Goal: Task Accomplishment & Management: Manage account settings

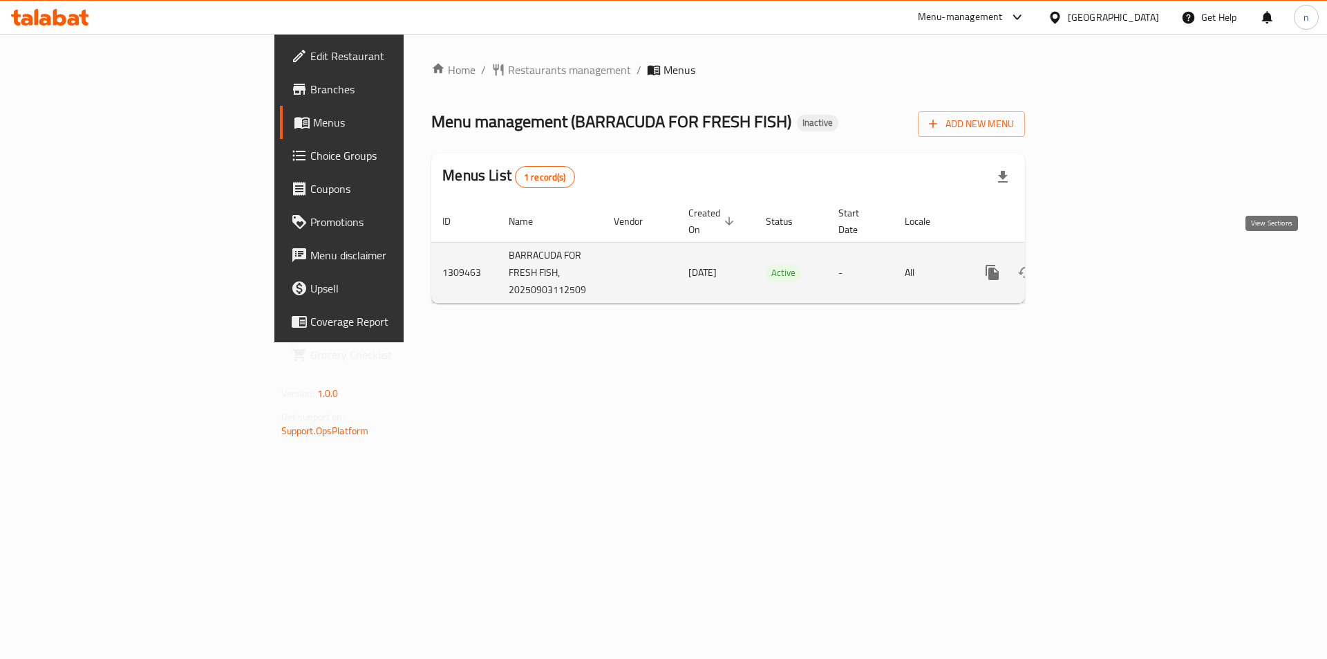
click at [1100, 264] on icon "enhanced table" at bounding box center [1092, 272] width 17 height 17
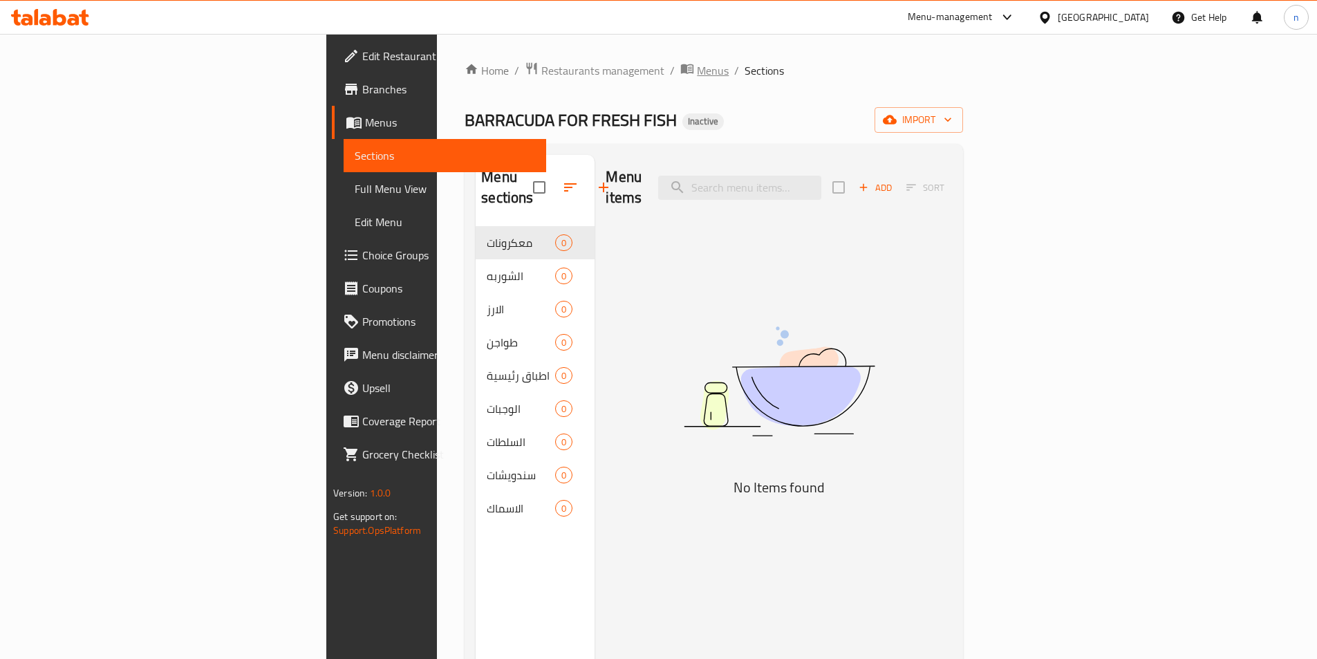
click at [697, 64] on span "Menus" at bounding box center [713, 70] width 32 height 17
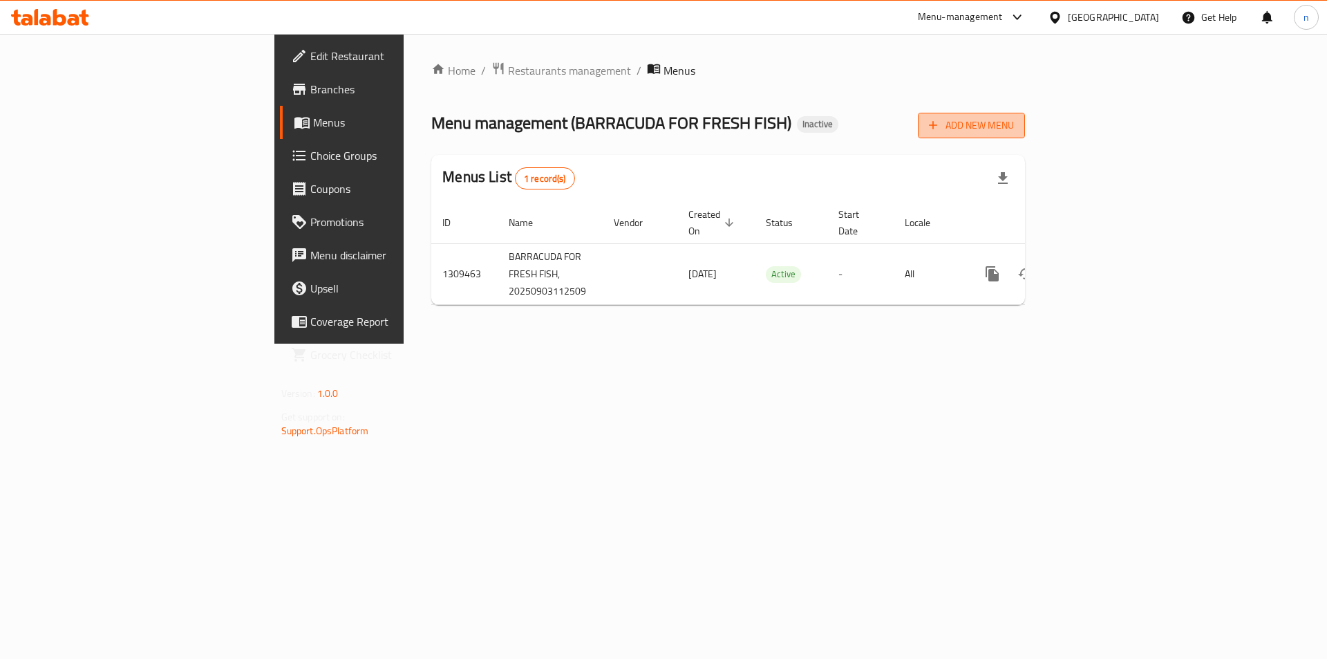
click at [1014, 127] on span "Add New Menu" at bounding box center [971, 125] width 85 height 17
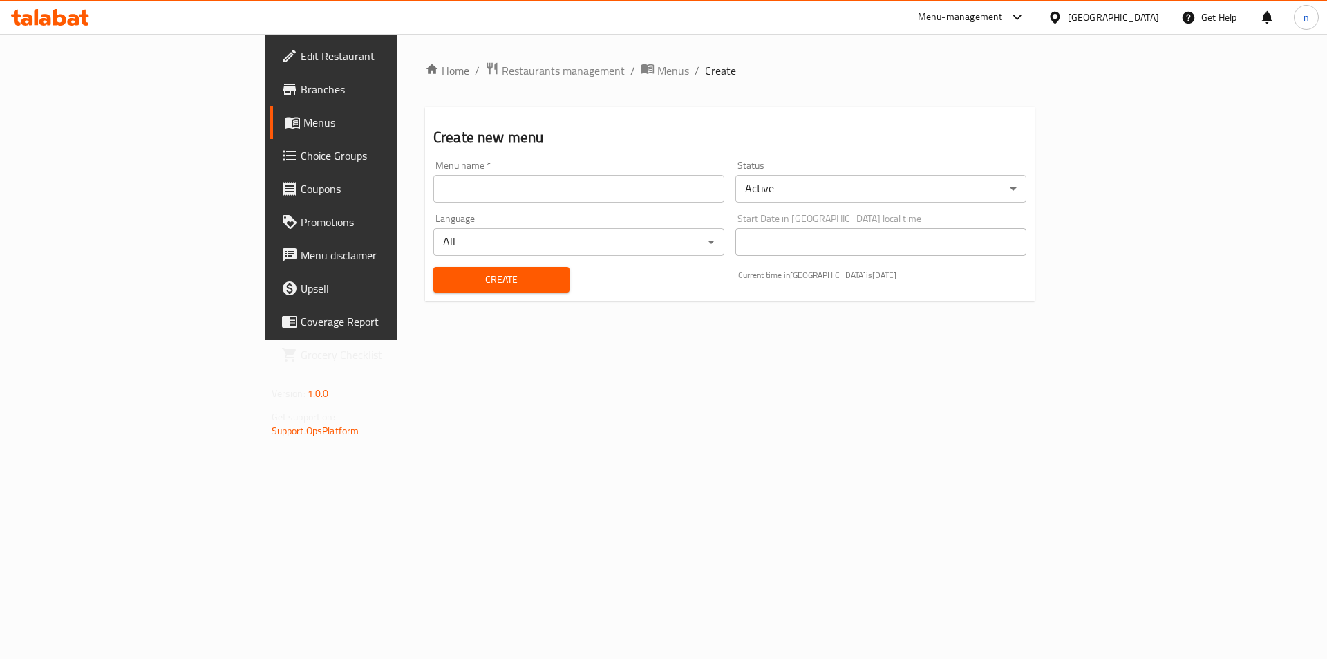
click at [523, 187] on input "text" at bounding box center [578, 189] width 291 height 28
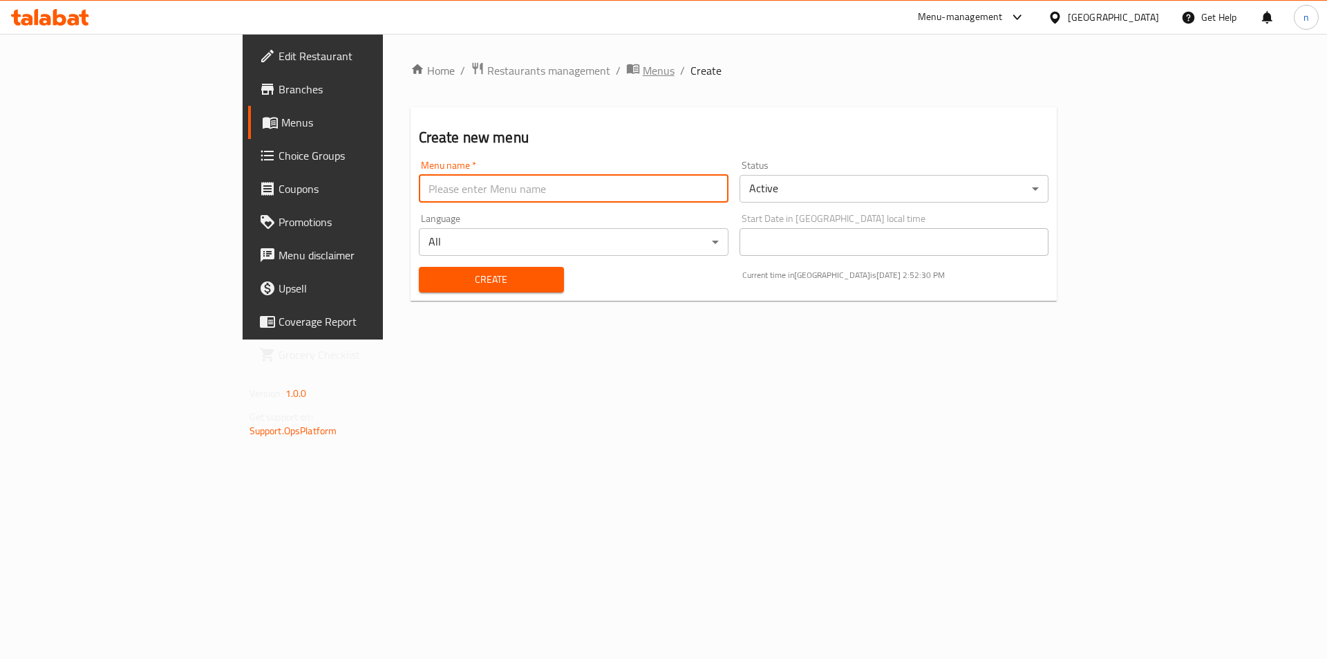
click at [643, 66] on span "Menus" at bounding box center [659, 70] width 32 height 17
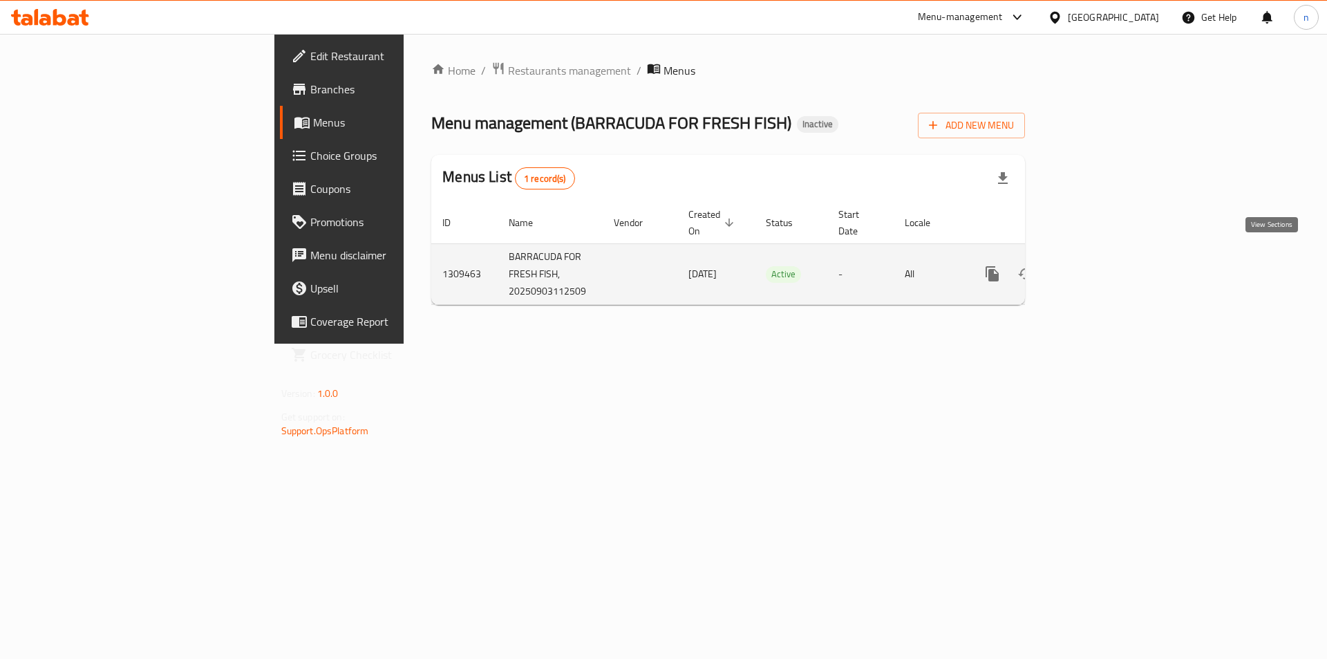
click at [1109, 268] on link "enhanced table" at bounding box center [1091, 273] width 33 height 33
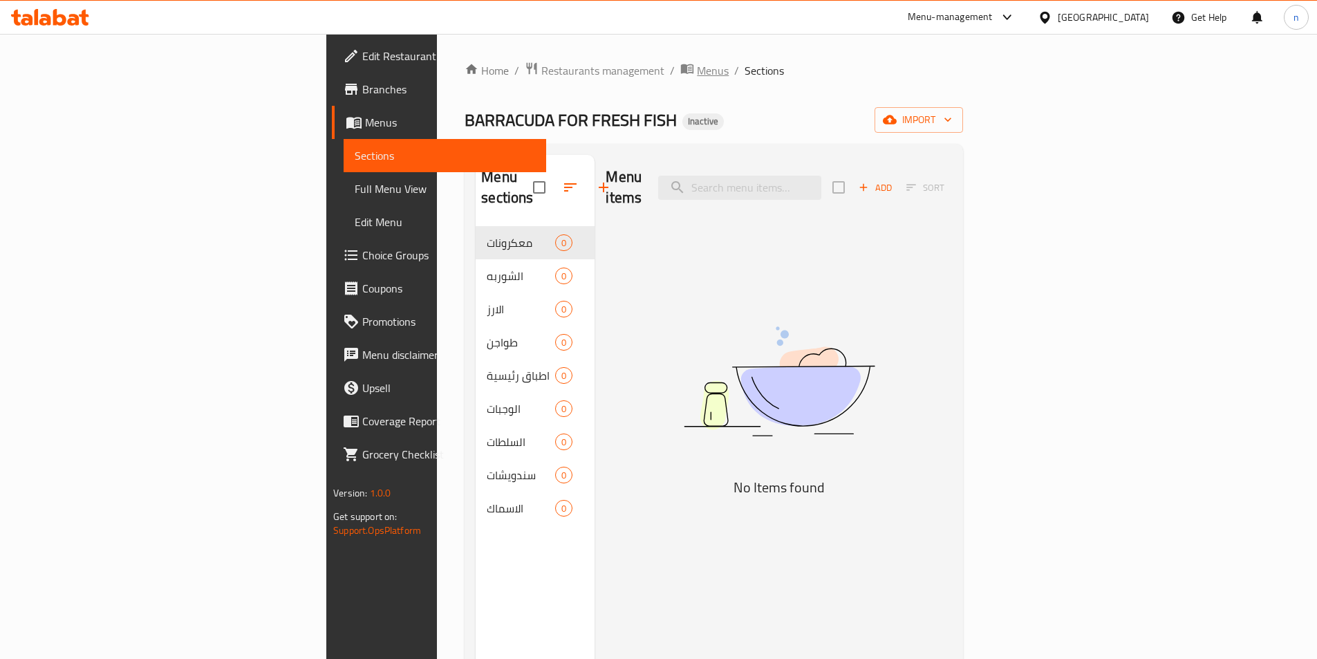
click at [697, 75] on span "Menus" at bounding box center [713, 70] width 32 height 17
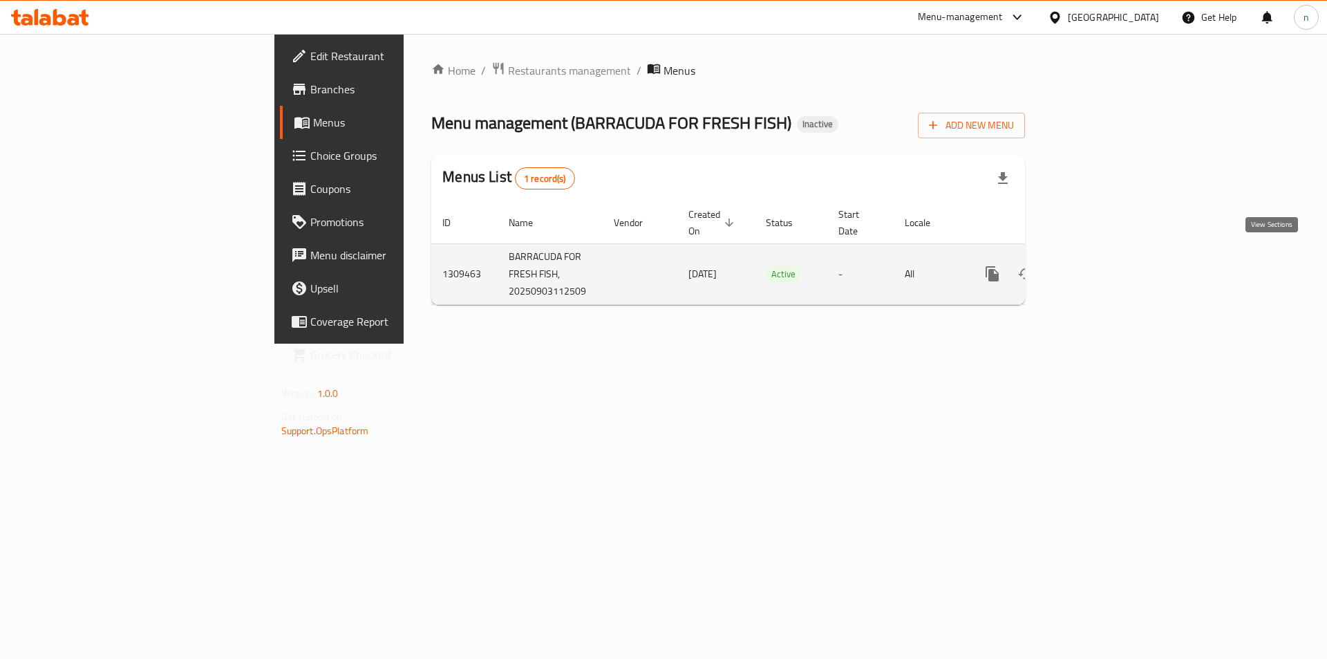
click at [1109, 257] on link "enhanced table" at bounding box center [1091, 273] width 33 height 33
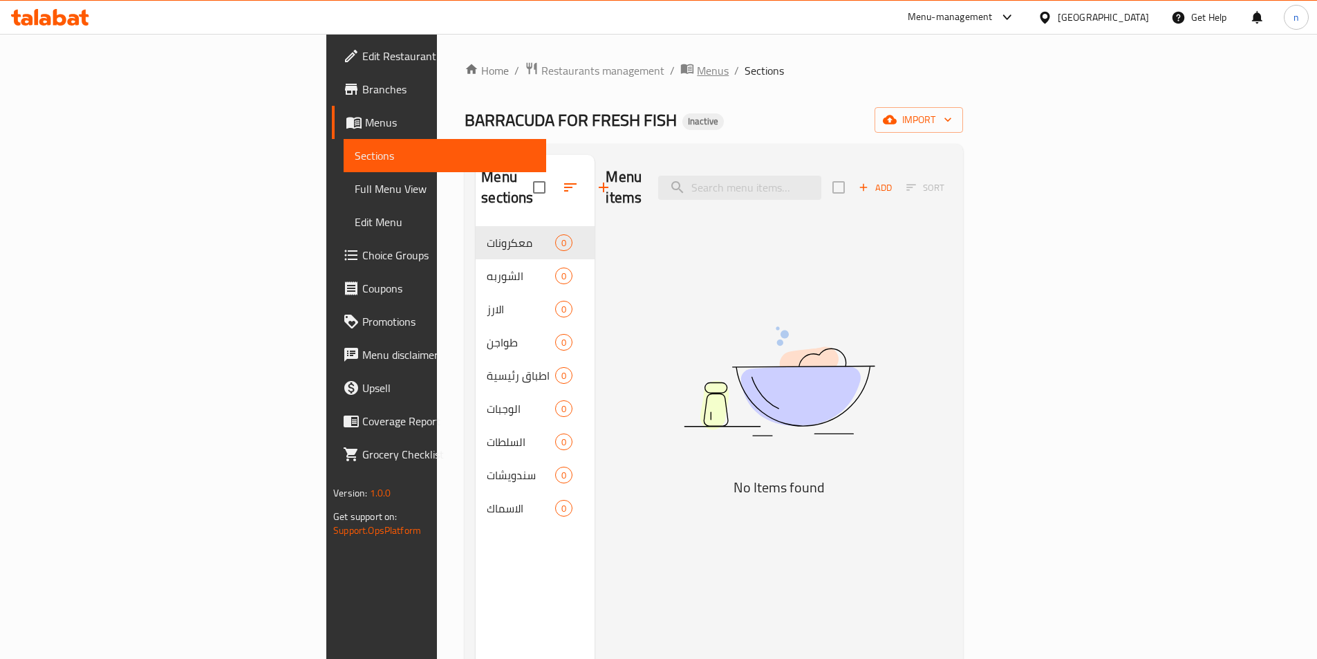
click at [697, 77] on span "Menus" at bounding box center [713, 70] width 32 height 17
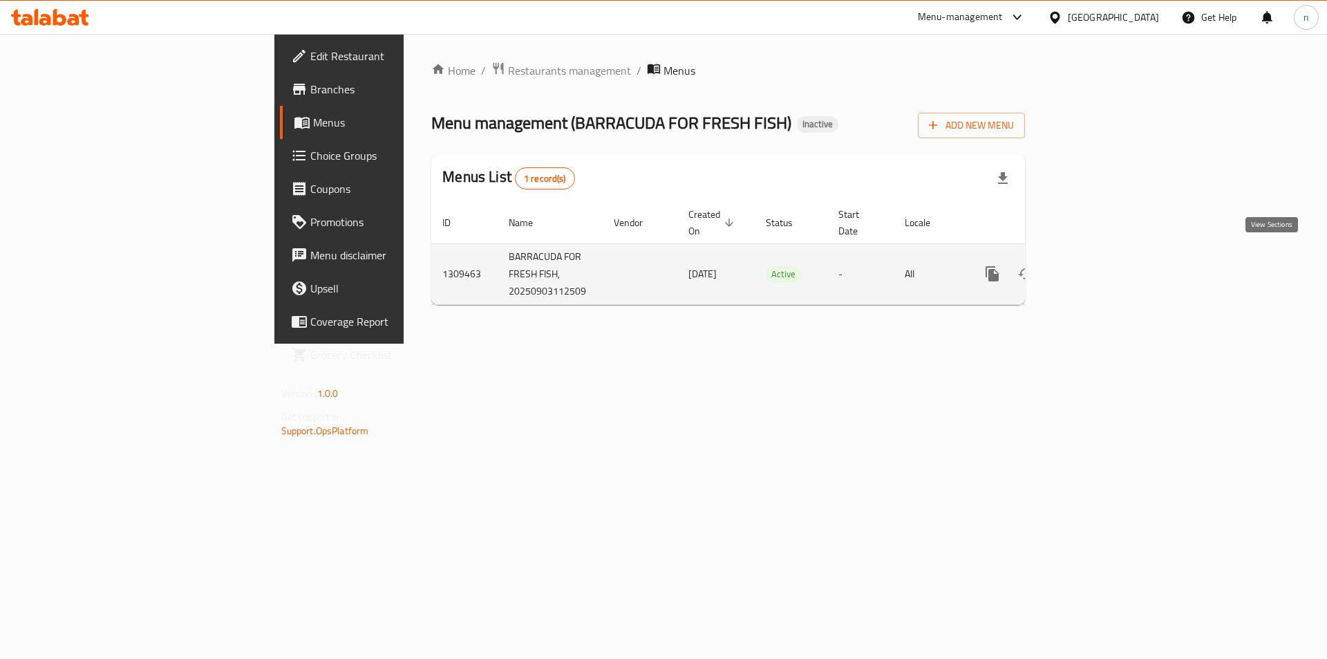
click at [1100, 265] on icon "enhanced table" at bounding box center [1092, 273] width 17 height 17
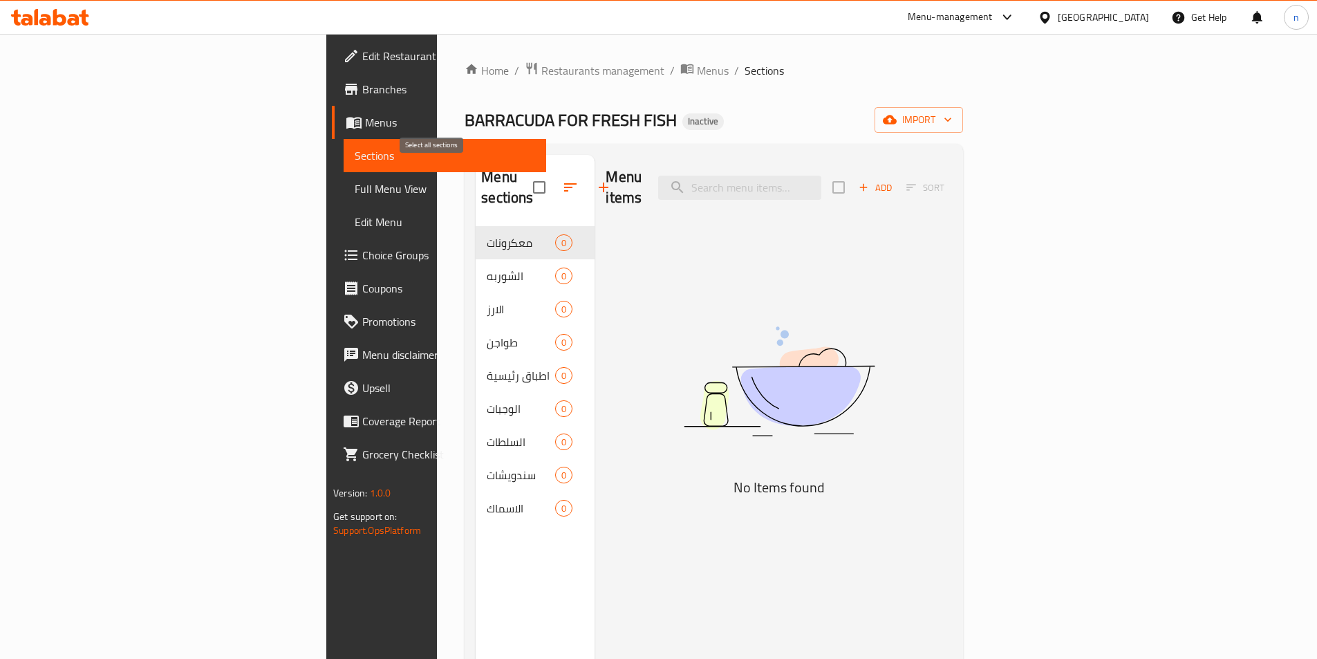
click at [525, 178] on input "checkbox" at bounding box center [539, 187] width 29 height 29
checkbox input "true"
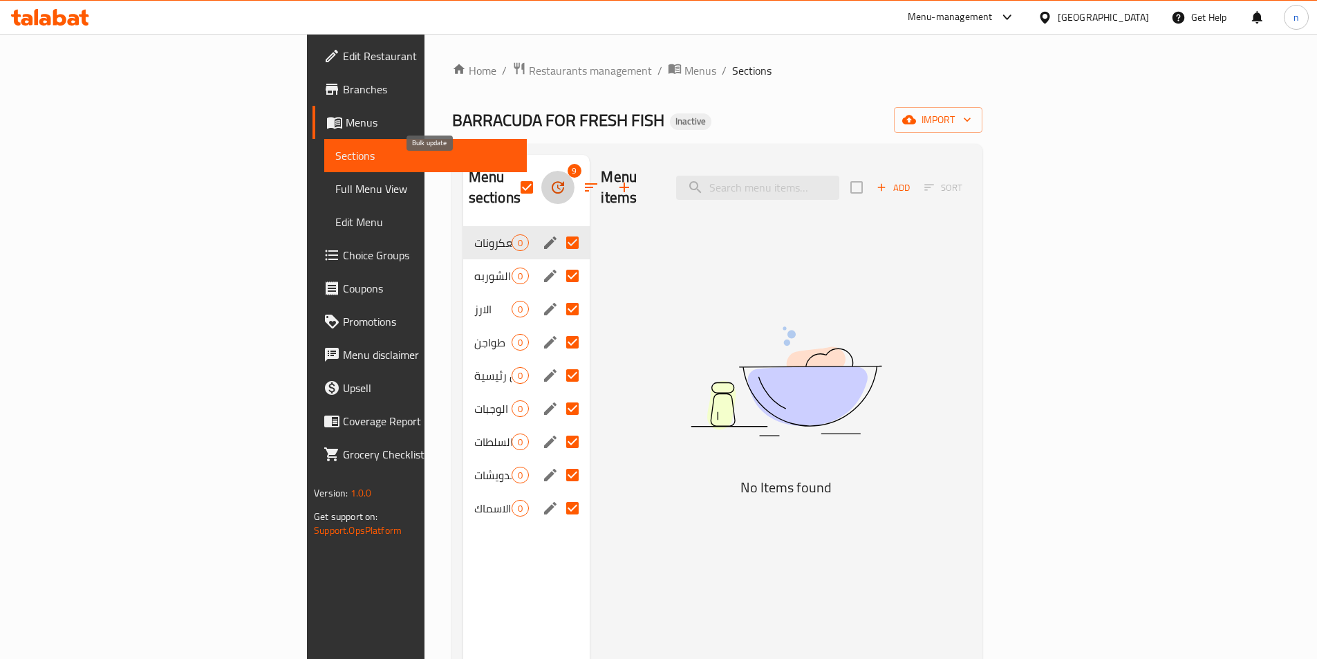
click at [549, 182] on icon "button" at bounding box center [557, 187] width 17 height 17
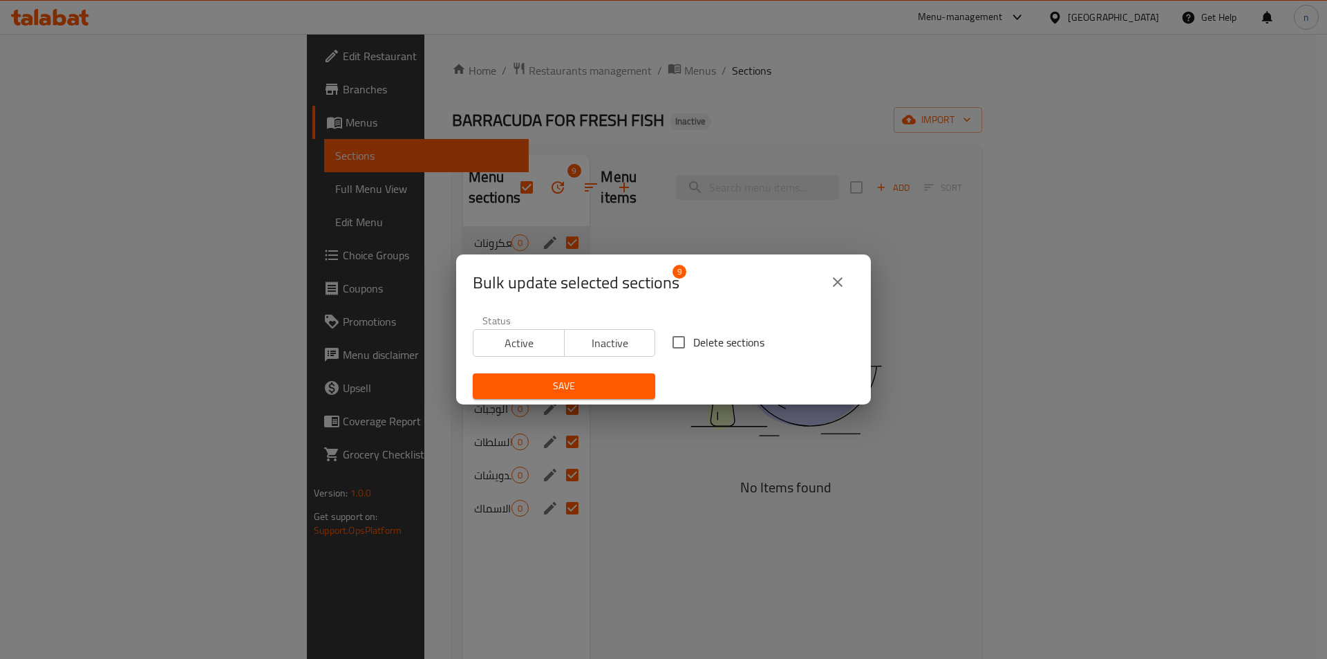
click at [731, 339] on span "Delete sections" at bounding box center [728, 342] width 71 height 17
click at [693, 339] on input "Delete sections" at bounding box center [678, 342] width 29 height 29
checkbox input "true"
click at [583, 379] on span "Save" at bounding box center [564, 385] width 160 height 17
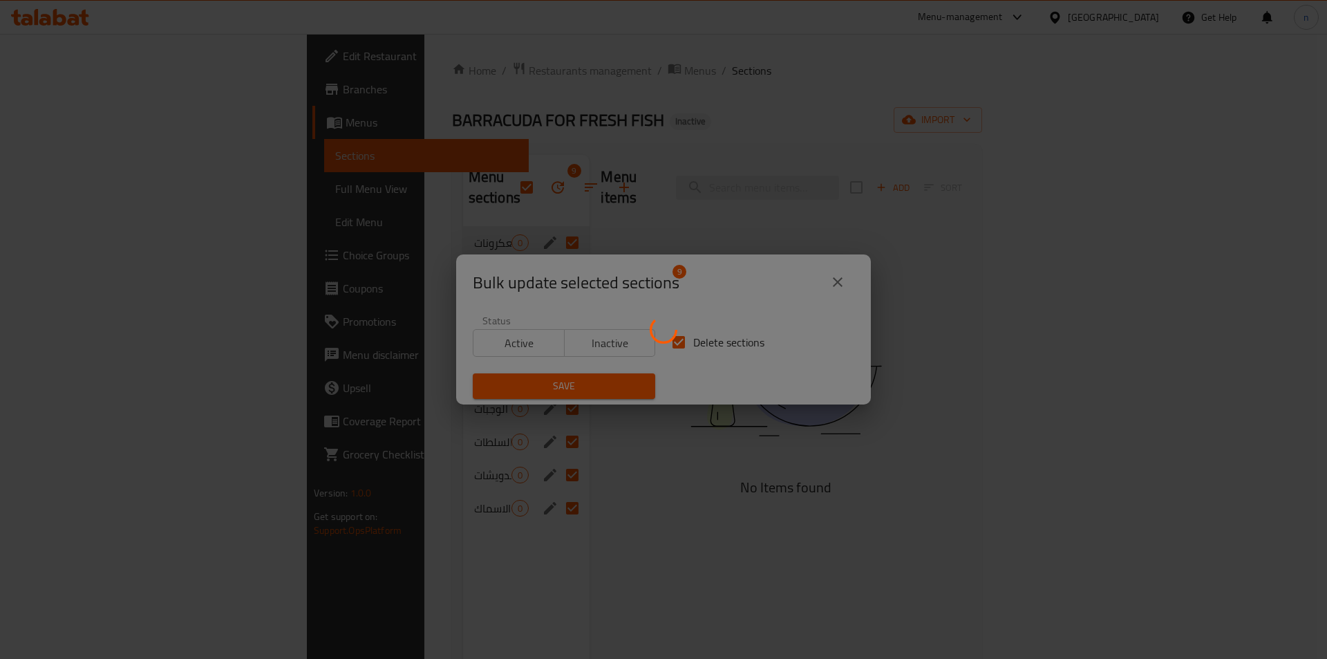
checkbox input "false"
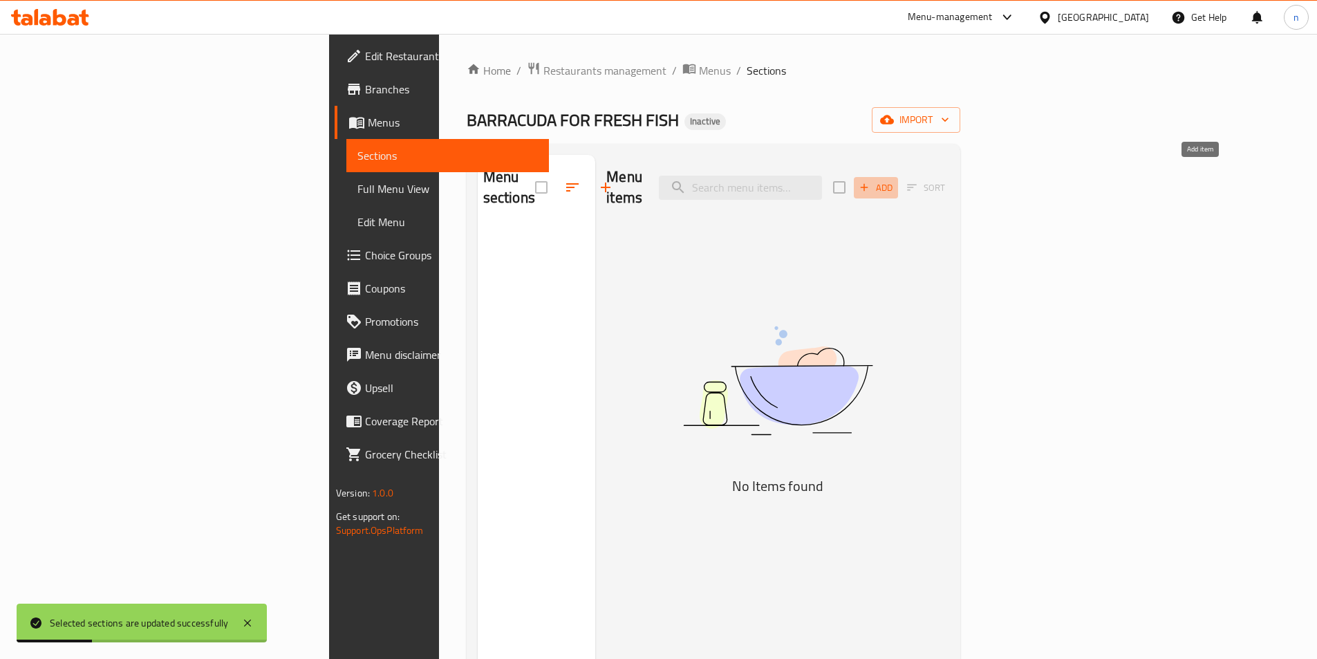
click at [894, 180] on span "Add" at bounding box center [875, 188] width 37 height 16
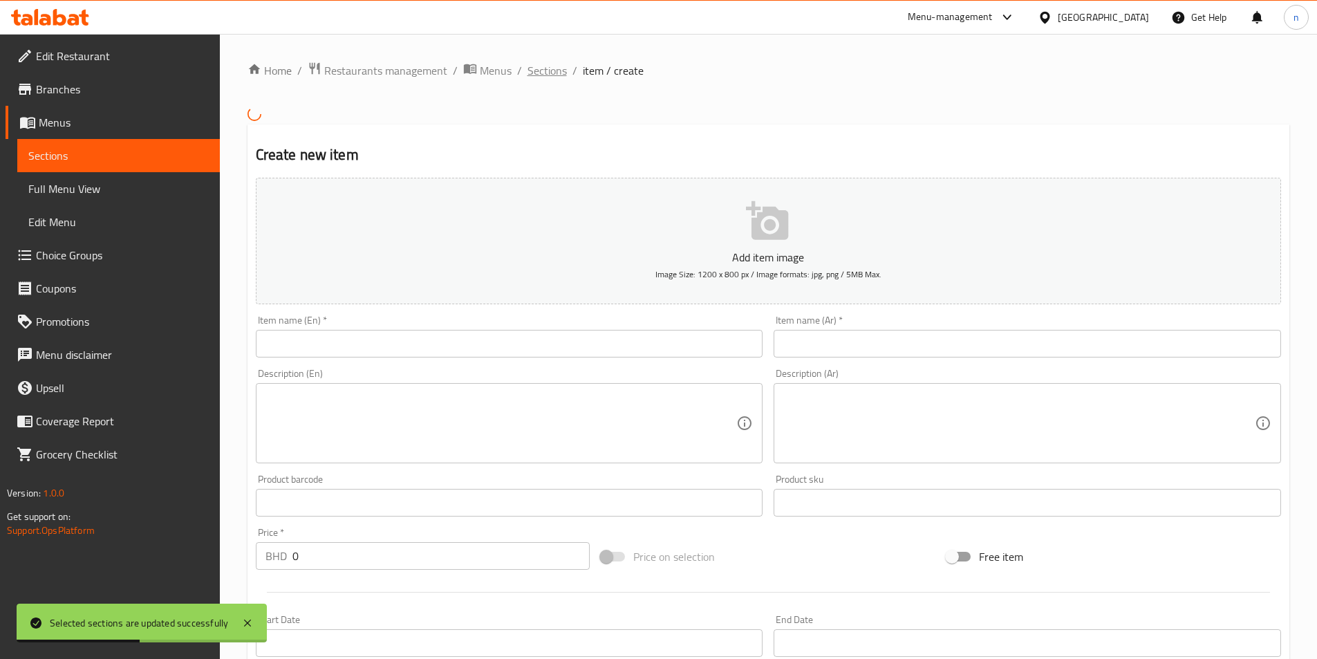
click at [559, 68] on span "Sections" at bounding box center [546, 70] width 39 height 17
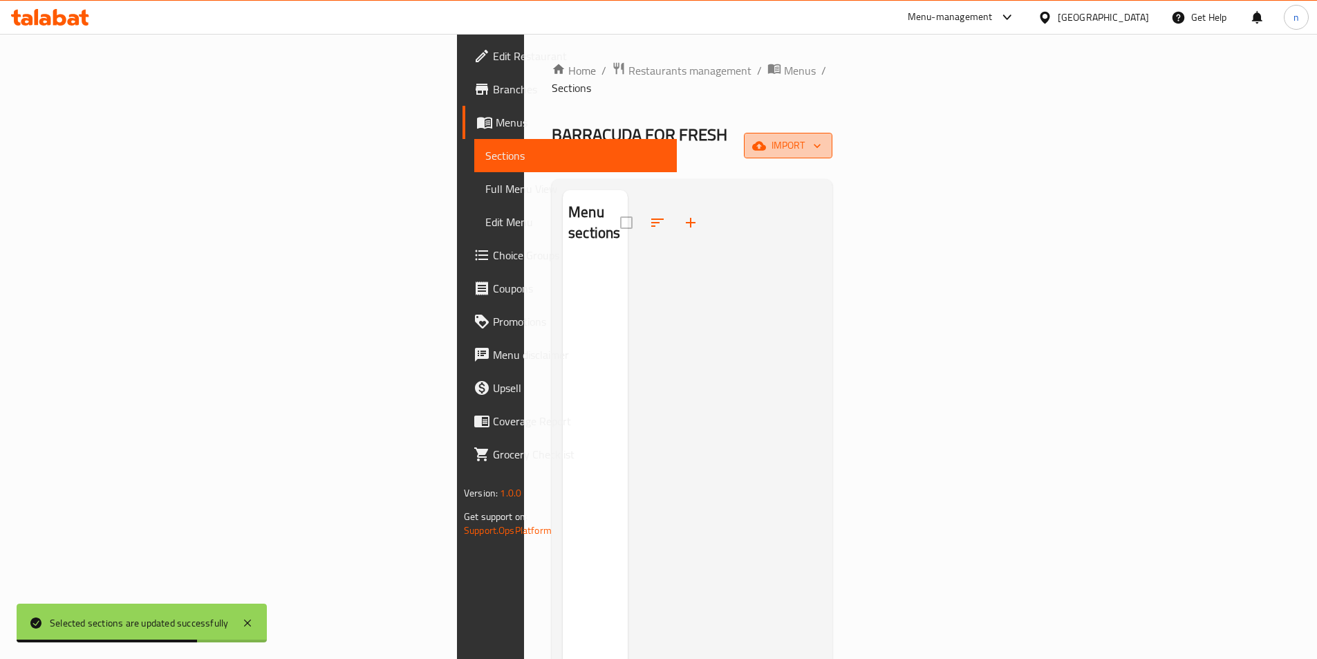
click at [821, 137] on span "import" at bounding box center [788, 145] width 66 height 17
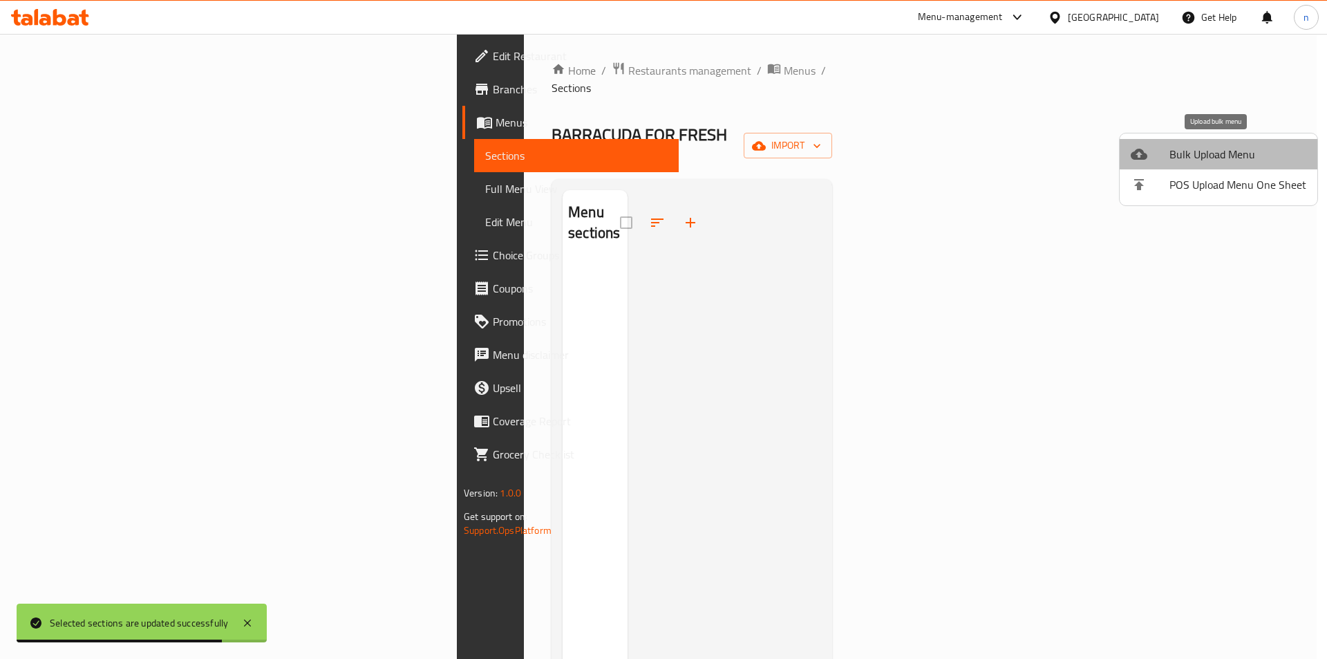
click at [1237, 143] on li "Bulk Upload Menu" at bounding box center [1219, 154] width 198 height 30
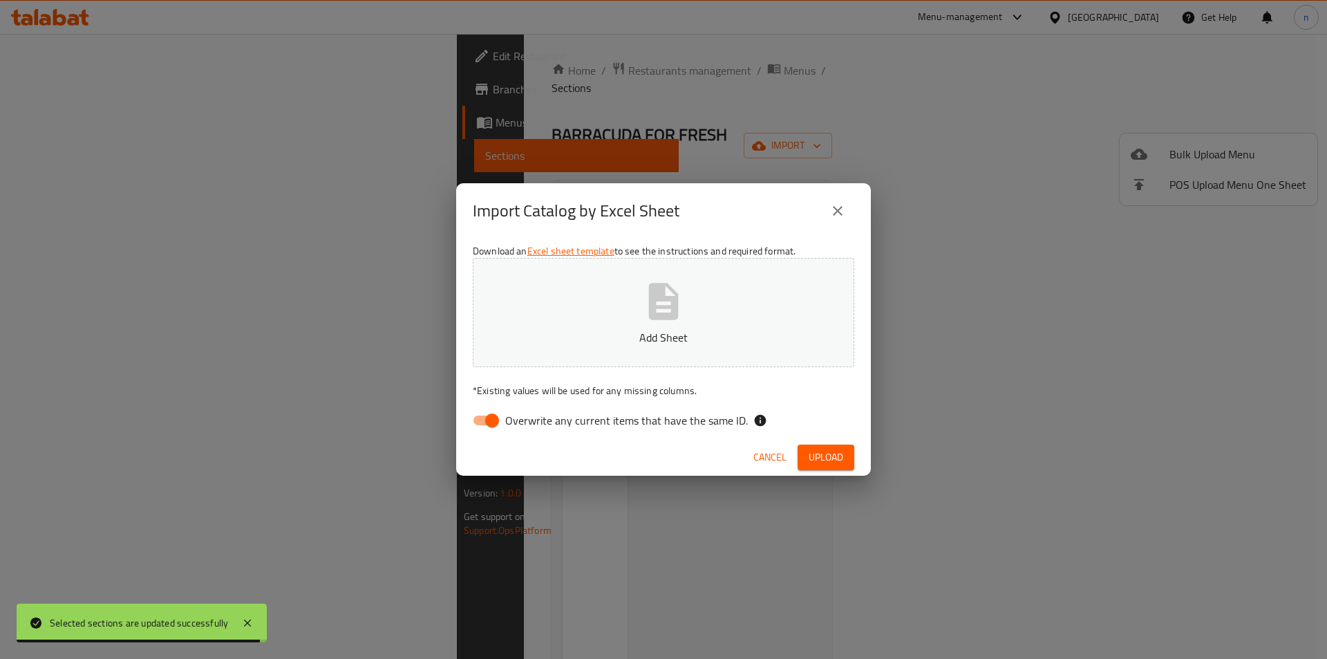
click at [500, 417] on input "Overwrite any current items that have the same ID." at bounding box center [492, 420] width 79 height 26
checkbox input "false"
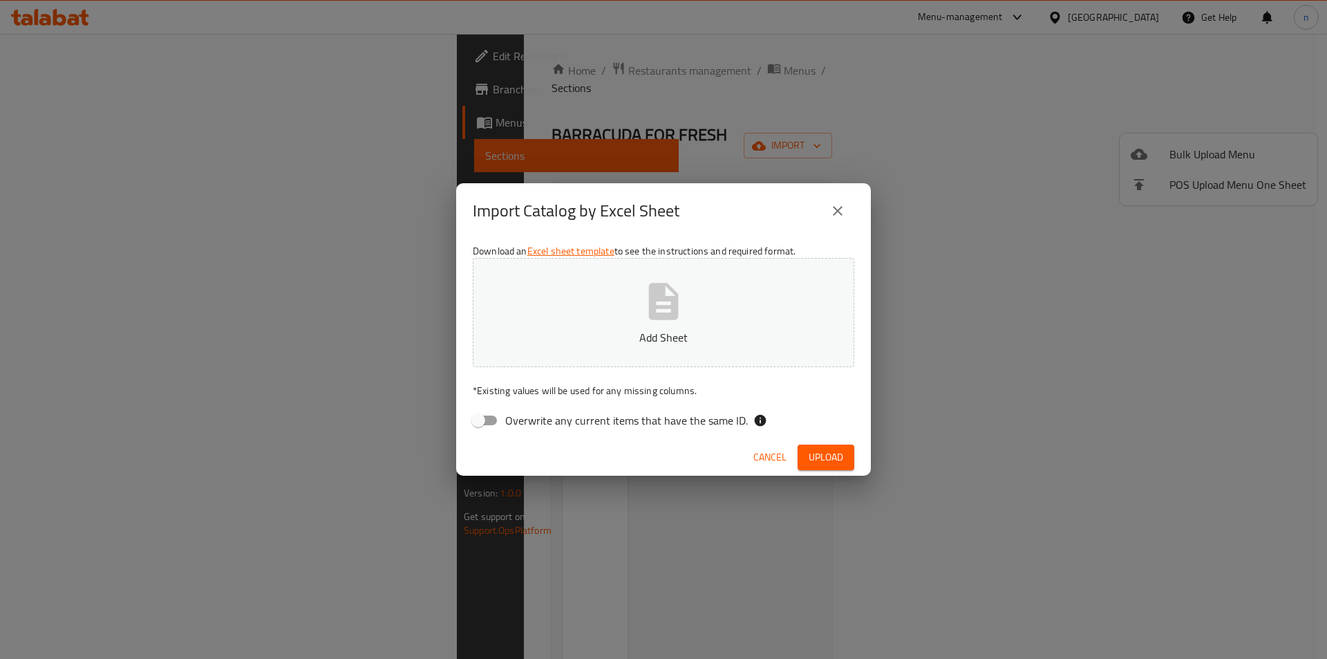
click at [595, 352] on button "Add Sheet" at bounding box center [664, 312] width 382 height 109
click at [829, 221] on button "close" at bounding box center [837, 210] width 33 height 33
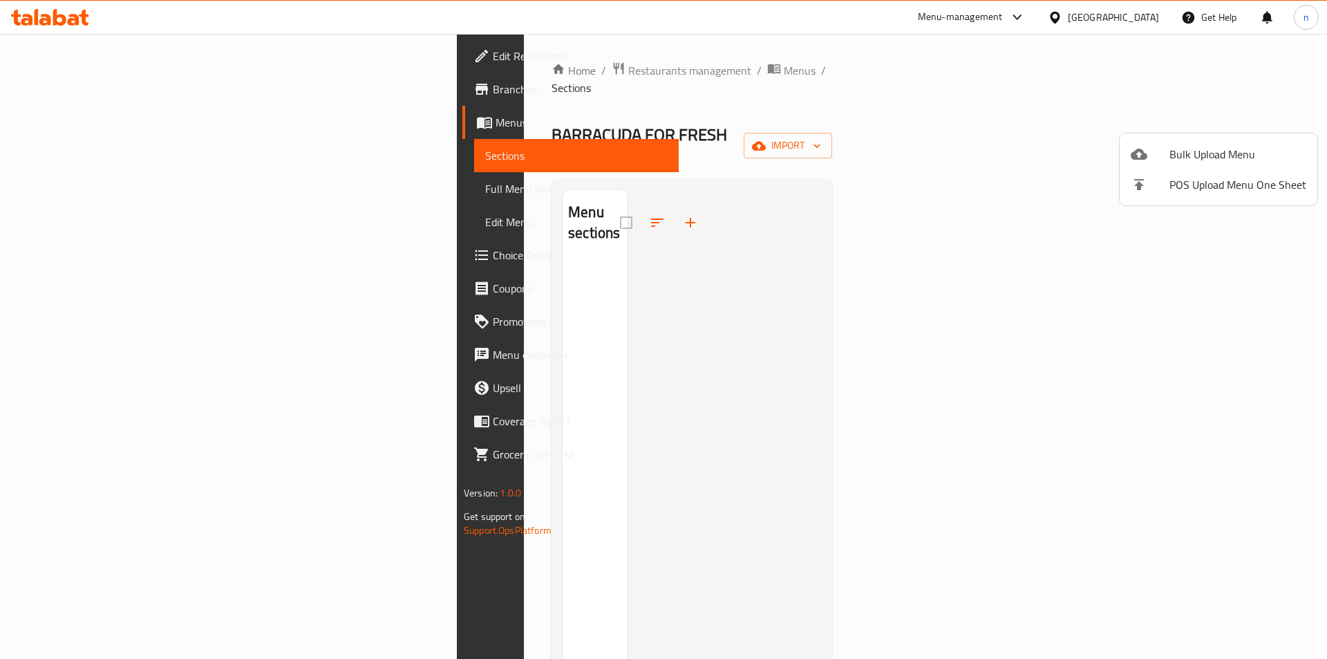
click at [1167, 149] on div at bounding box center [1150, 154] width 39 height 17
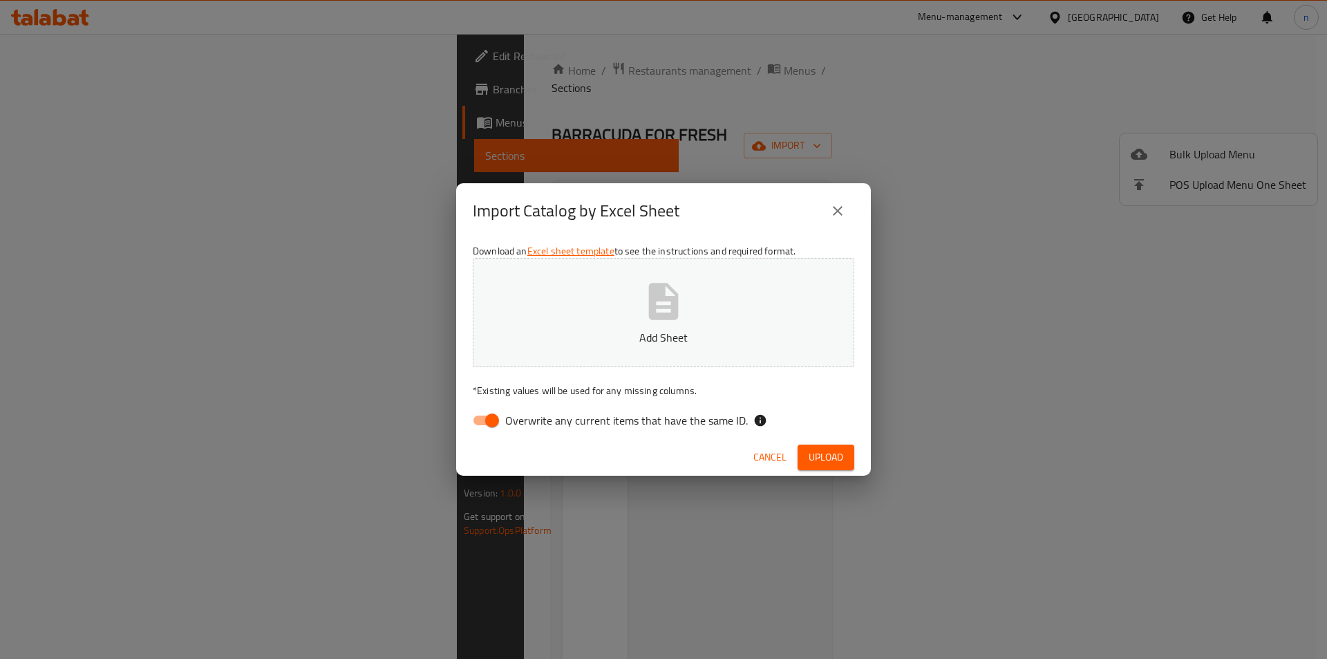
click at [492, 408] on input "Overwrite any current items that have the same ID." at bounding box center [492, 420] width 79 height 26
checkbox input "false"
click at [584, 368] on div "Download an Excel sheet template to see the instructions and required format. A…" at bounding box center [663, 338] width 415 height 200
click at [618, 304] on button "Add Sheet" at bounding box center [664, 312] width 382 height 109
click at [823, 455] on span "Upload" at bounding box center [826, 457] width 35 height 17
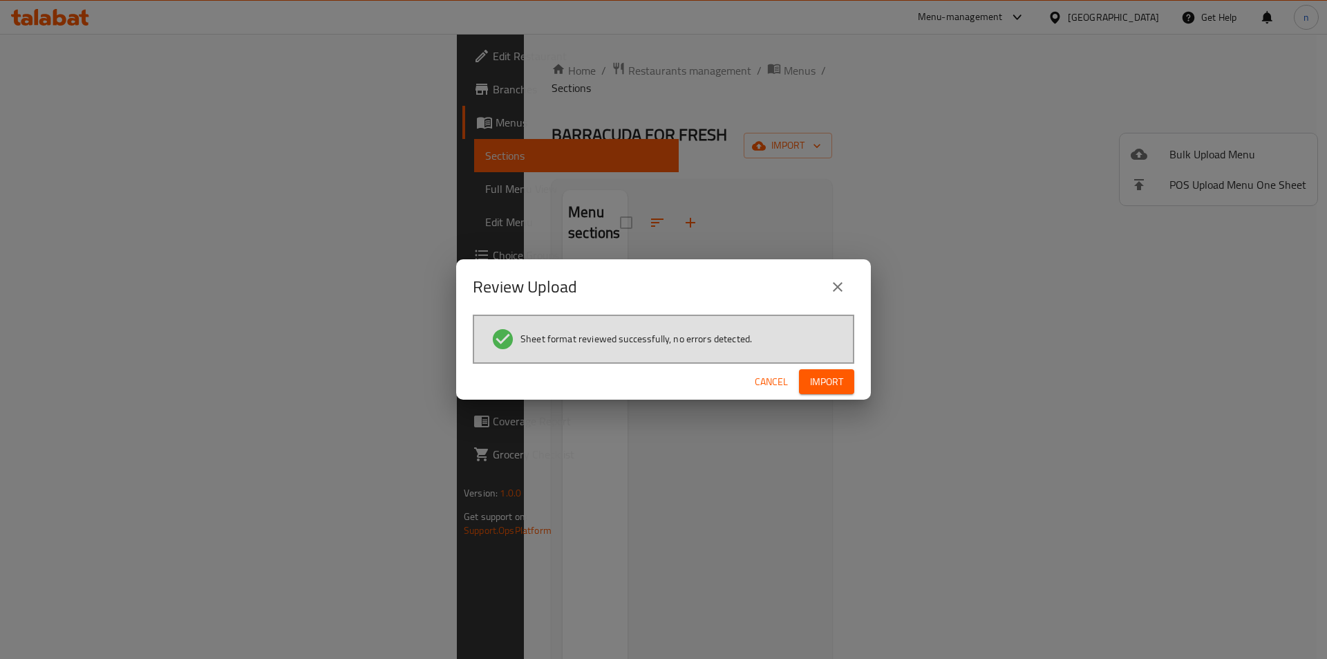
click at [829, 374] on span "Import" at bounding box center [826, 381] width 33 height 17
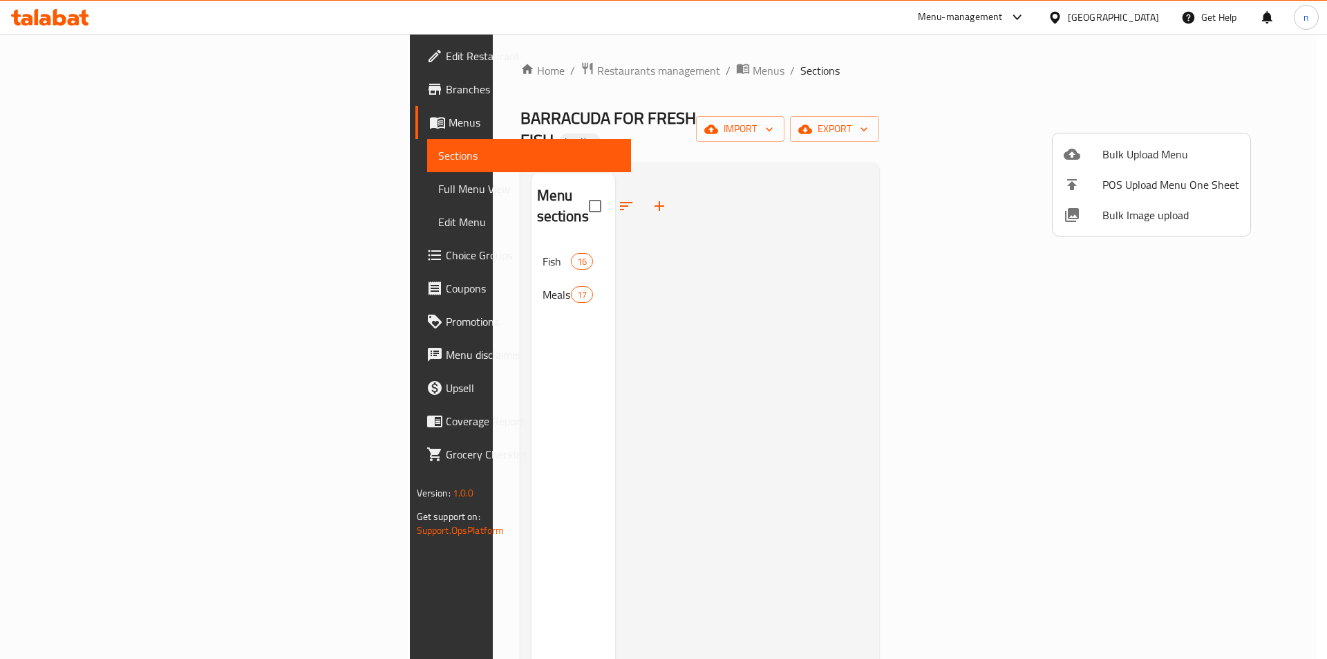
click at [874, 284] on div at bounding box center [663, 329] width 1327 height 659
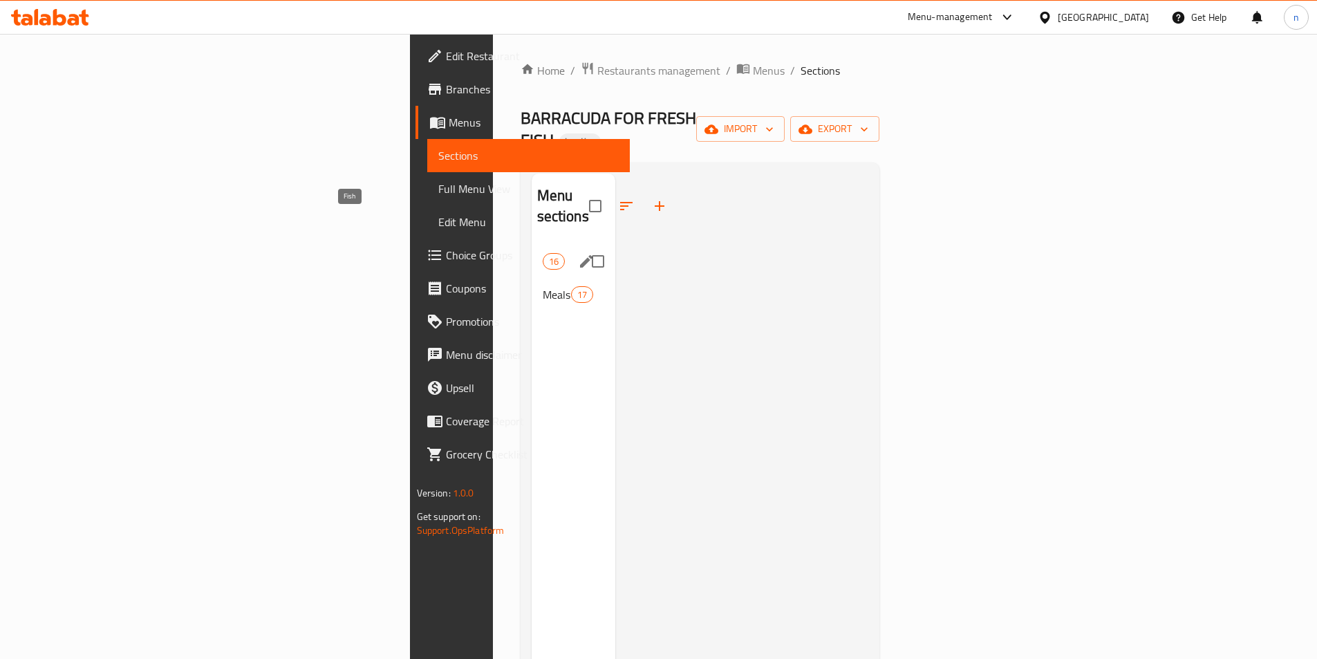
click at [543, 253] on span "Fish" at bounding box center [543, 261] width 0 height 17
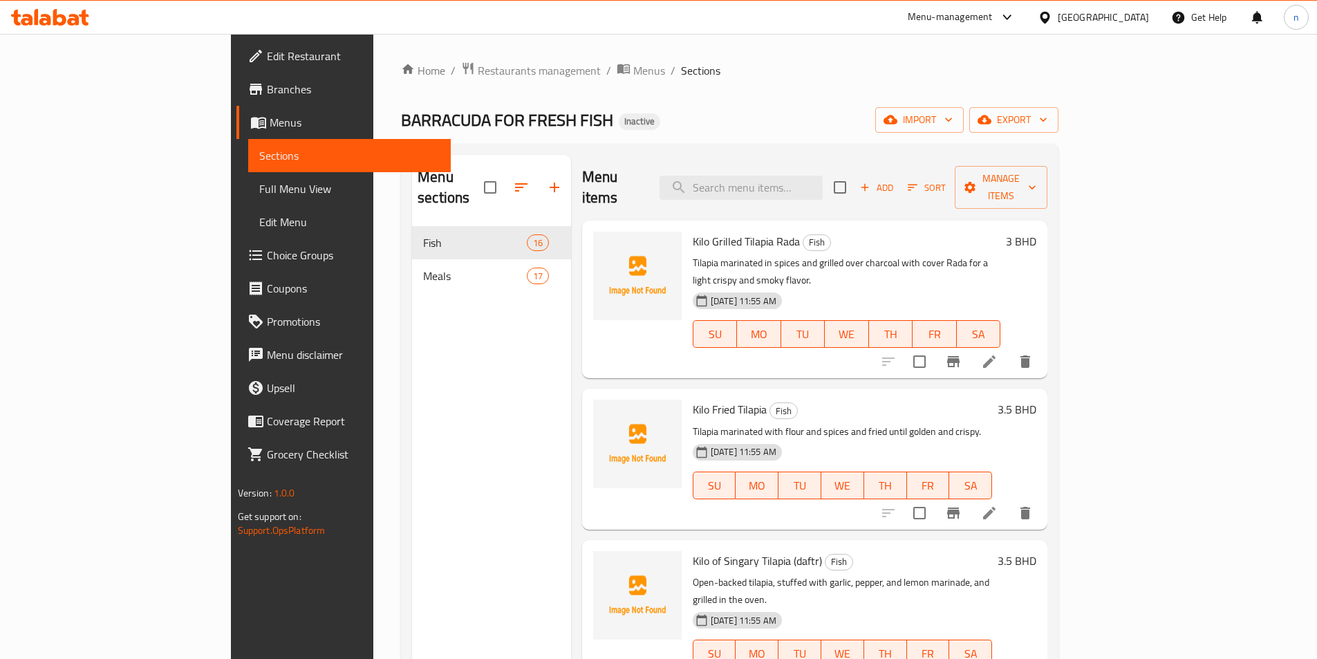
click at [248, 198] on link "Full Menu View" at bounding box center [349, 188] width 203 height 33
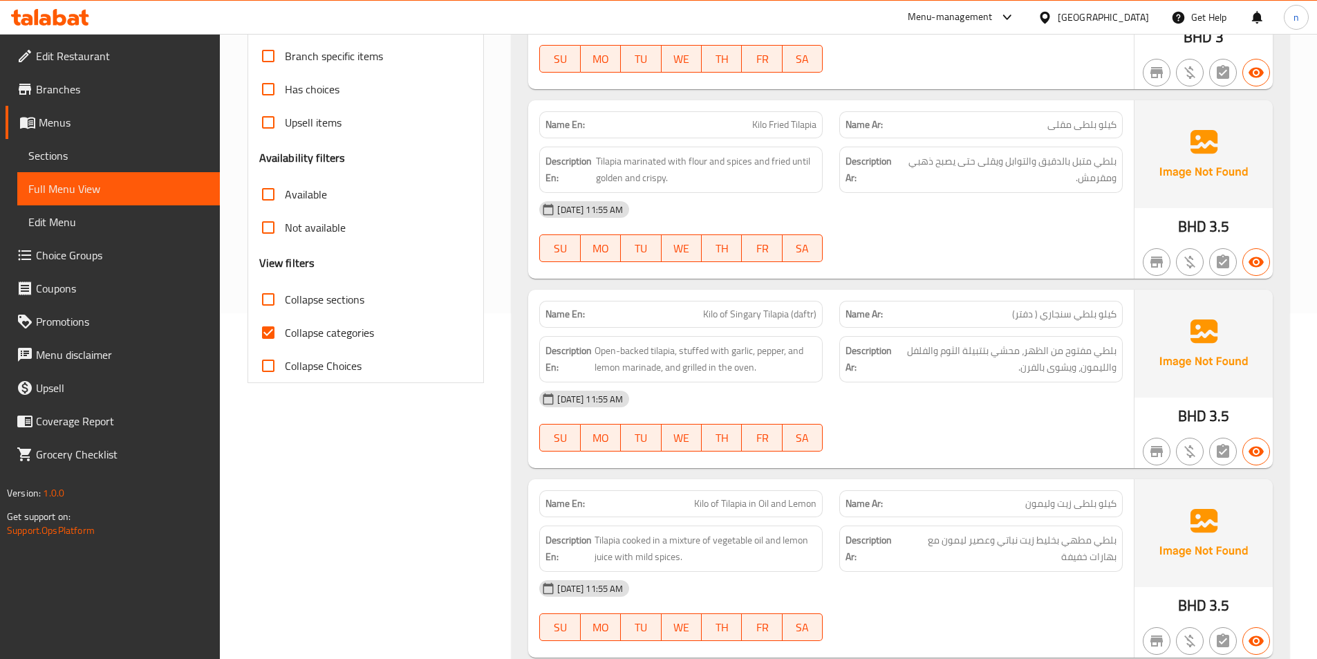
scroll to position [276, 0]
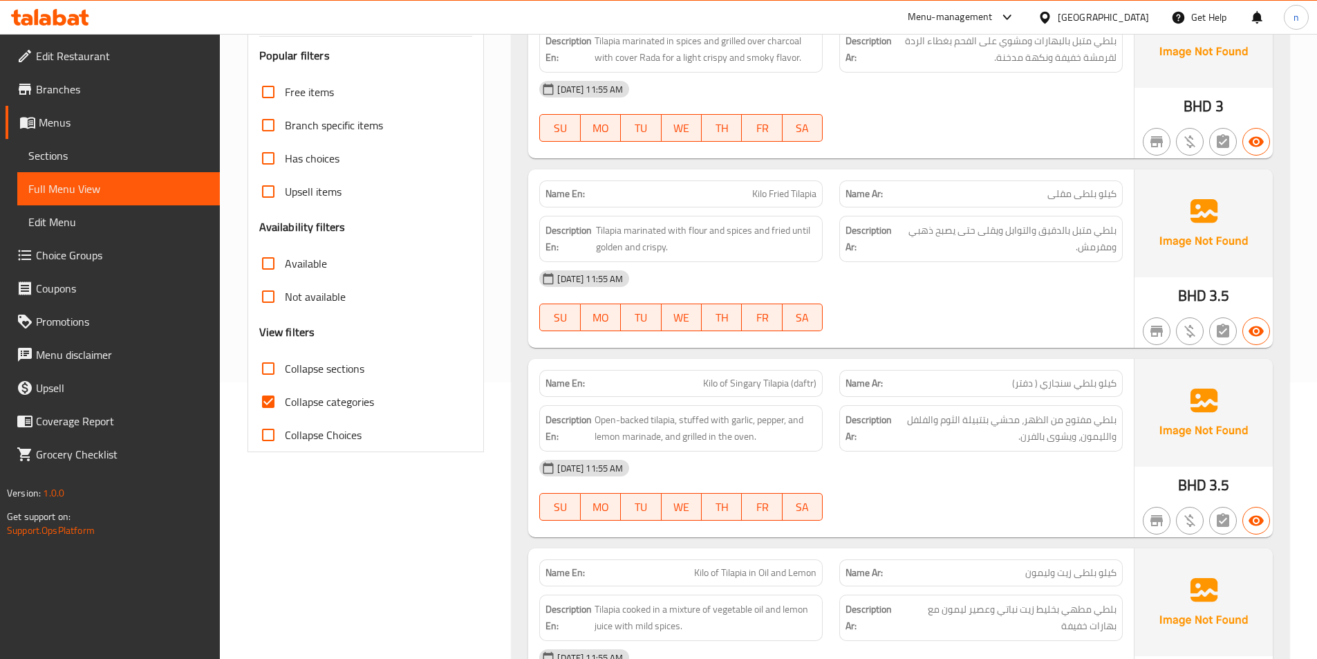
click at [352, 412] on label "Collapse categories" at bounding box center [313, 401] width 122 height 33
click at [285, 412] on input "Collapse categories" at bounding box center [268, 401] width 33 height 33
checkbox input "false"
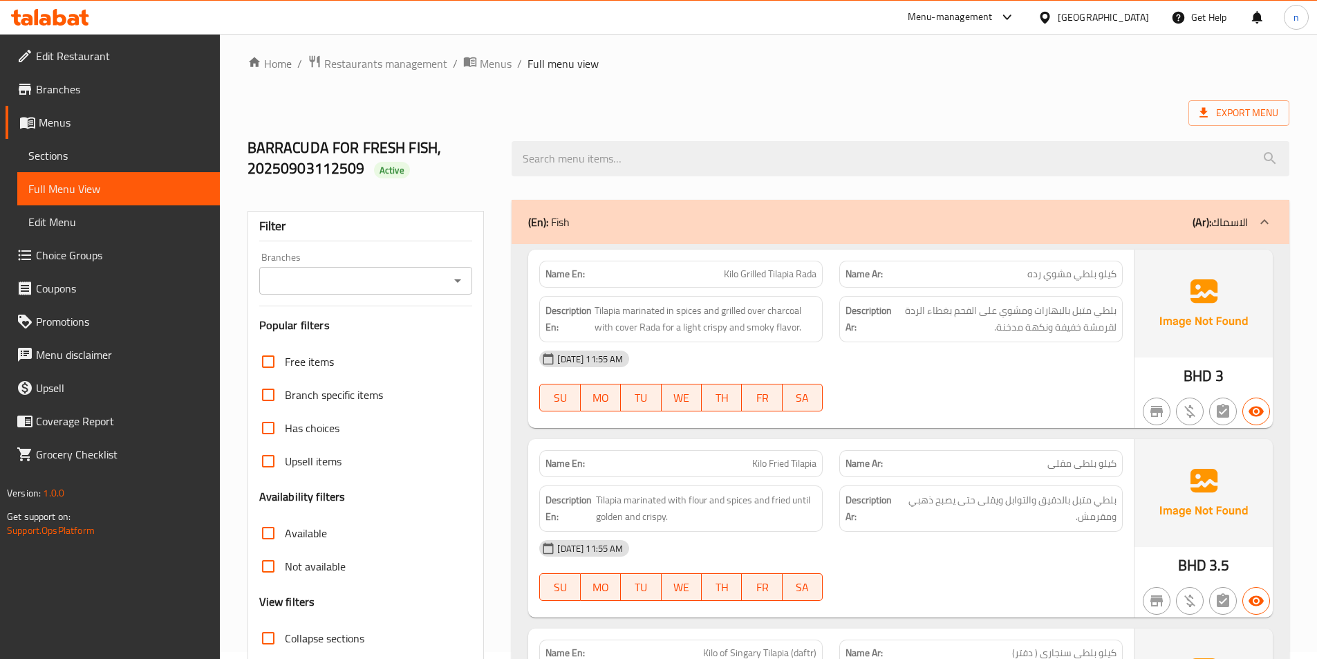
scroll to position [0, 0]
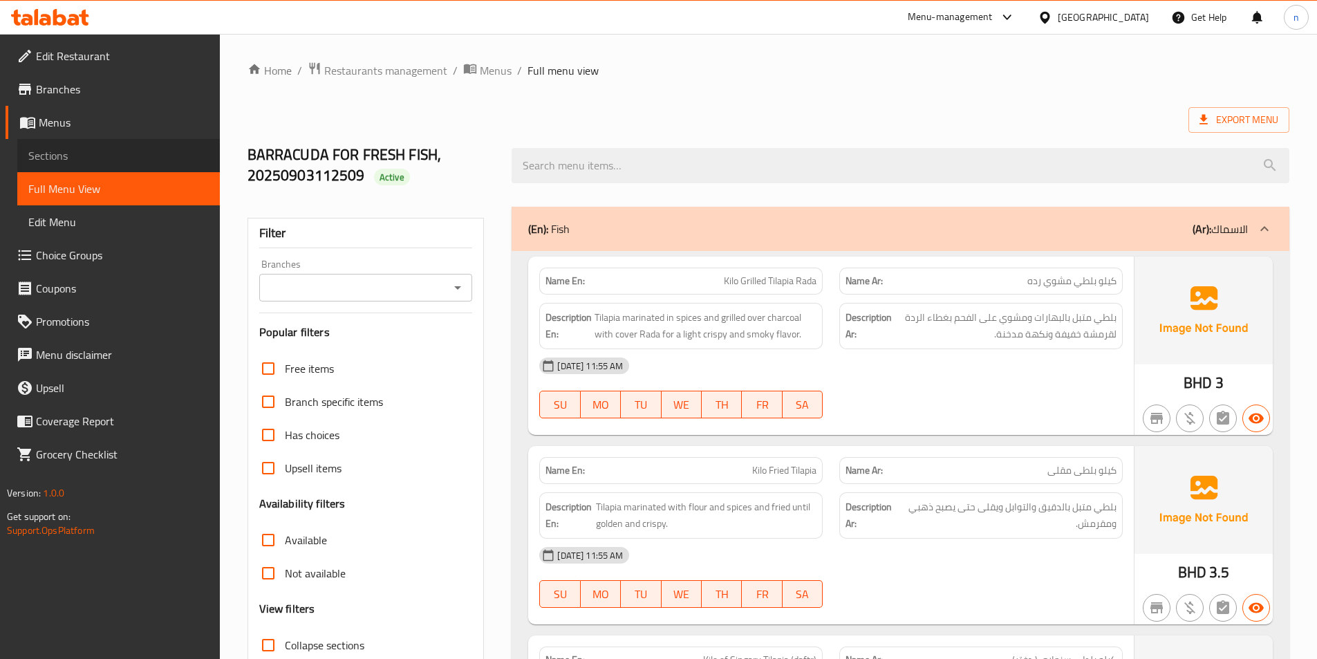
click at [128, 149] on span "Sections" at bounding box center [118, 155] width 180 height 17
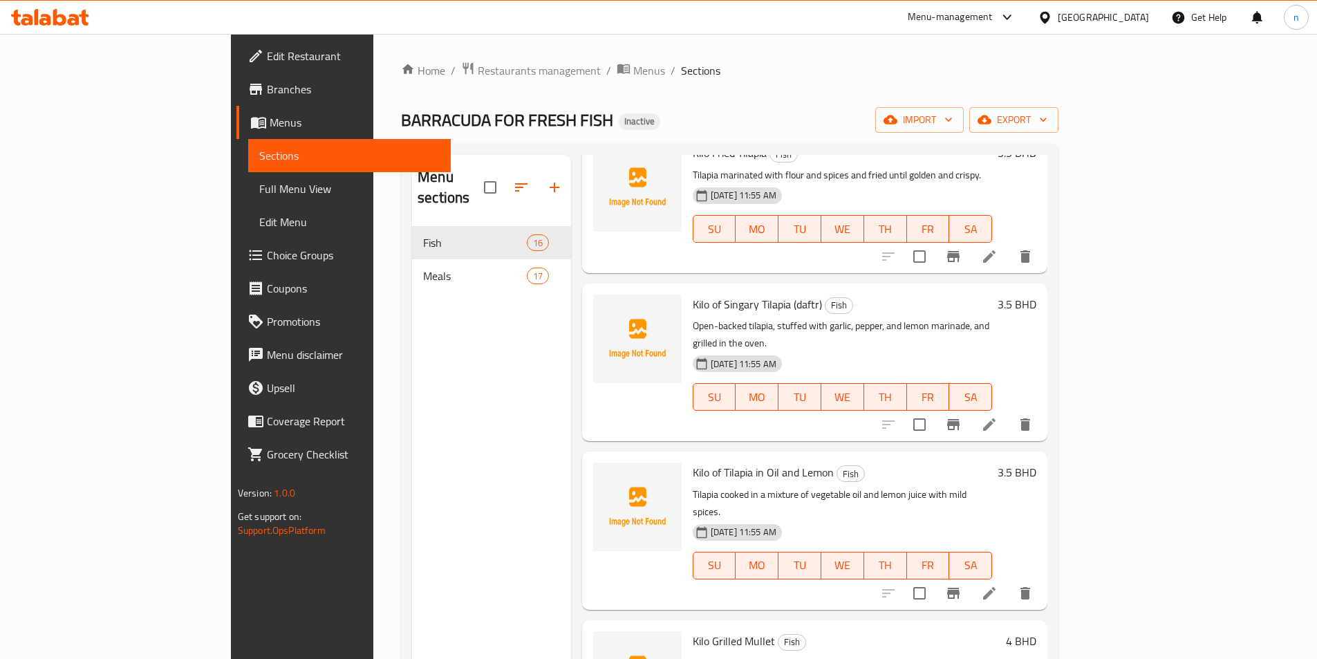
scroll to position [553, 0]
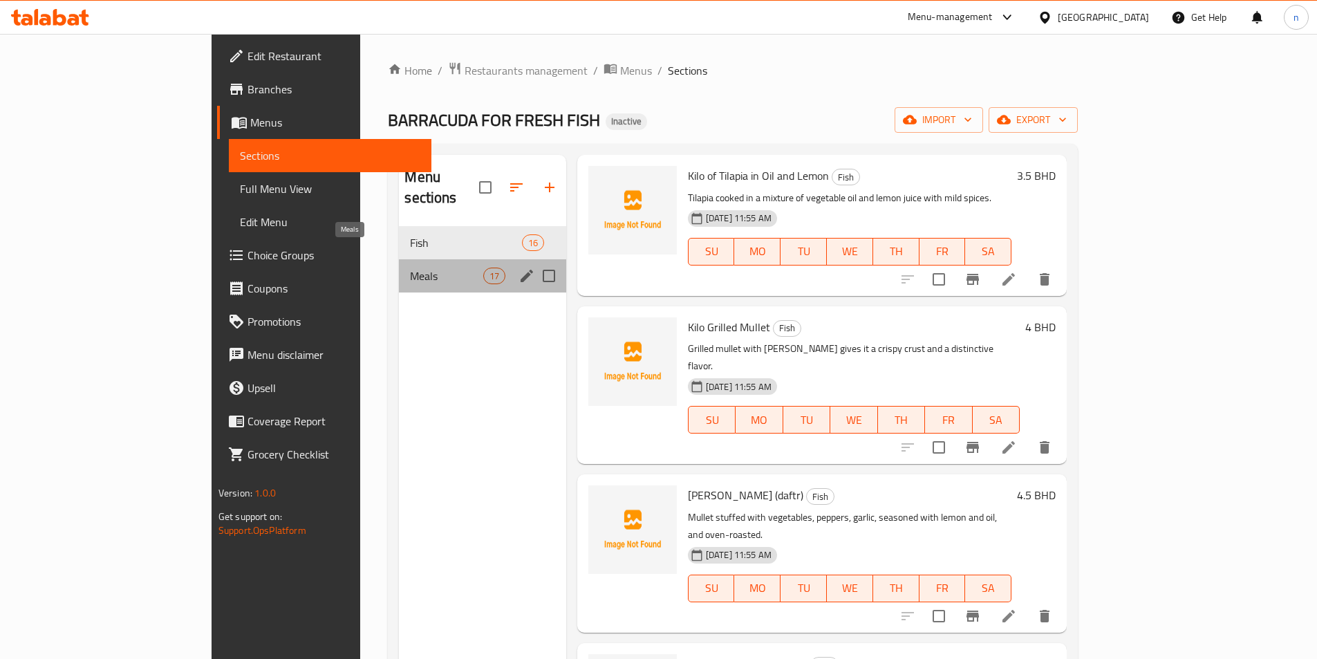
click at [410, 267] on span "Meals" at bounding box center [446, 275] width 73 height 17
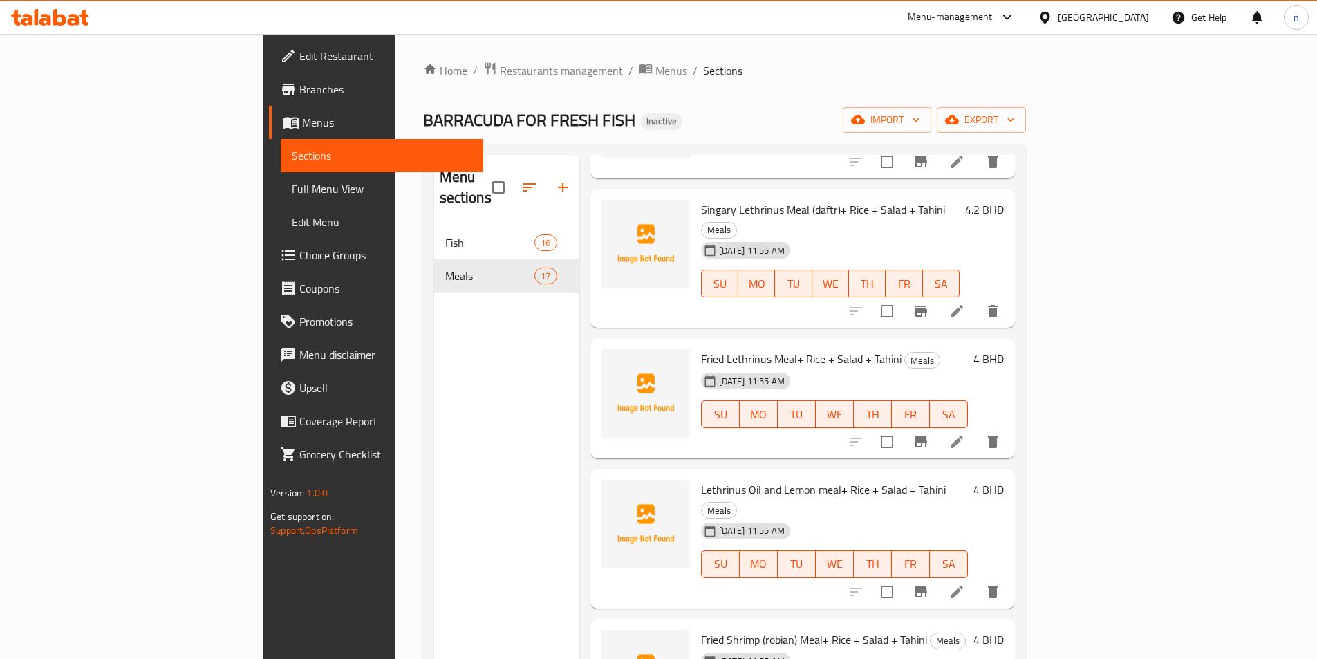
scroll to position [1590, 0]
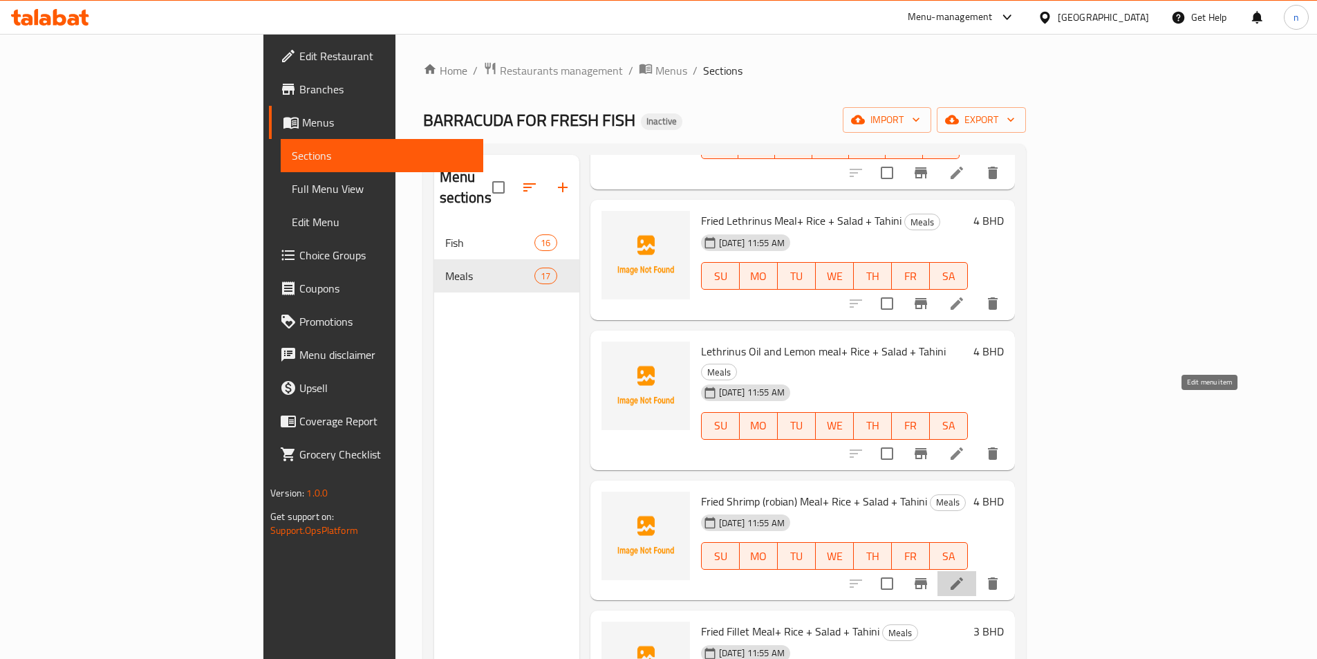
click at [965, 575] on icon at bounding box center [956, 583] width 17 height 17
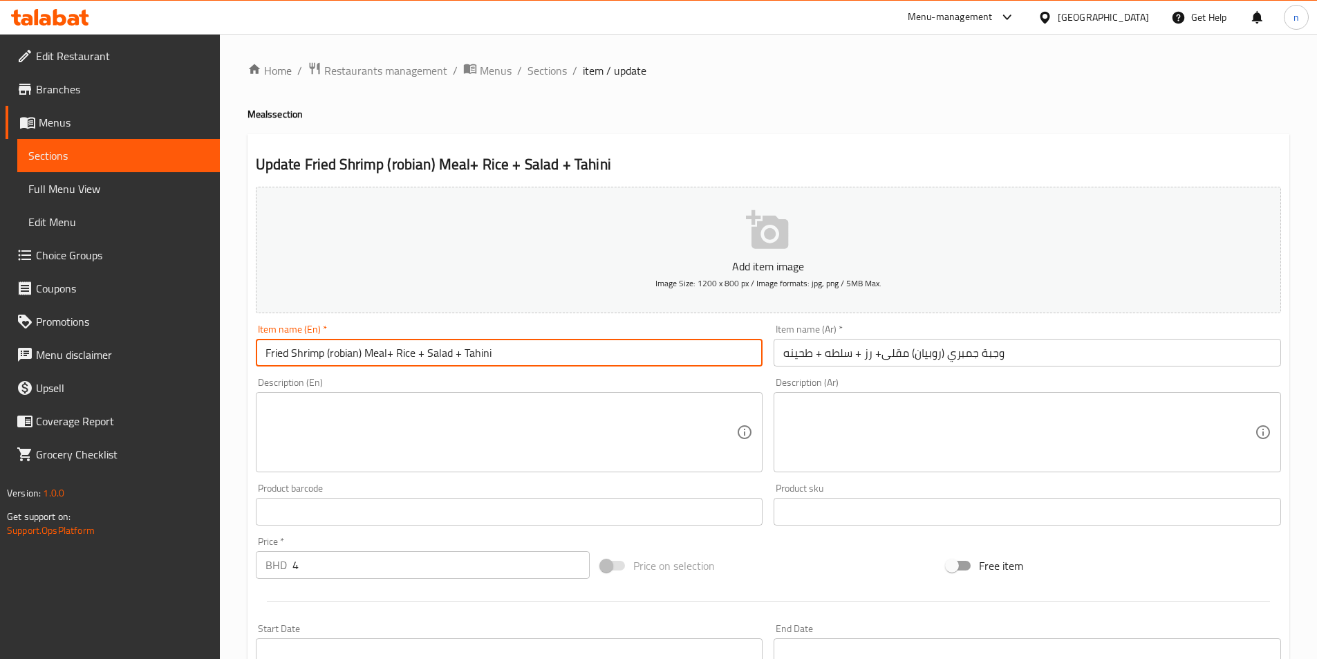
click at [336, 351] on input "Fried Shrimp (robian) Meal+ Rice + Salad + Tahini" at bounding box center [509, 353] width 507 height 28
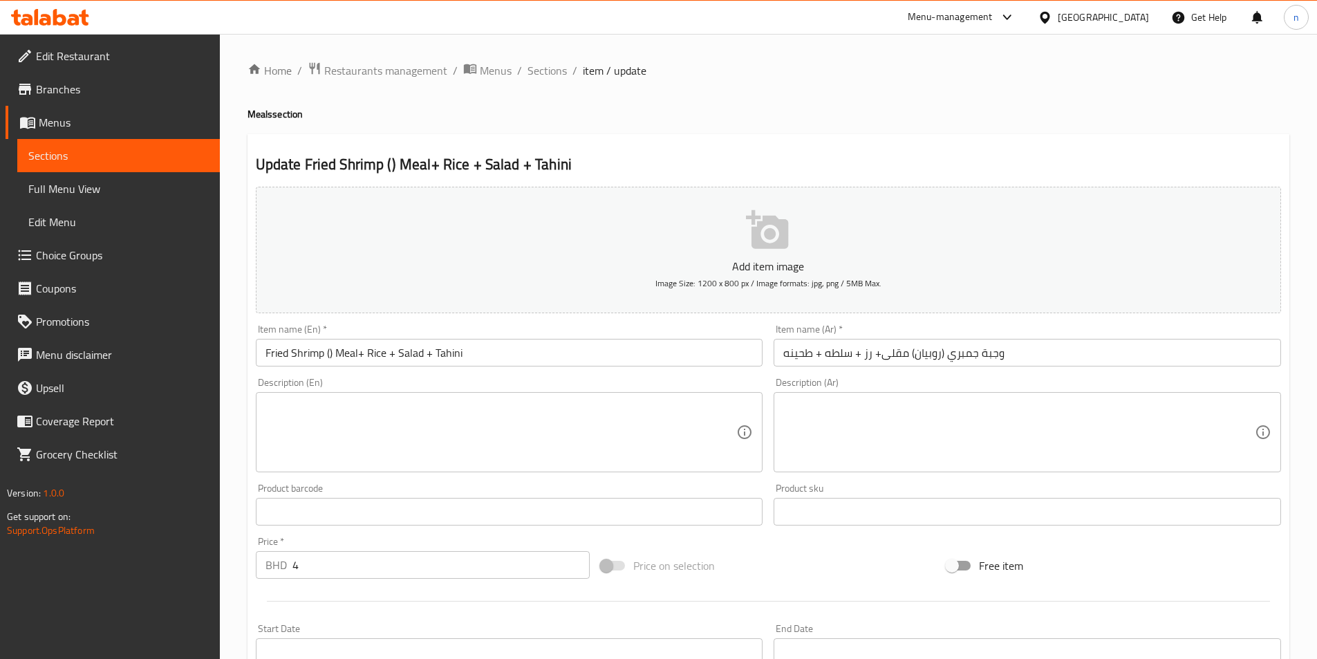
click at [327, 357] on input "Fried Shrimp () Meal+ Rice + Salad + Tahini" at bounding box center [509, 353] width 507 height 28
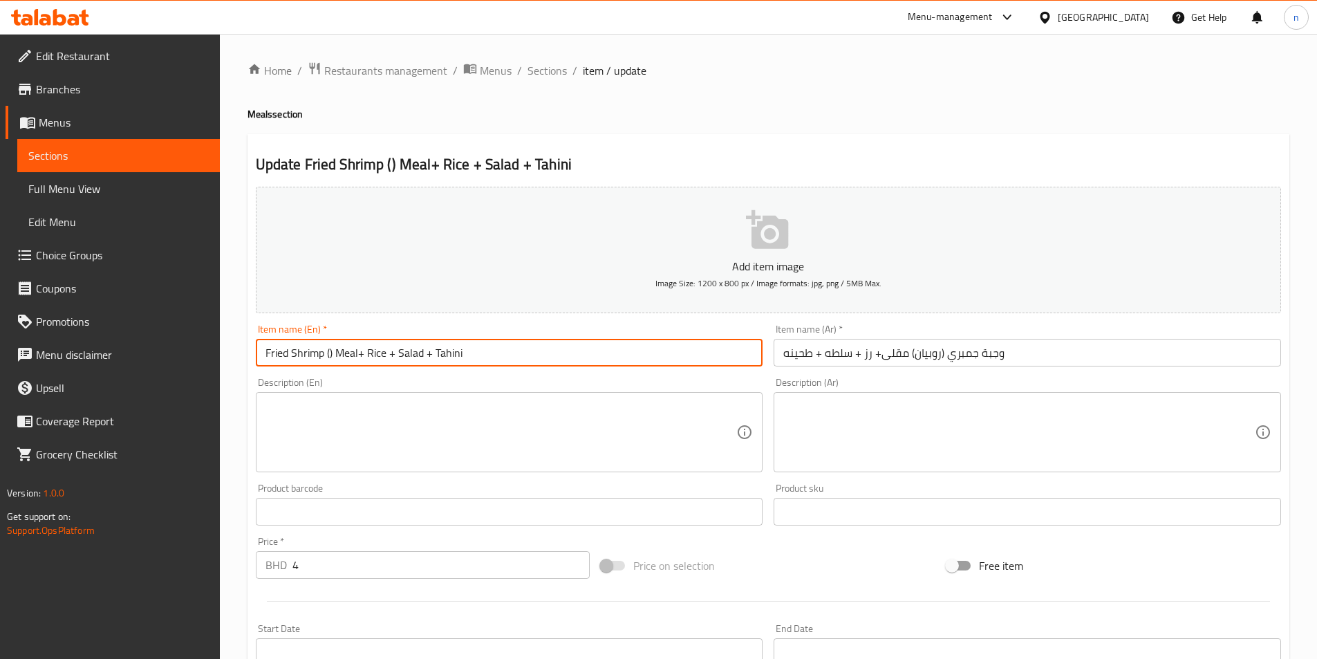
click at [328, 353] on input "Fried Shrimp () Meal+ Rice + Salad + Tahini" at bounding box center [509, 353] width 507 height 28
click at [330, 358] on input "Fried Shrimp () Meal+ Rice + Salad + Tahini" at bounding box center [509, 353] width 507 height 28
paste input "Prawns"
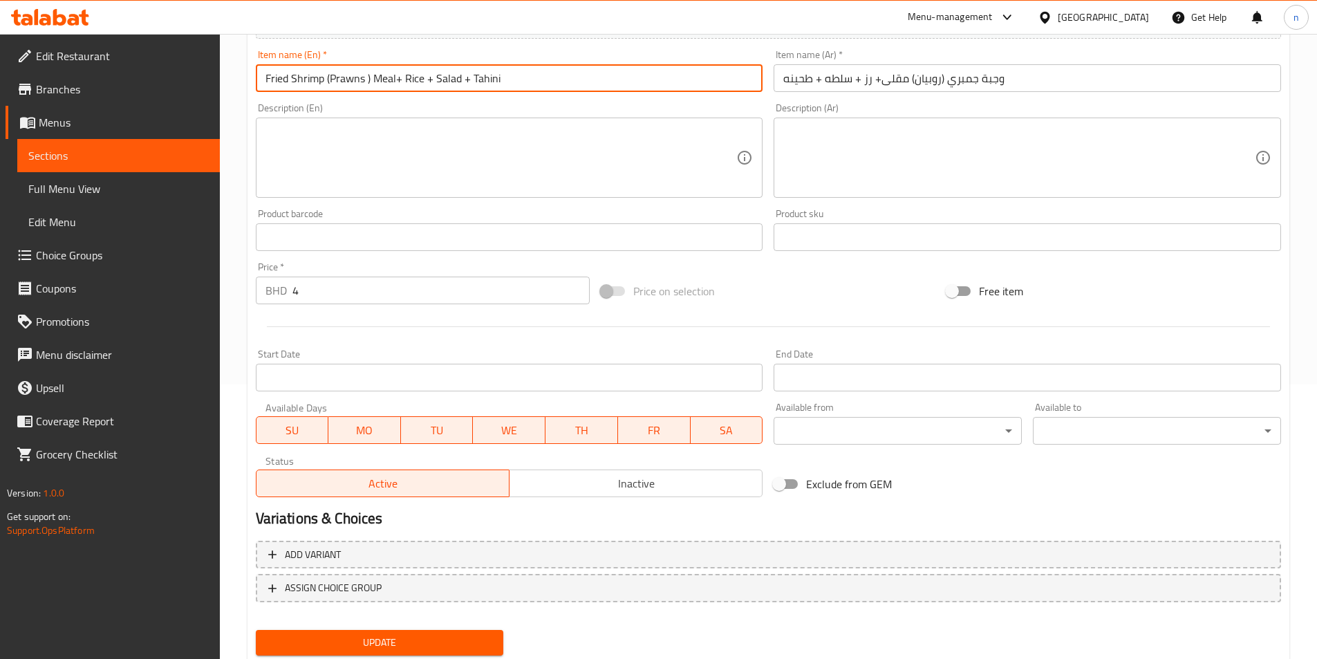
scroll to position [318, 0]
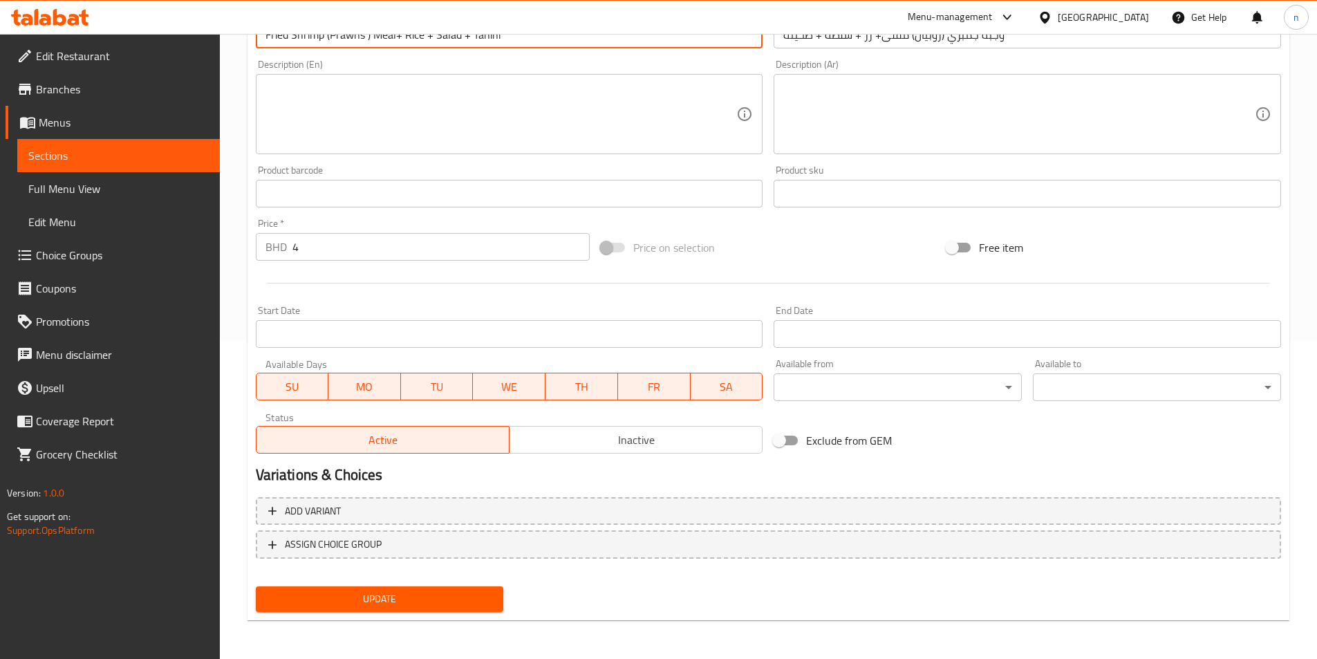
type input "Fried Shrimp (Prawns ) Meal+ Rice + Salad + Tahini"
click at [399, 604] on span "Update" at bounding box center [380, 598] width 226 height 17
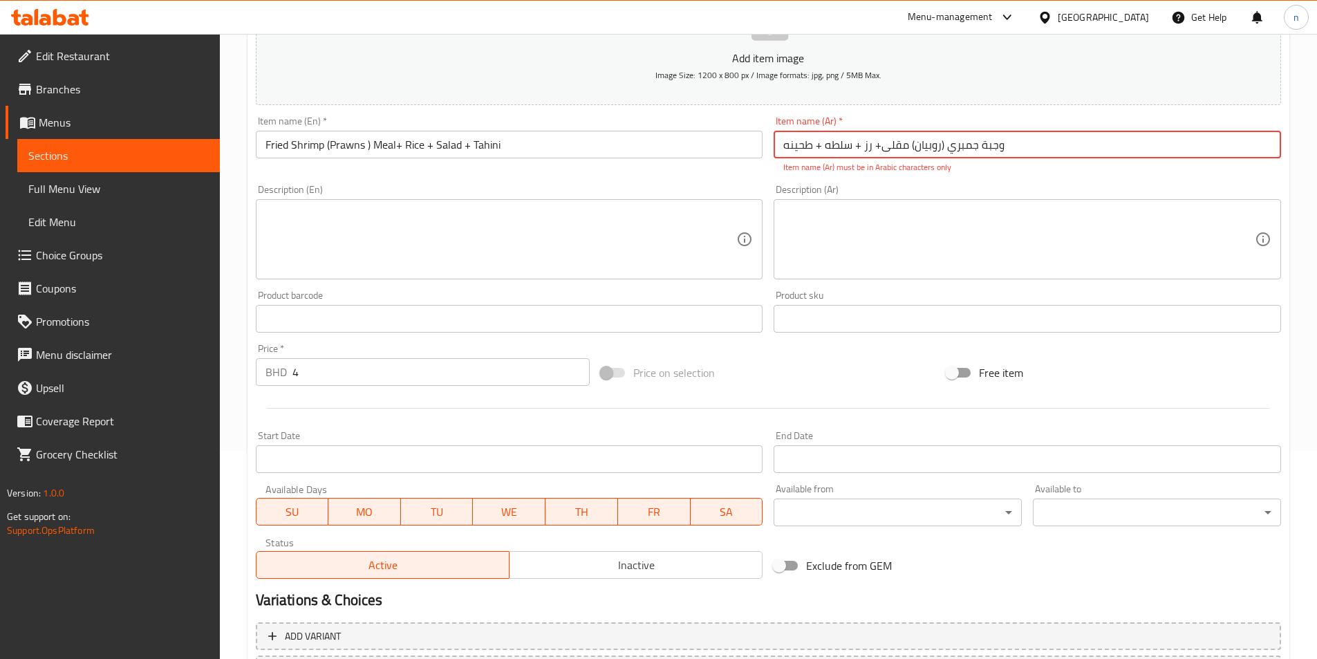
scroll to position [0, 0]
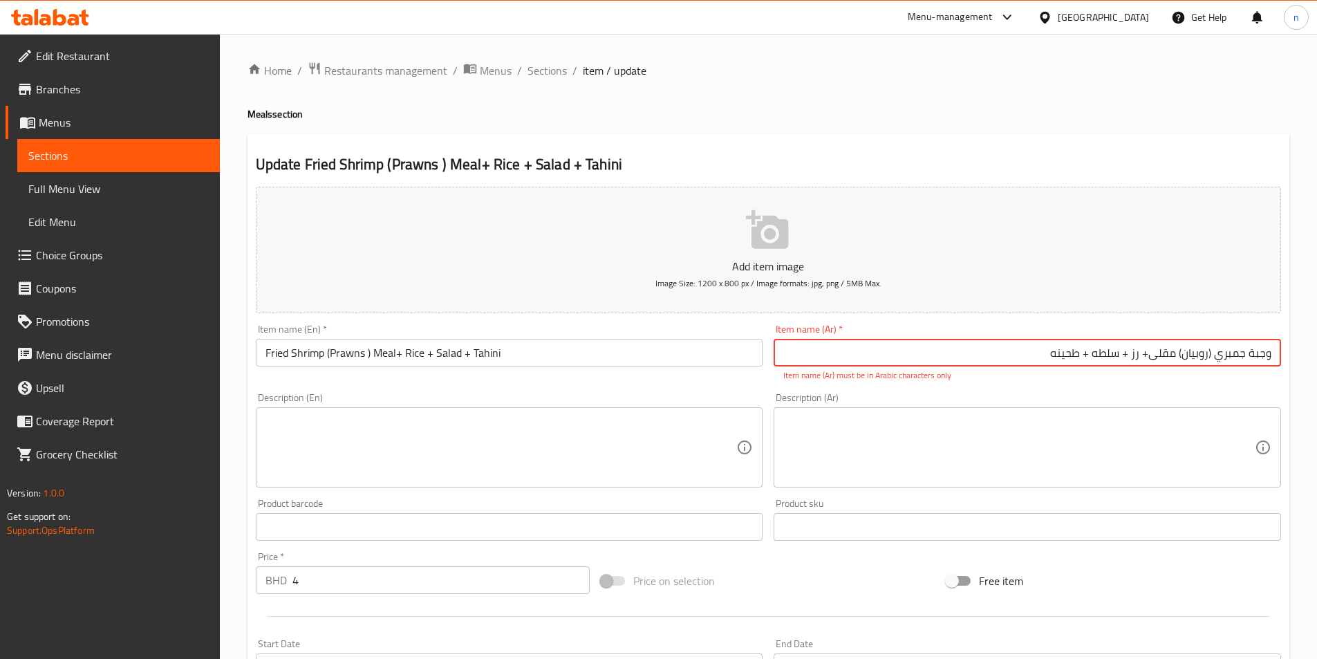
click at [938, 348] on input "وجبة جمبري (روبيان) مقلی+ رز + سلطه + طحينه" at bounding box center [1026, 353] width 507 height 28
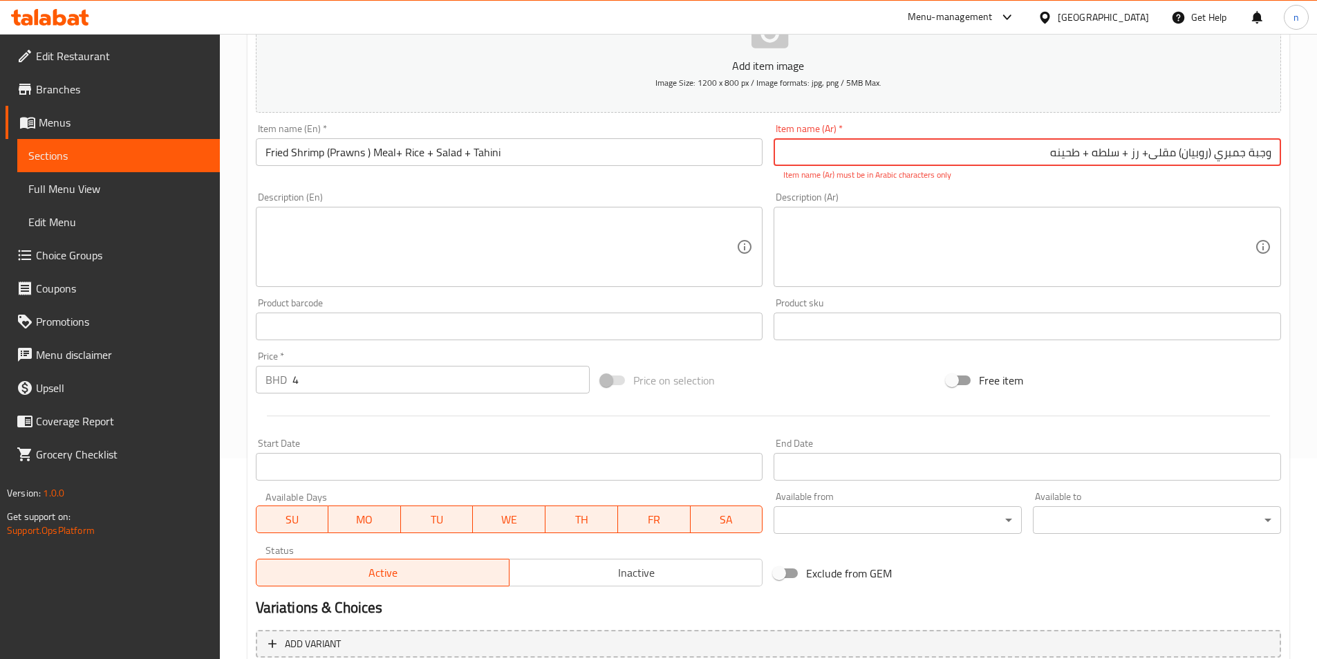
scroll to position [333, 0]
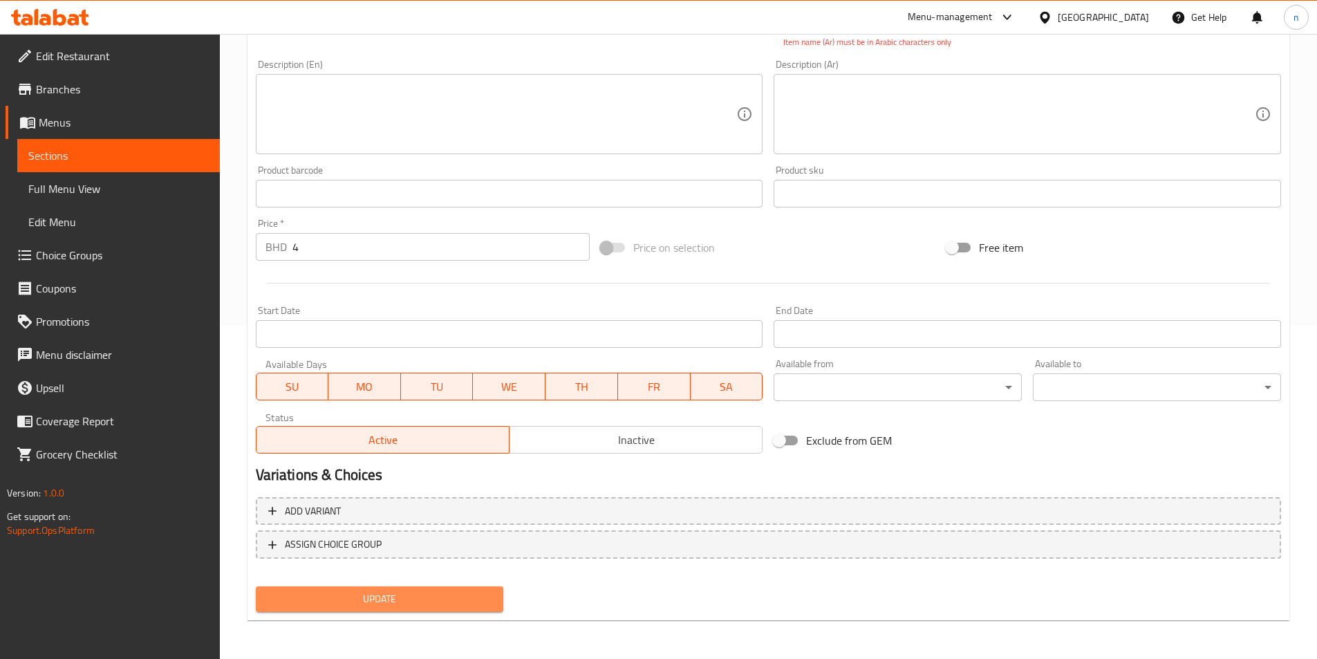
click at [446, 606] on span "Update" at bounding box center [380, 598] width 226 height 17
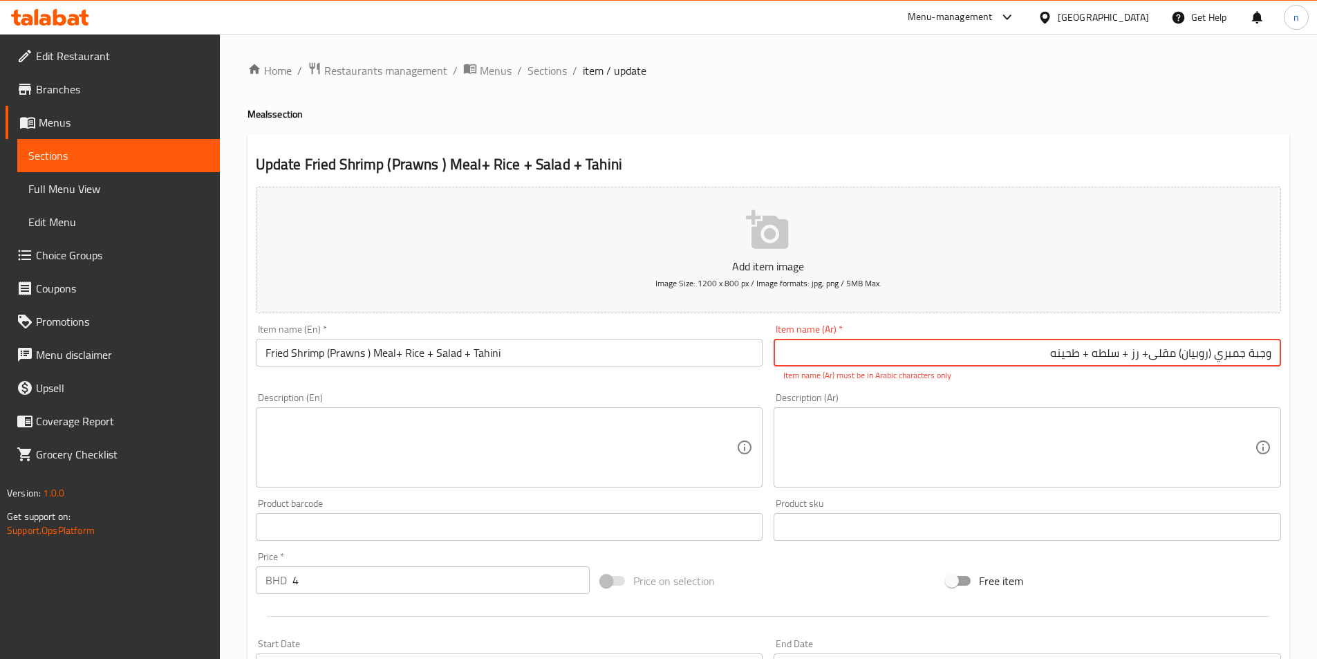
click at [1012, 381] on p "Item name (Ar) must be in Arabic characters only" at bounding box center [1027, 375] width 488 height 12
click at [1090, 354] on input "وجبة جمبري (روبيان) مقلی+ رز + سلطه + طحينه" at bounding box center [1026, 353] width 507 height 28
click at [1084, 350] on input "وجبة جمبري (روبيان) مقلی+ رز + سلطه + طحينه" at bounding box center [1026, 353] width 507 height 28
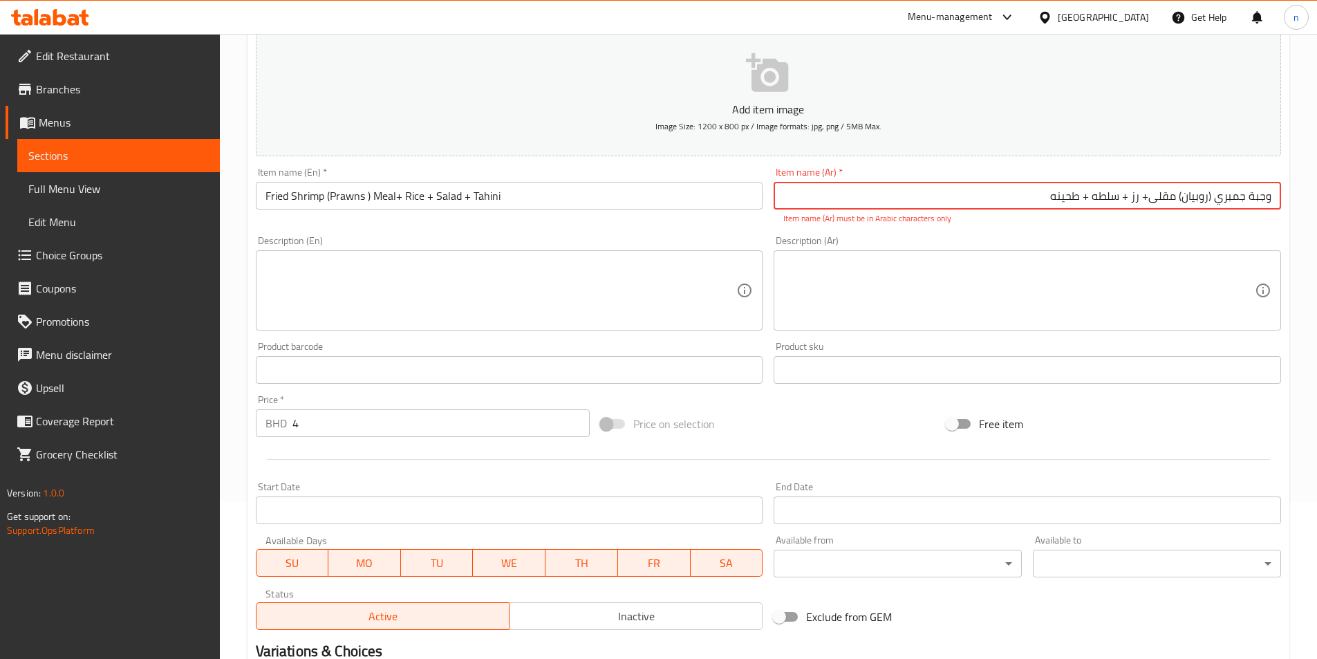
scroll to position [333, 0]
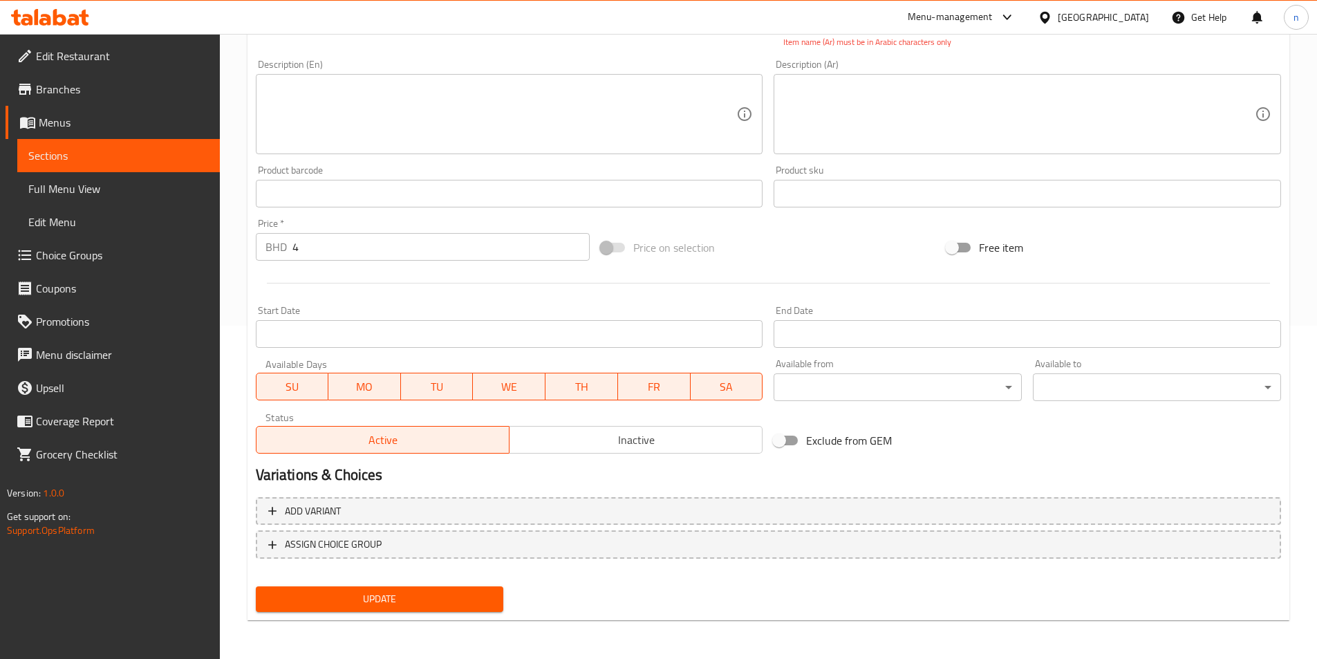
click at [414, 594] on span "Update" at bounding box center [380, 598] width 226 height 17
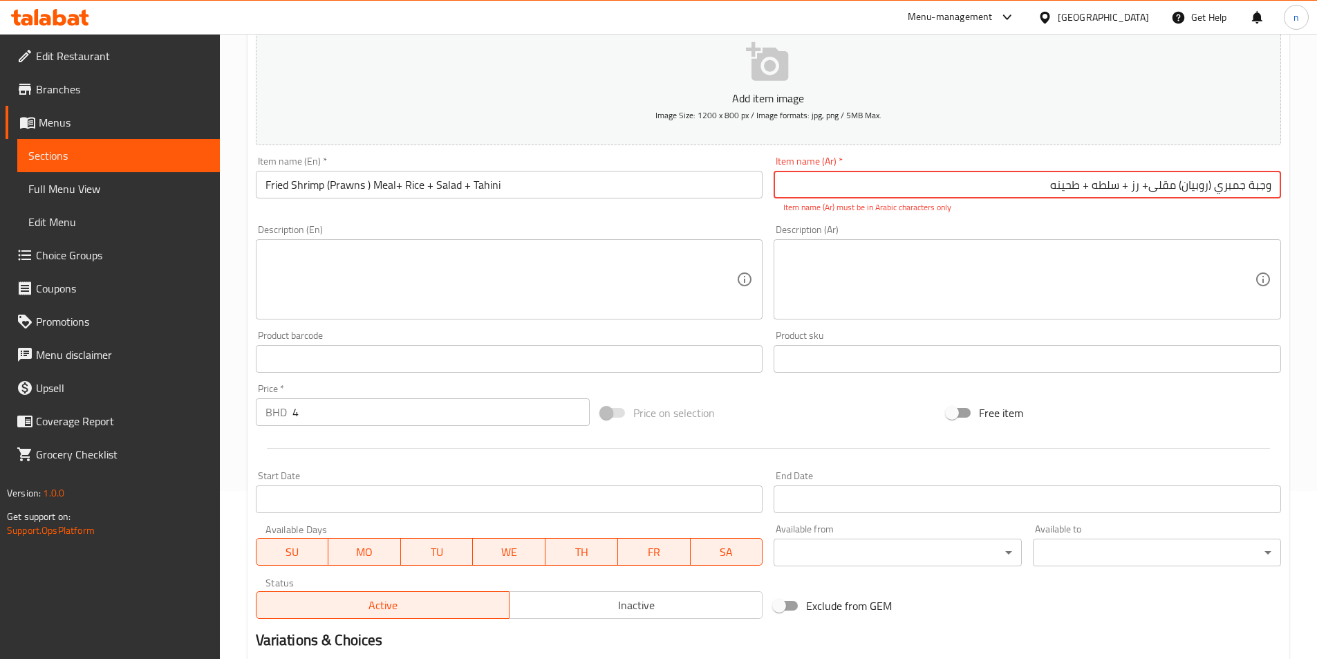
scroll to position [0, 0]
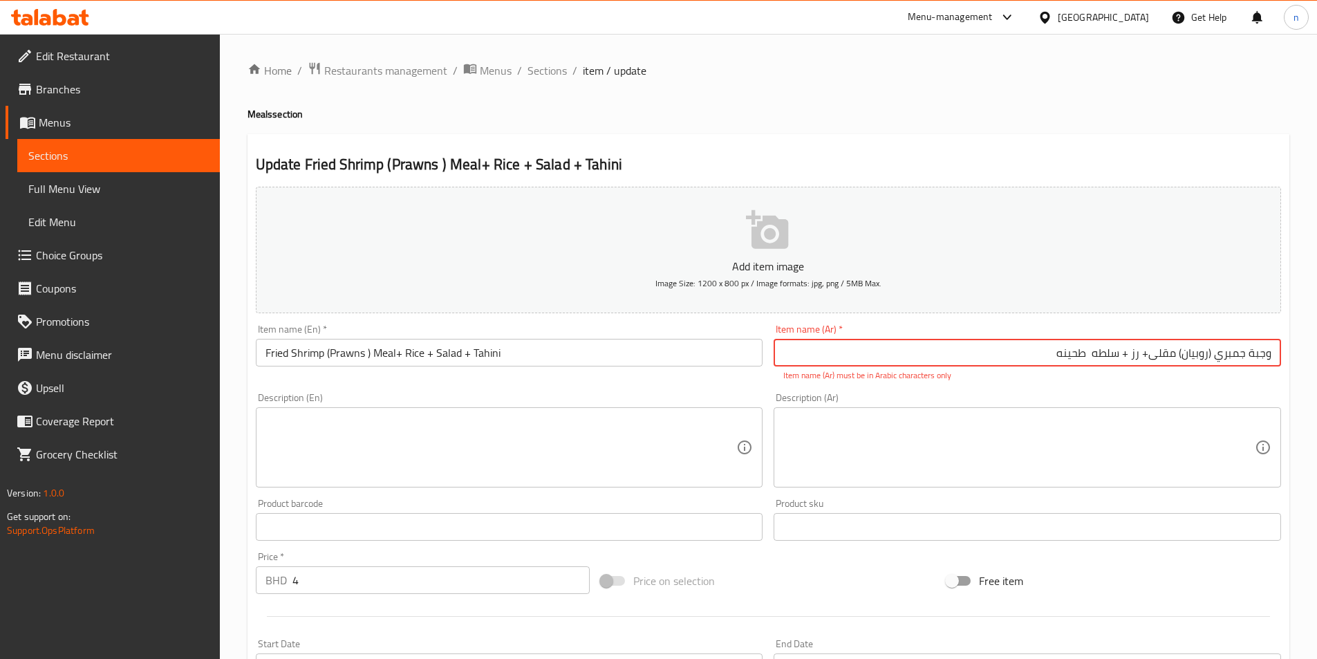
click at [1130, 357] on input "وجبة جمبري (روبيان) مقلی+ رز + سلطه طحينه" at bounding box center [1026, 353] width 507 height 28
click at [1093, 354] on input "وجبة جمبري (روبيان) مقلی+ رز + سلطه طحينه" at bounding box center [1026, 353] width 507 height 28
click at [1089, 353] on input "وجبة جمبري (روبيان) مقلی+ رز + سلطه طحينه" at bounding box center [1026, 353] width 507 height 28
click at [1091, 355] on input "وجبة جمبري (روبيان) مقلی+ رز + سلطه طحينه" at bounding box center [1026, 353] width 507 height 28
click at [1121, 355] on input "وجبة جمبري (روبيان) مقلی+ رز + سلطه - طحينه" at bounding box center [1026, 353] width 507 height 28
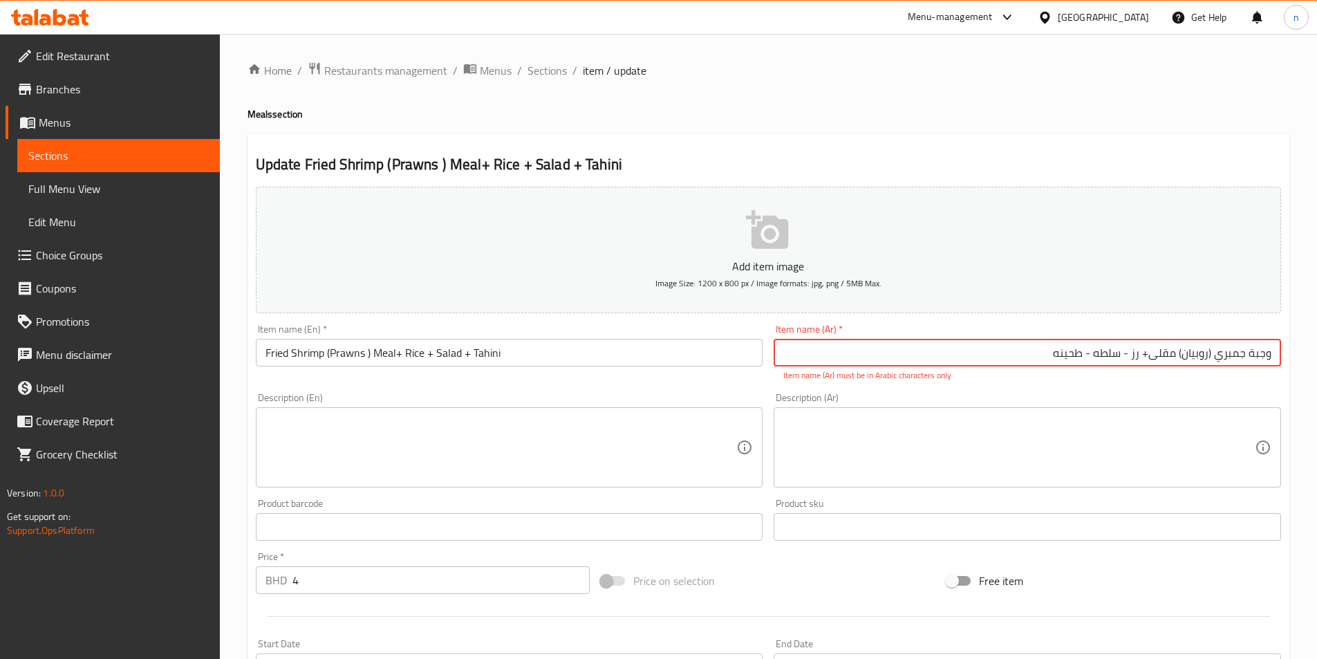
click at [1143, 359] on input "وجبة جمبري (روبيان) مقلی+ رز - سلطه - طحينه" at bounding box center [1026, 353] width 507 height 28
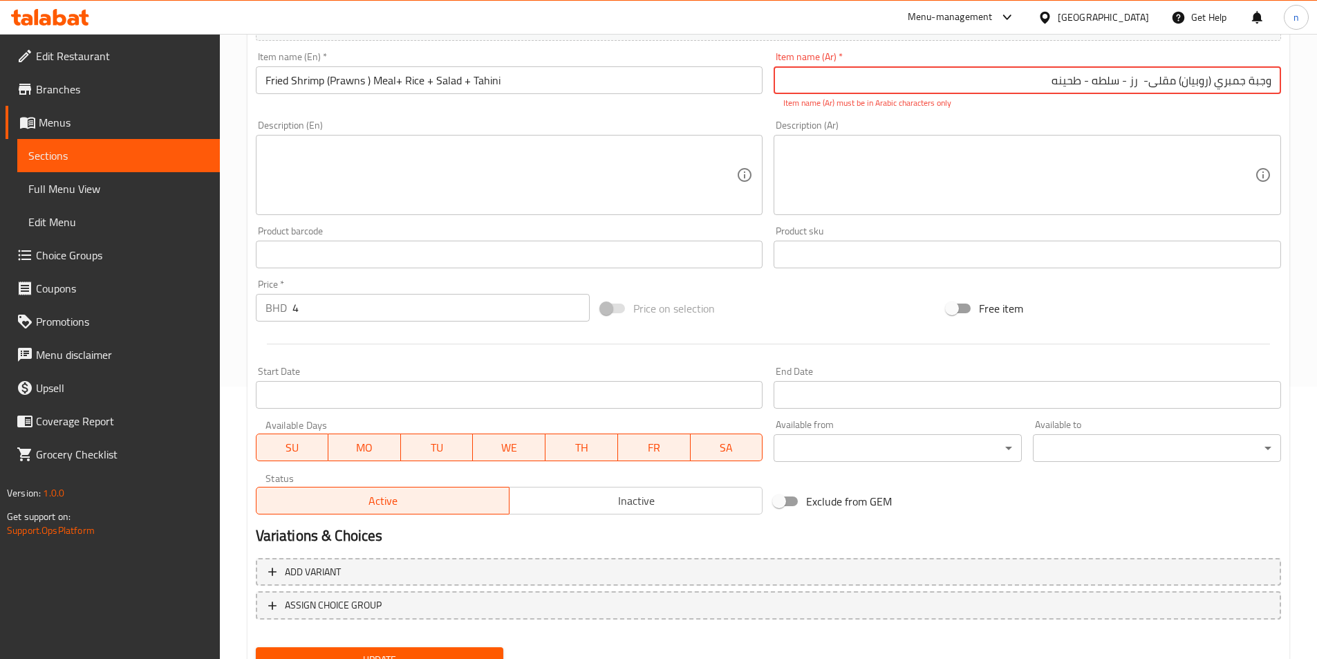
scroll to position [333, 0]
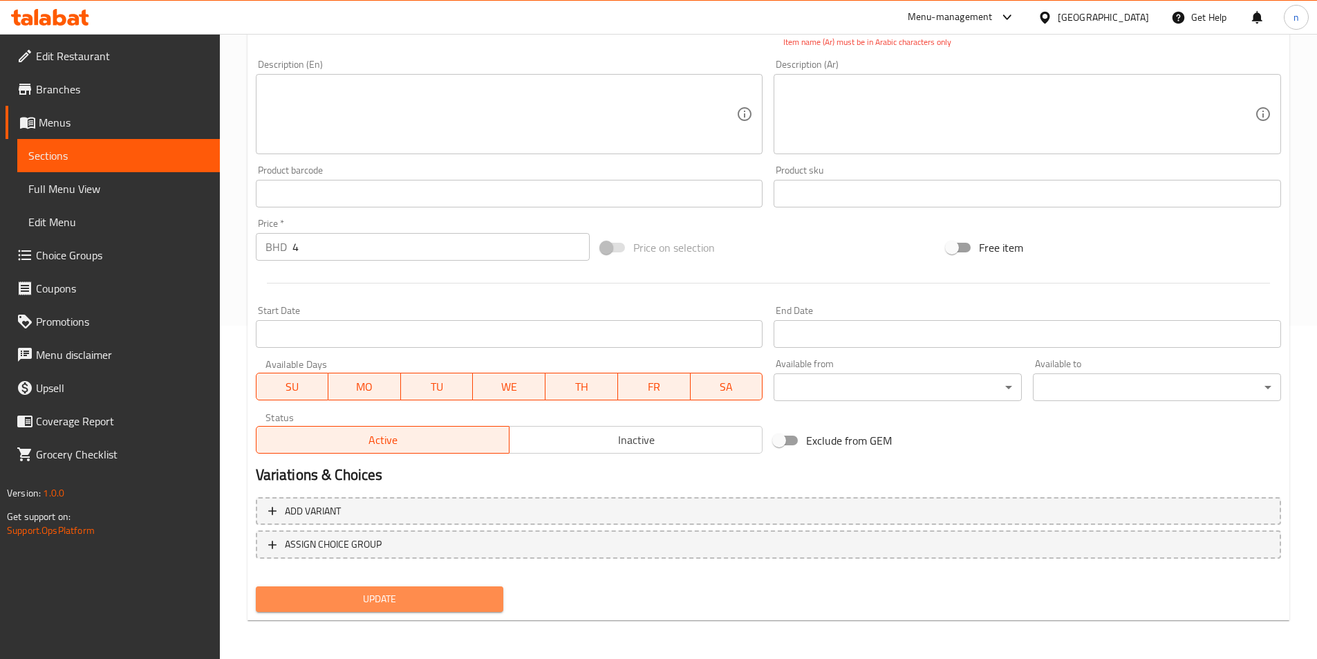
click at [316, 603] on span "Update" at bounding box center [380, 598] width 226 height 17
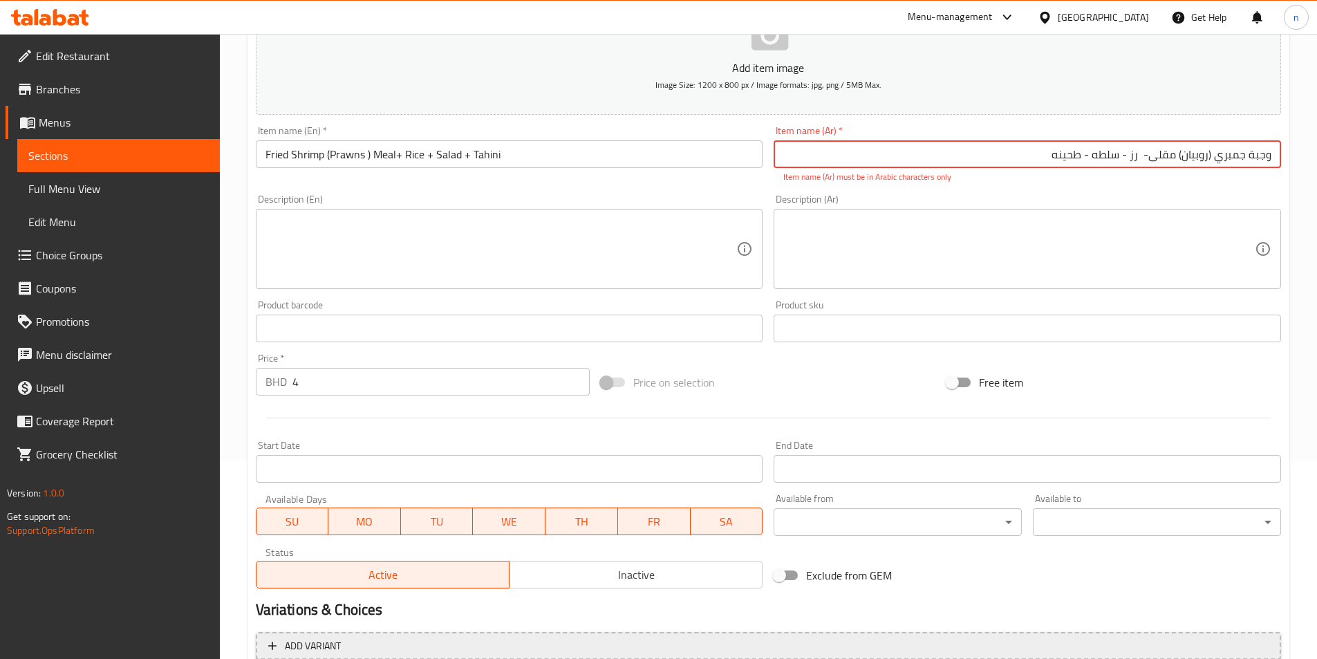
scroll to position [0, 0]
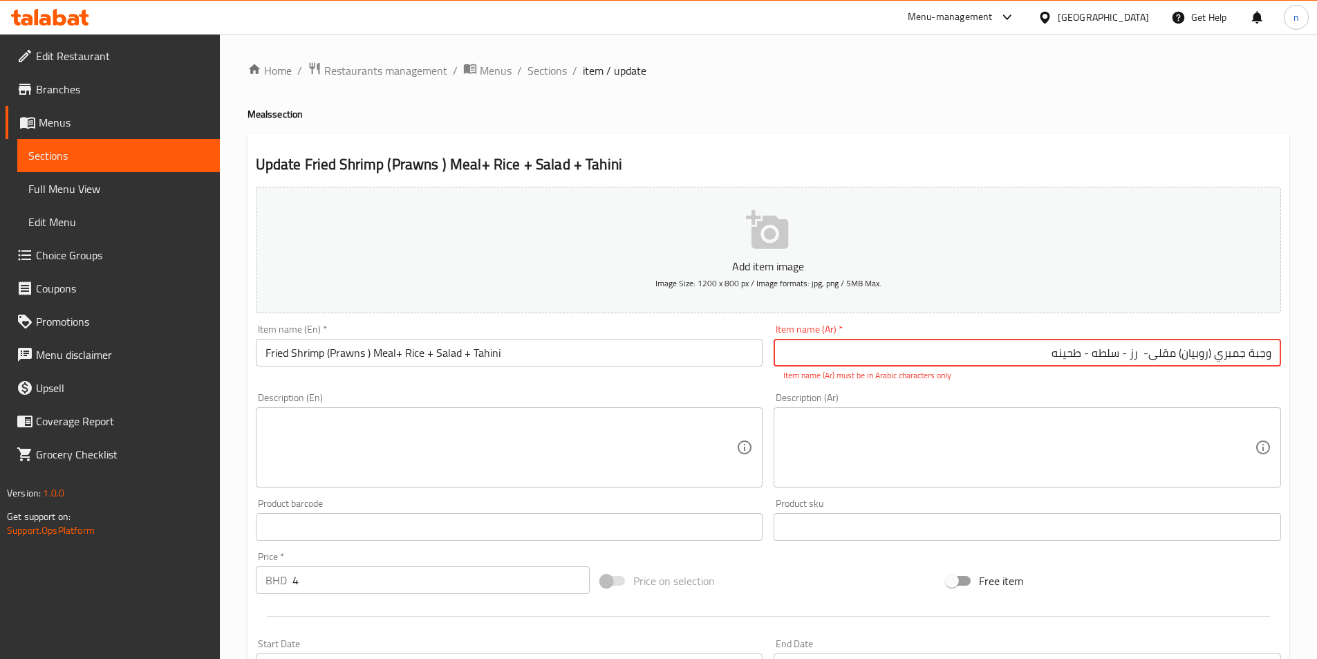
click at [1090, 353] on input "وجبة جمبري (روبيان) مقلی- رز - سلطه - طحينه" at bounding box center [1026, 353] width 507 height 28
click at [1091, 356] on input "وجبة جمبري (روبيان) مقلی- رز - سلطه - طحينه" at bounding box center [1026, 353] width 507 height 28
click at [1090, 357] on input "وجبة جمبري (روبيان) مقلی- رز - سلطه - طحينه" at bounding box center [1026, 353] width 507 height 28
click at [1129, 354] on input "وجبة جمبري (روبيان) مقلی- رز - سلطه ،طحينه" at bounding box center [1026, 353] width 507 height 28
click at [1122, 357] on input "وجبة جمبري (روبيان) مقلی- رز - سلطه ،طحينه" at bounding box center [1026, 353] width 507 height 28
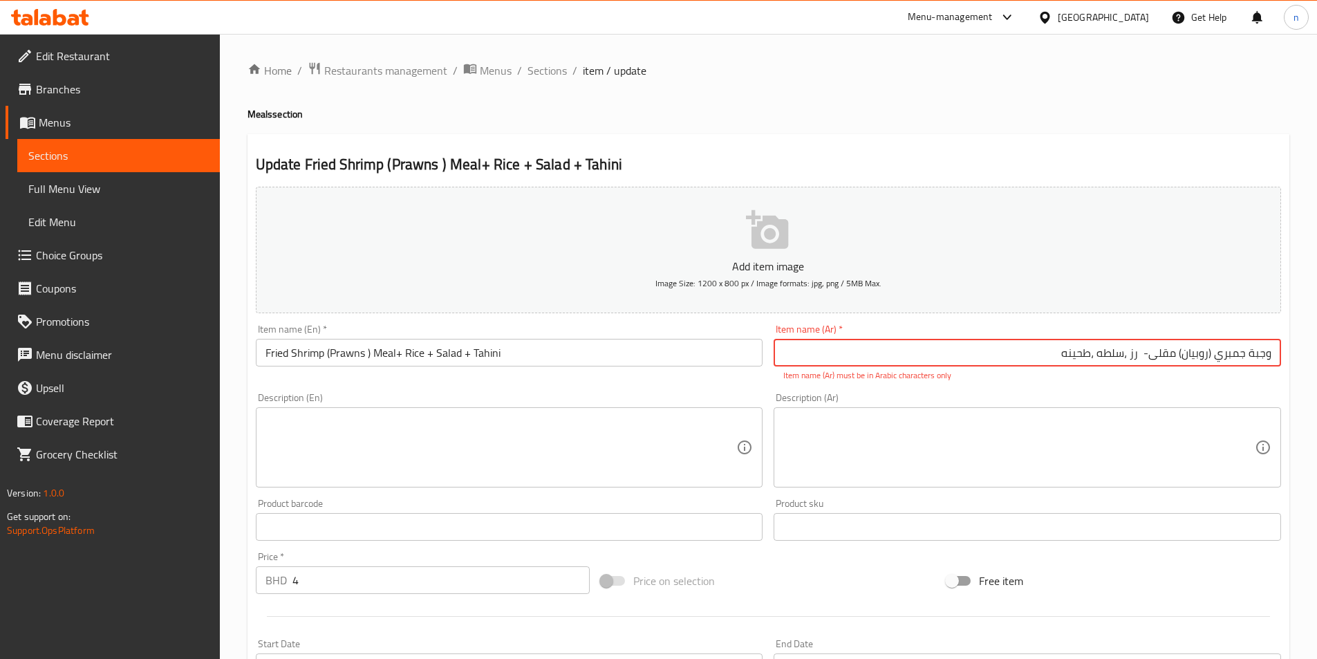
click at [1151, 355] on input "وجبة جمبري (روبيان) مقلی- رز ،سلطه ،طحينه" at bounding box center [1026, 353] width 507 height 28
click at [1140, 356] on input "وجبة جمبري (روبيان) مقلی- رز ،سلطه ،طحينه" at bounding box center [1026, 353] width 507 height 28
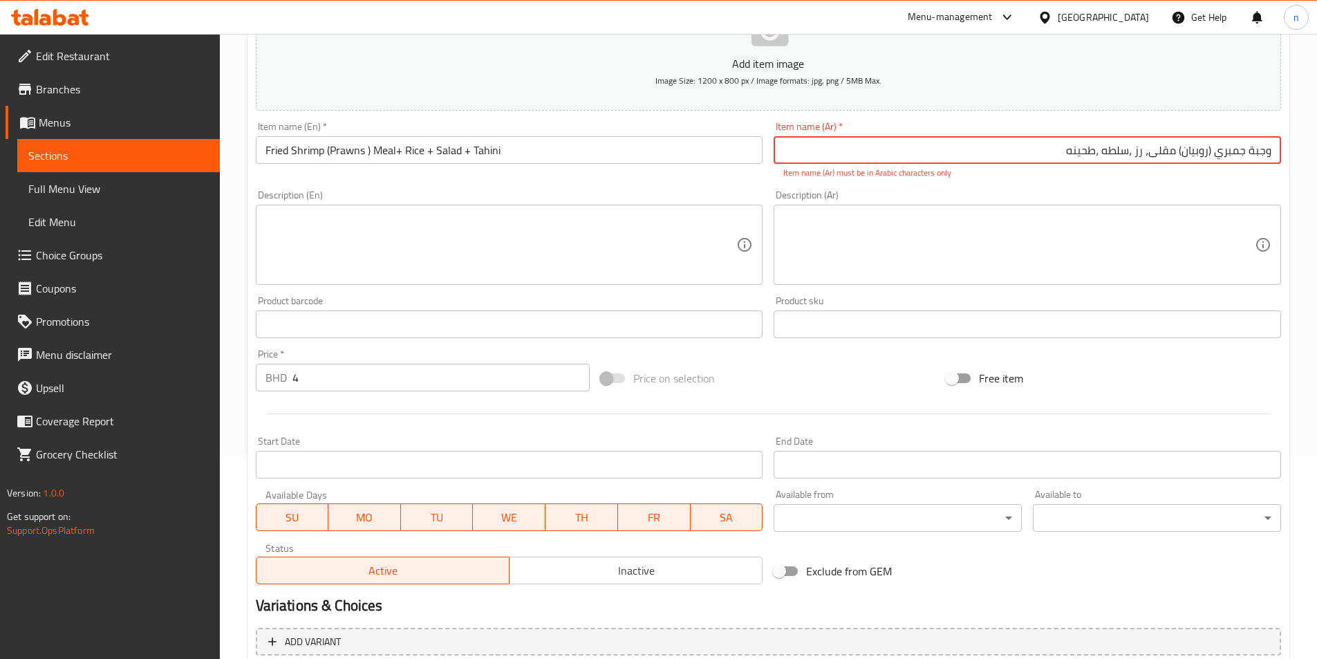
scroll to position [333, 0]
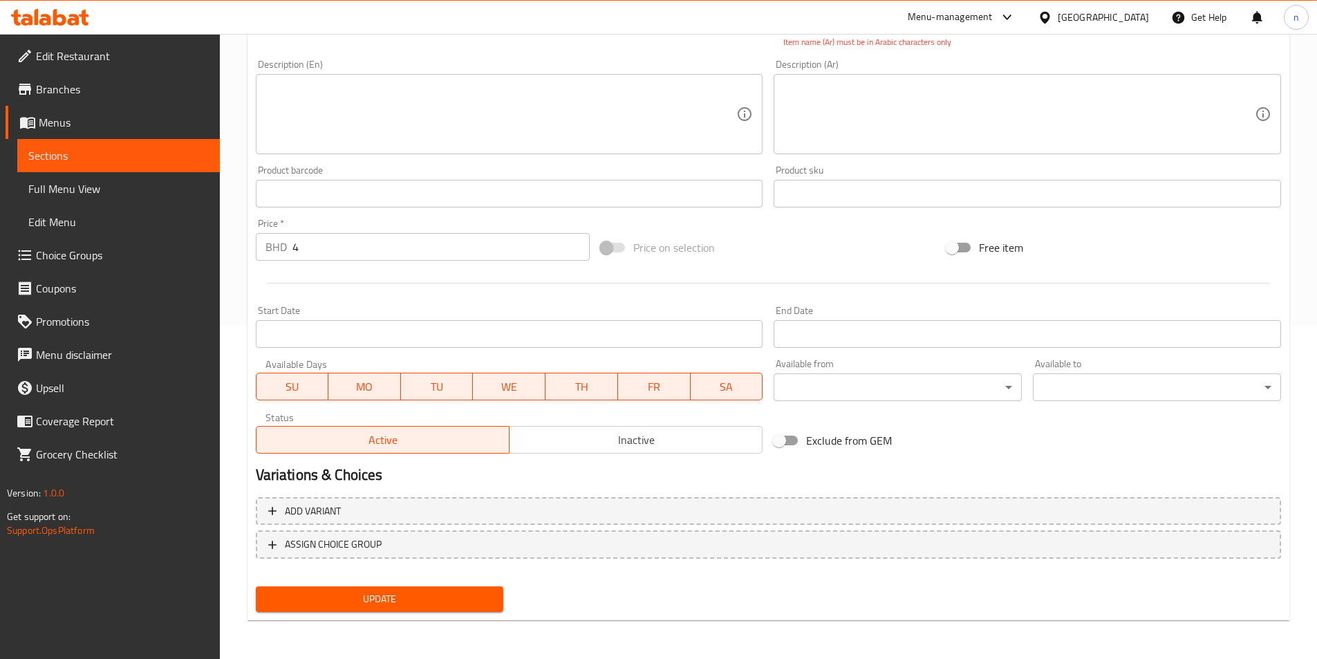
type input "وجبة جمبري (روبيان) مقلی، رز ،سلطه ،طحينه"
click at [453, 600] on span "Update" at bounding box center [380, 598] width 226 height 17
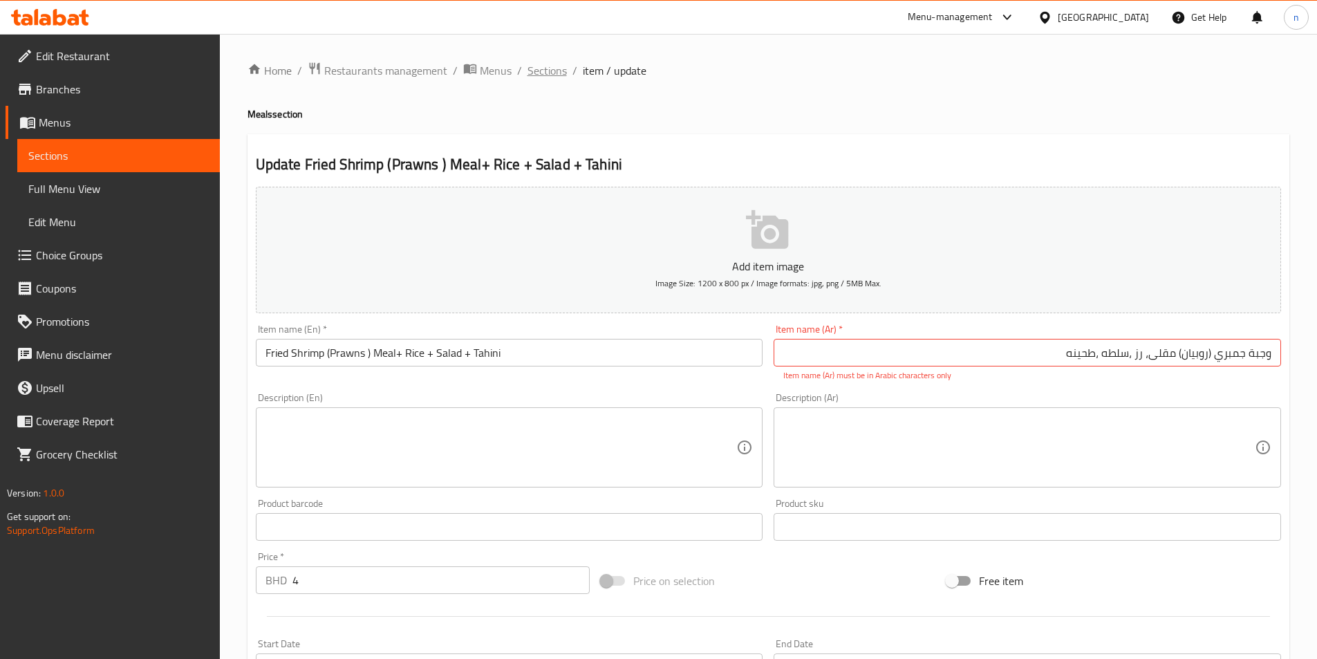
click at [544, 75] on span "Sections" at bounding box center [546, 70] width 39 height 17
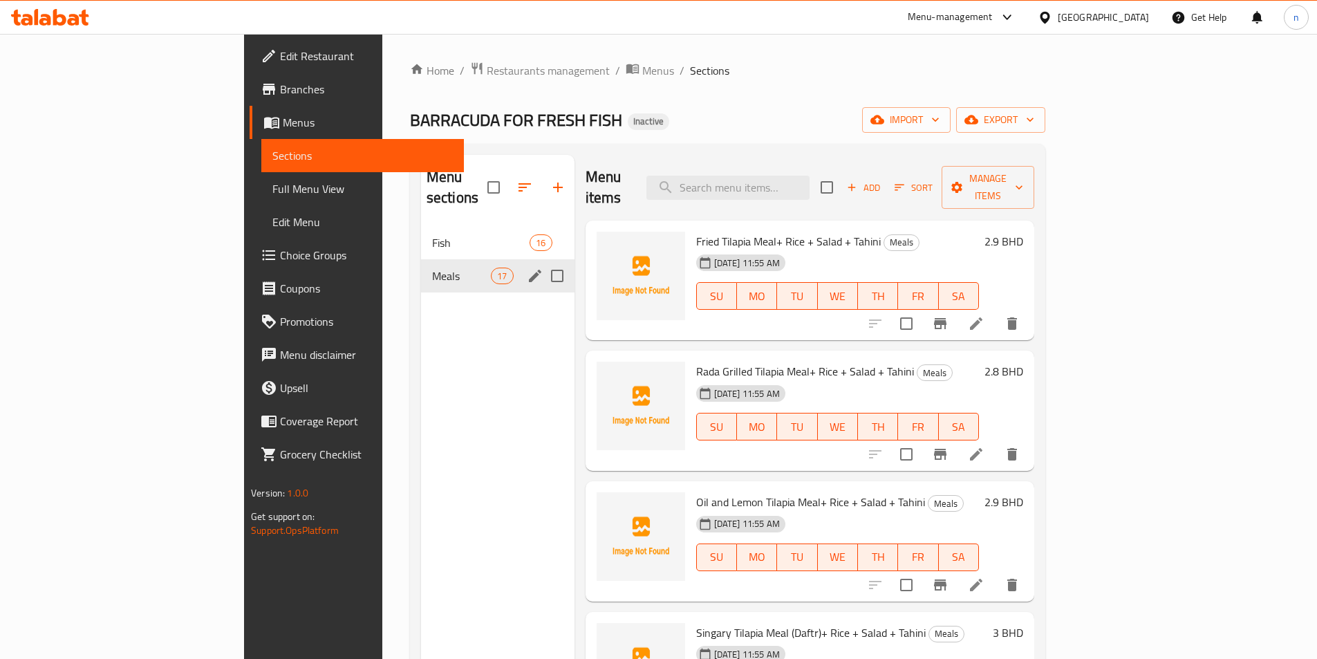
click at [543, 261] on input "Menu sections" at bounding box center [557, 275] width 29 height 29
checkbox input "true"
click at [543, 228] on input "Menu sections" at bounding box center [557, 242] width 29 height 29
checkbox input "true"
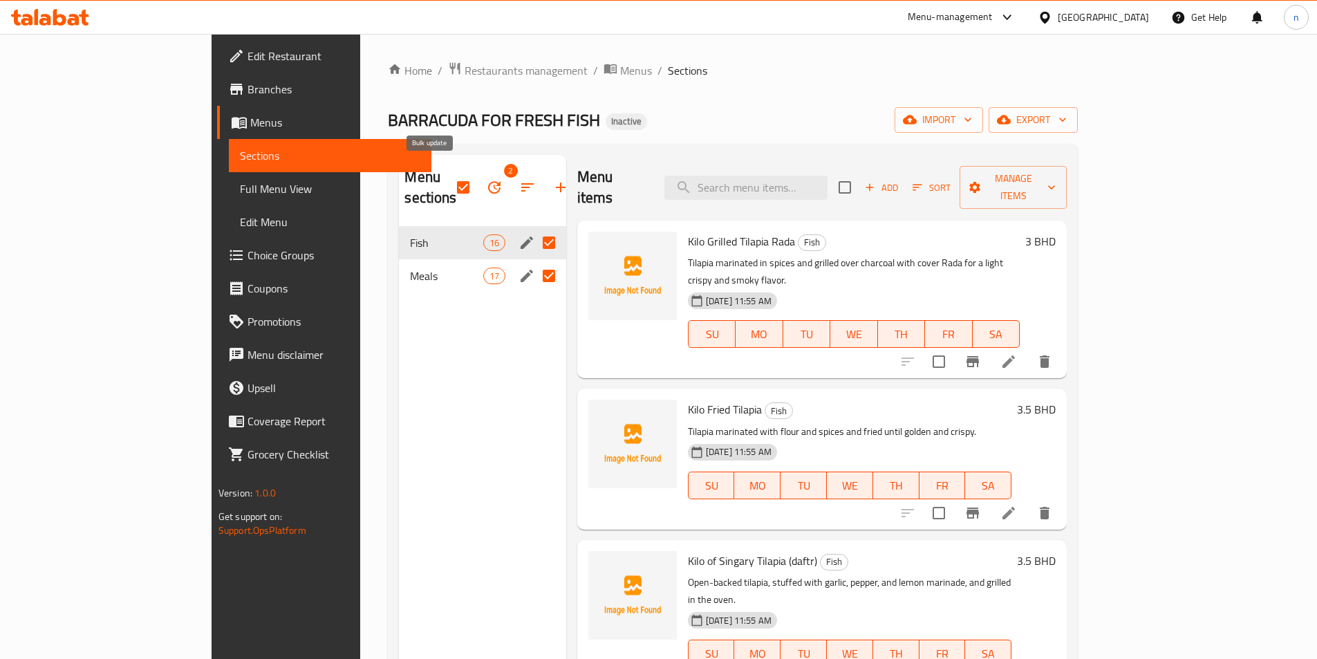
click at [486, 179] on icon "button" at bounding box center [494, 187] width 17 height 17
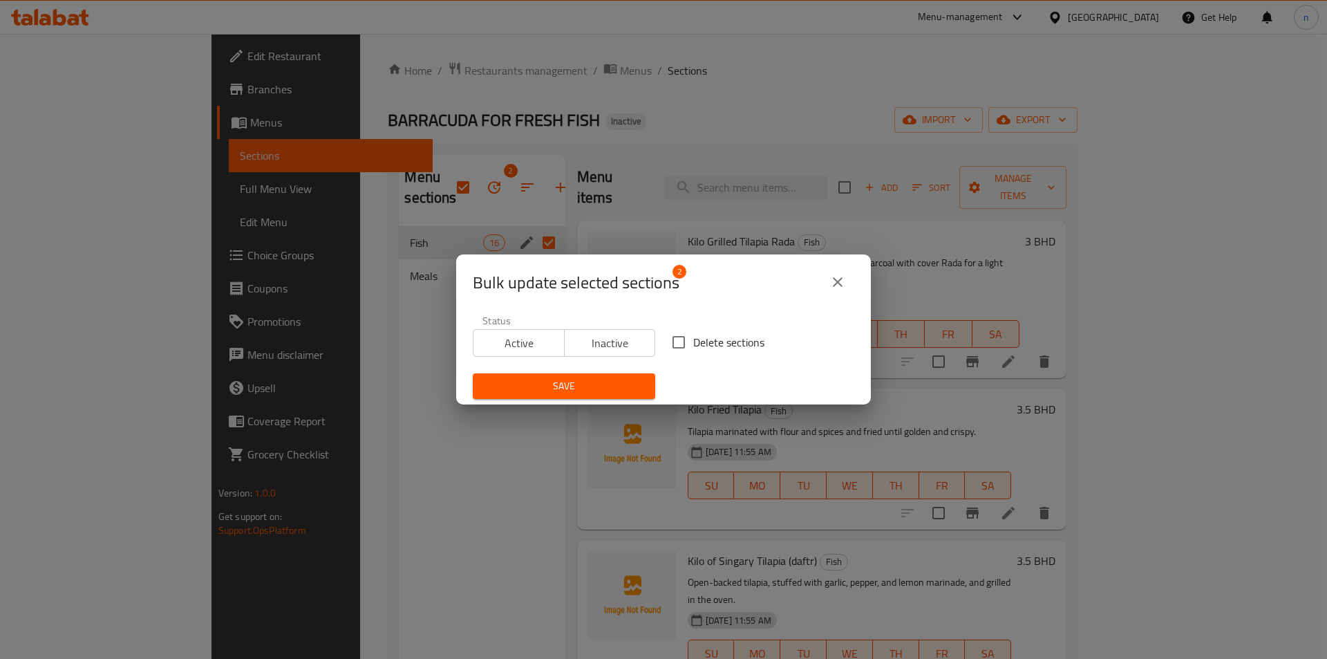
click at [674, 350] on input "Delete sections" at bounding box center [678, 342] width 29 height 29
checkbox input "true"
drag, startPoint x: 609, startPoint y: 386, endPoint x: 599, endPoint y: 395, distance: 13.2
click at [609, 386] on span "Save" at bounding box center [564, 385] width 160 height 17
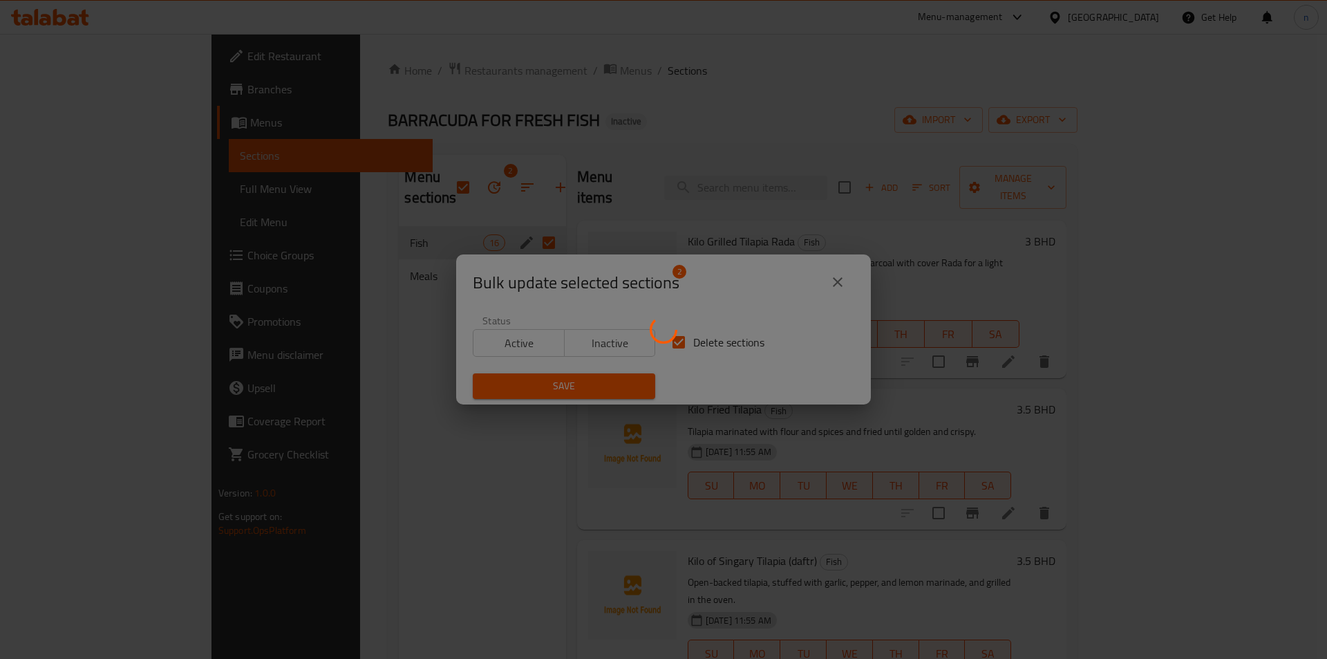
checkbox input "false"
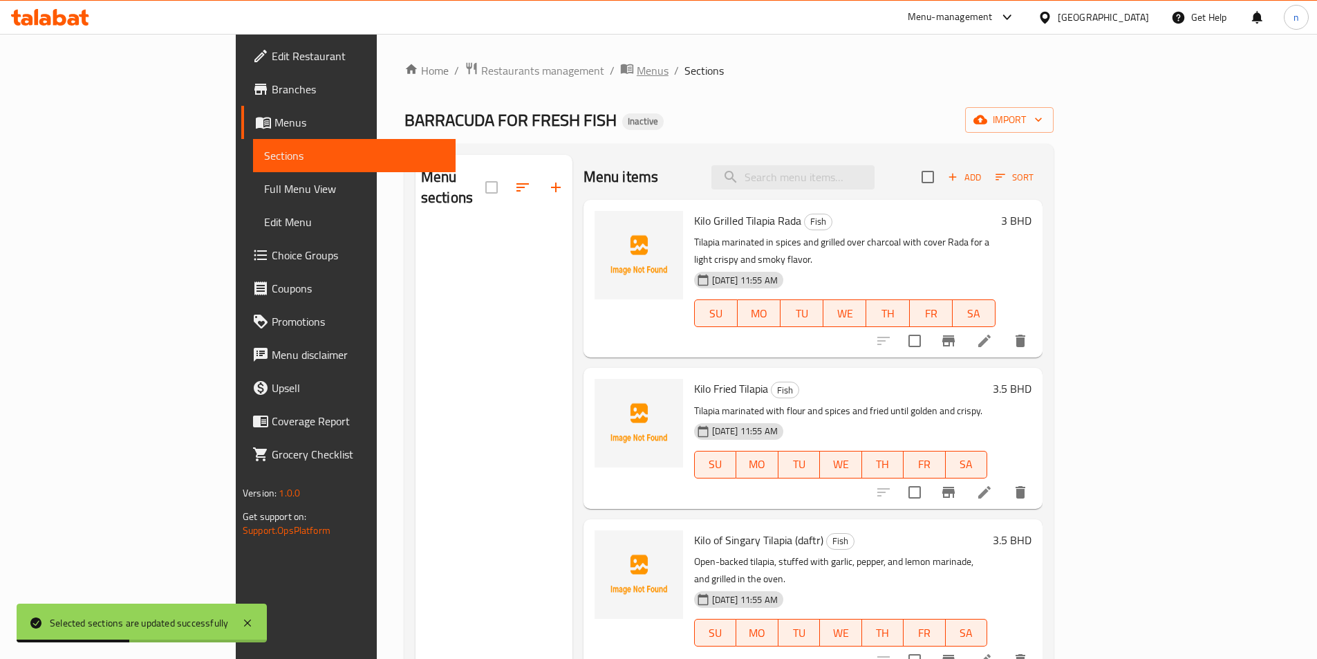
click at [637, 79] on span "Menus" at bounding box center [653, 70] width 32 height 17
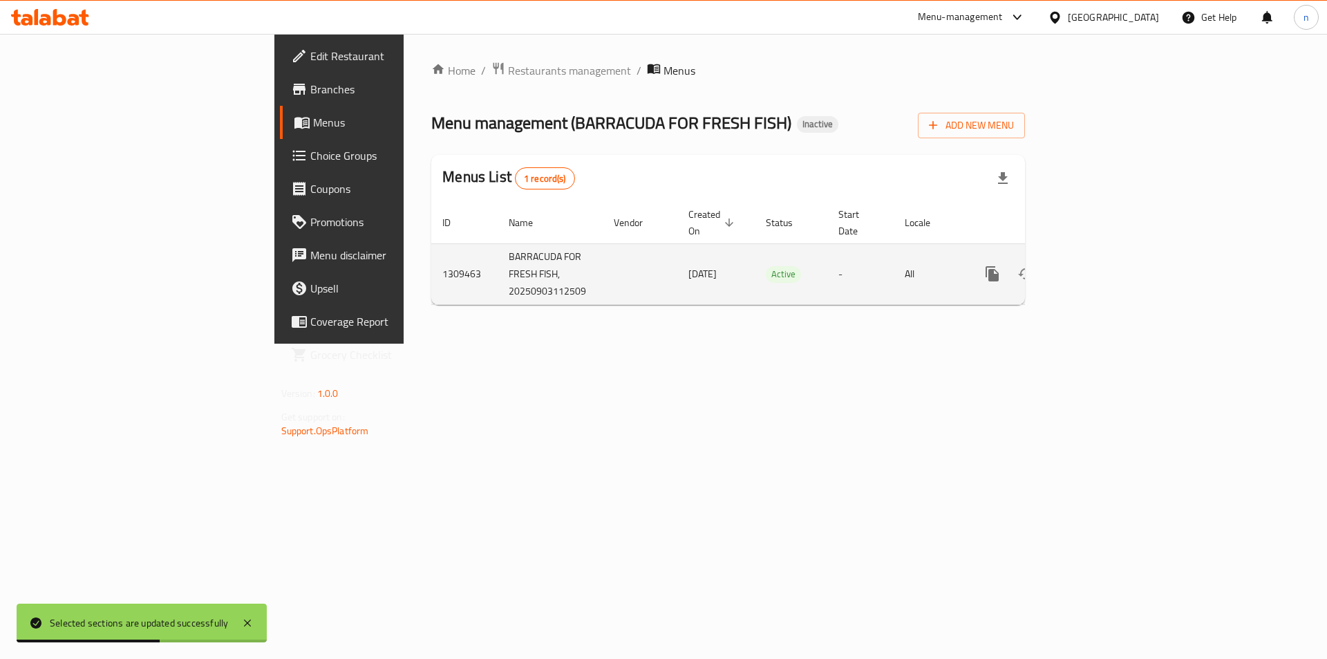
click at [1109, 265] on link "enhanced table" at bounding box center [1091, 273] width 33 height 33
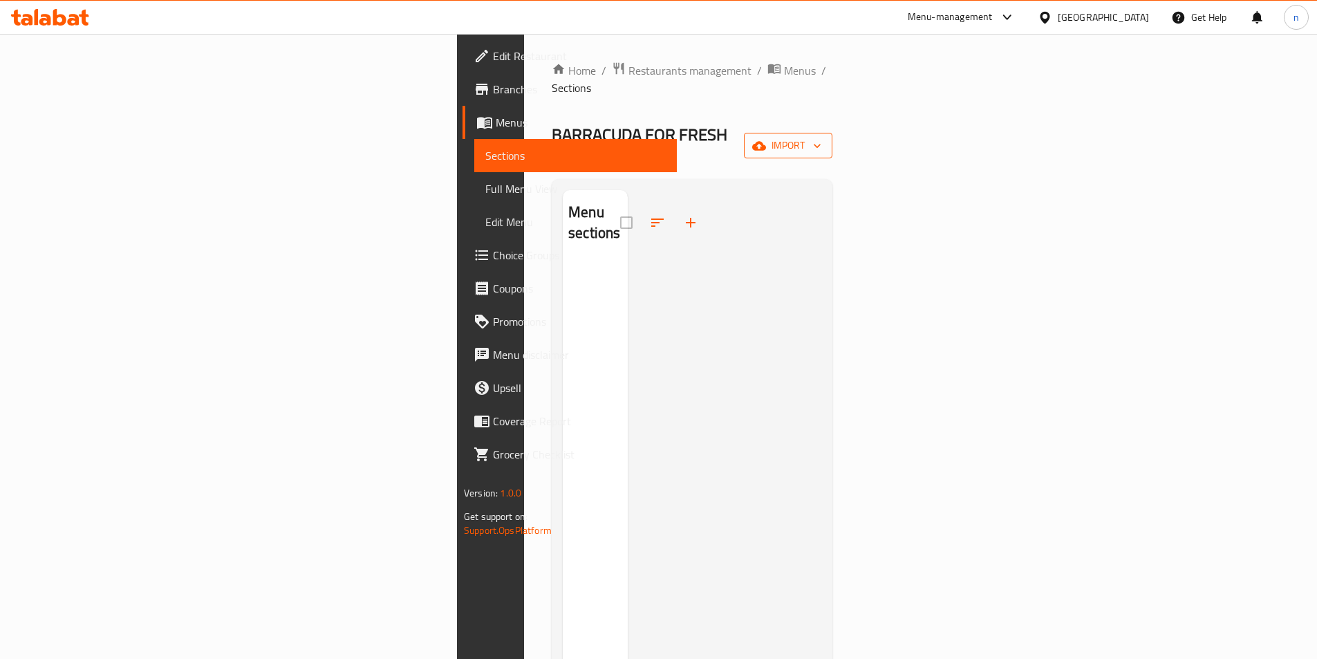
click at [832, 133] on button "import" at bounding box center [788, 146] width 88 height 26
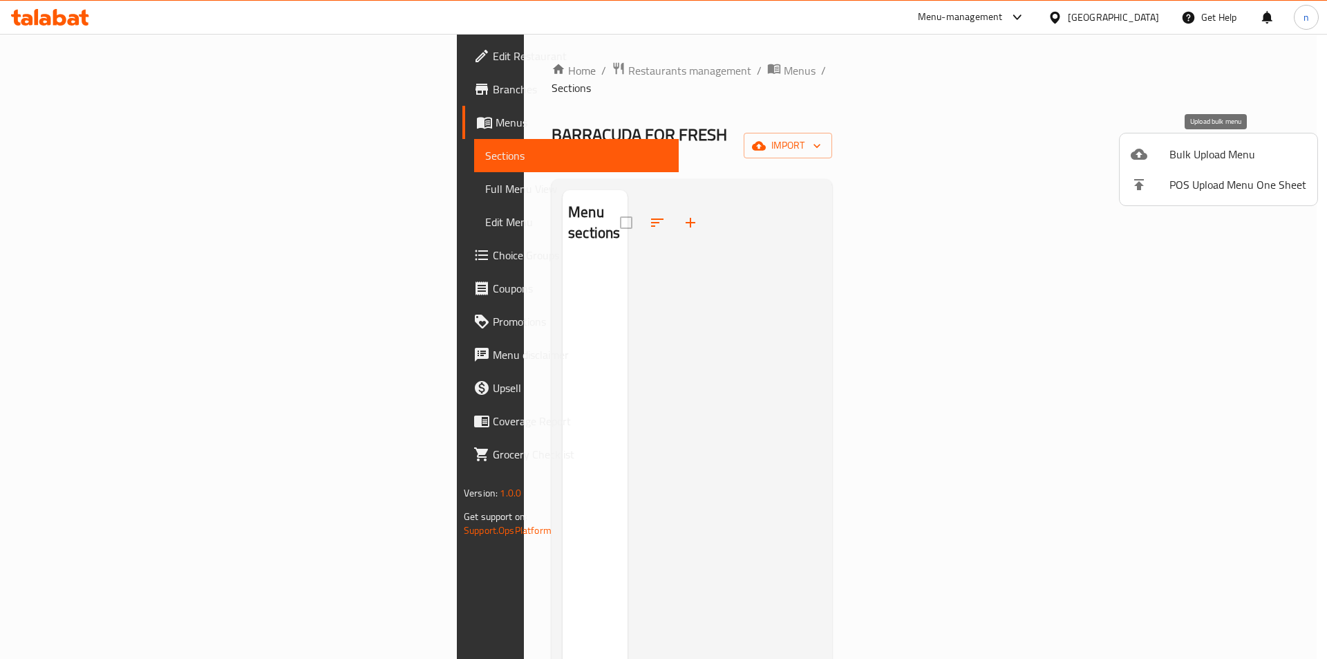
click at [1285, 151] on span "Bulk Upload Menu" at bounding box center [1237, 154] width 137 height 17
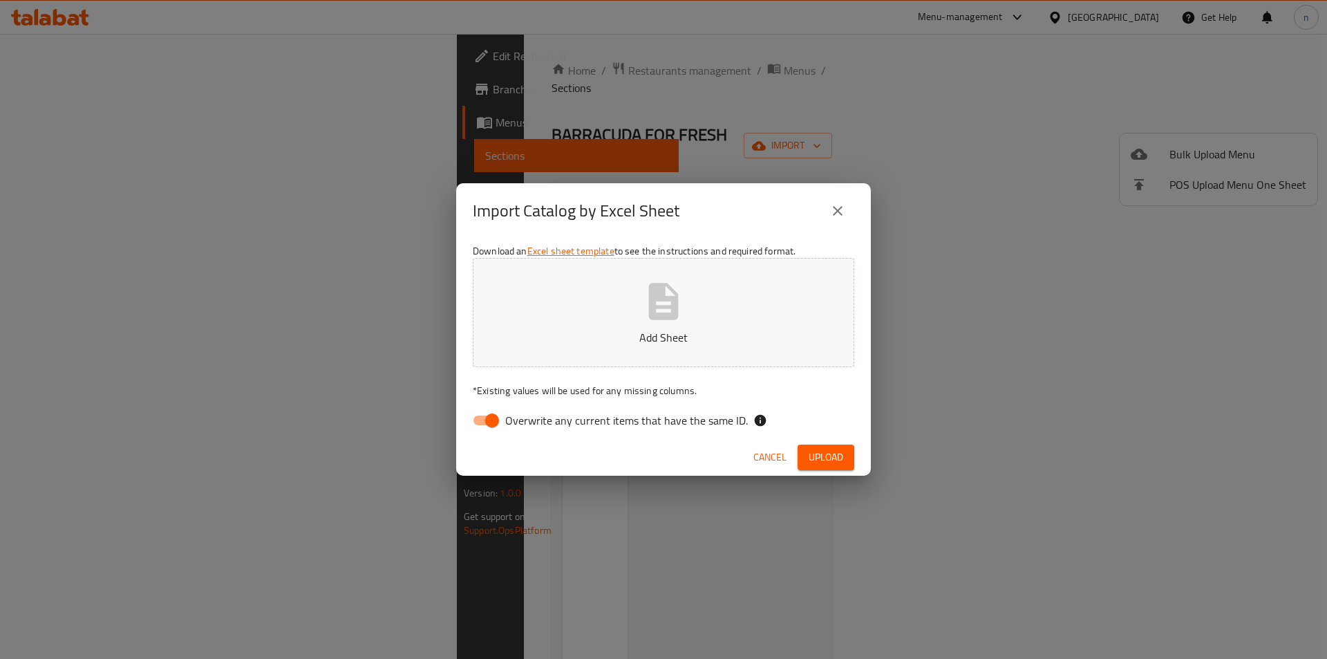
click at [493, 414] on input "Overwrite any current items that have the same ID." at bounding box center [492, 420] width 79 height 26
checkbox input "false"
drag, startPoint x: 632, startPoint y: 333, endPoint x: 632, endPoint y: 341, distance: 8.3
click at [632, 341] on p "Add Sheet" at bounding box center [663, 337] width 339 height 17
click at [809, 445] on button "Upload" at bounding box center [826, 457] width 57 height 26
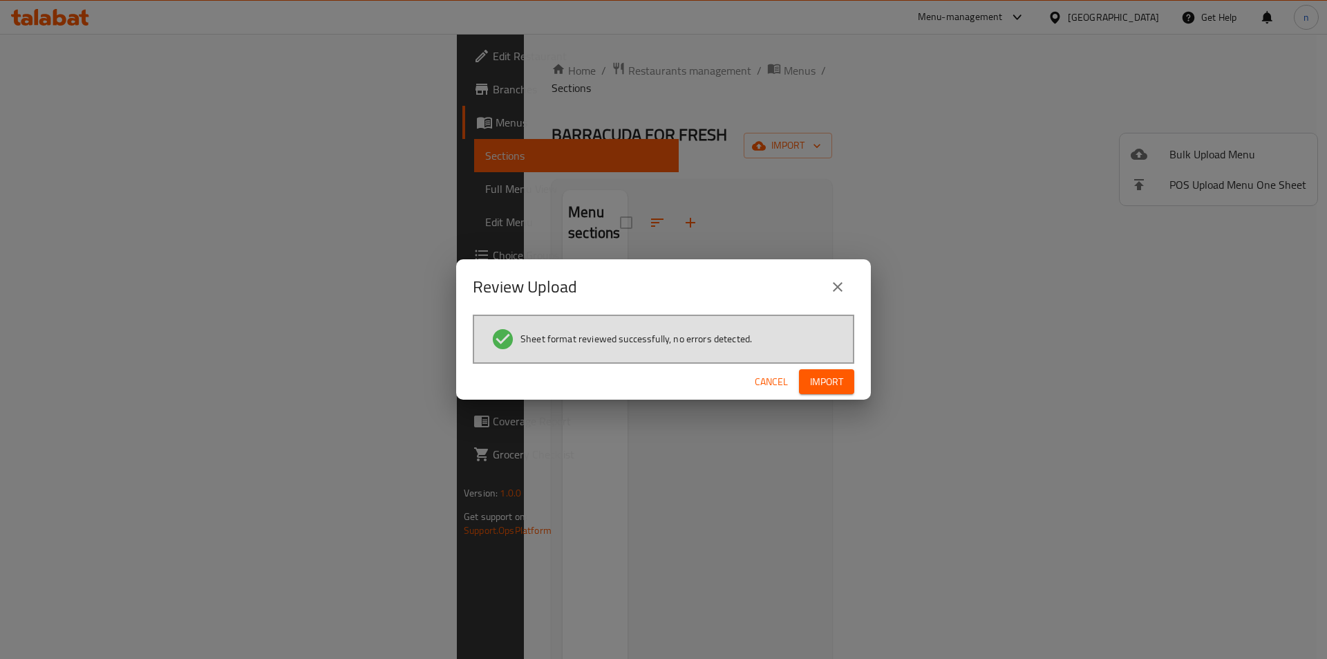
click at [812, 386] on span "Import" at bounding box center [826, 381] width 33 height 17
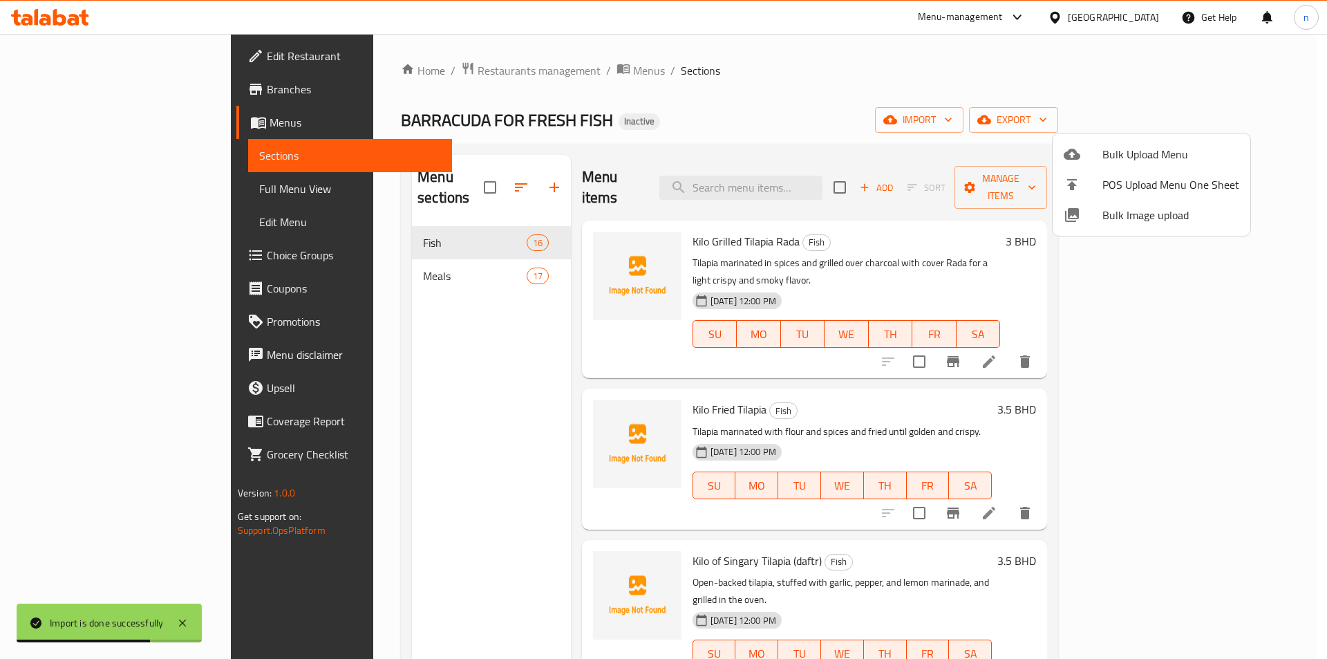
click at [495, 69] on div at bounding box center [663, 329] width 1327 height 659
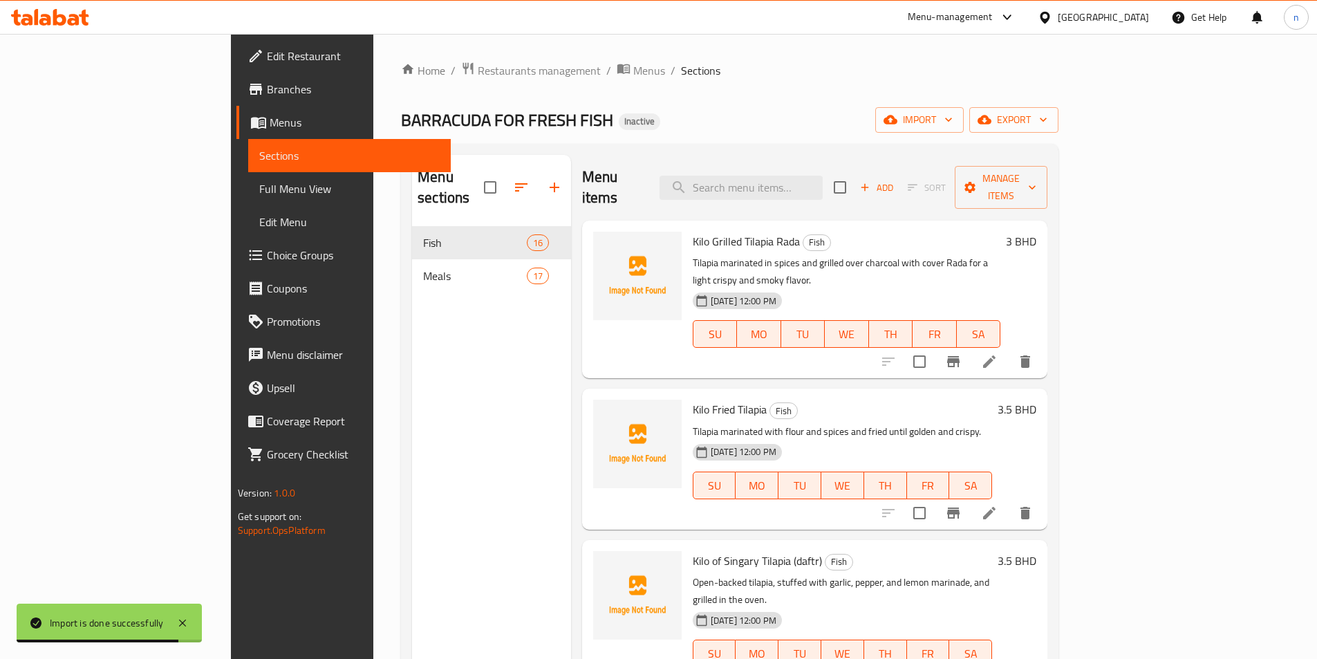
click at [633, 69] on span "Menus" at bounding box center [649, 70] width 32 height 17
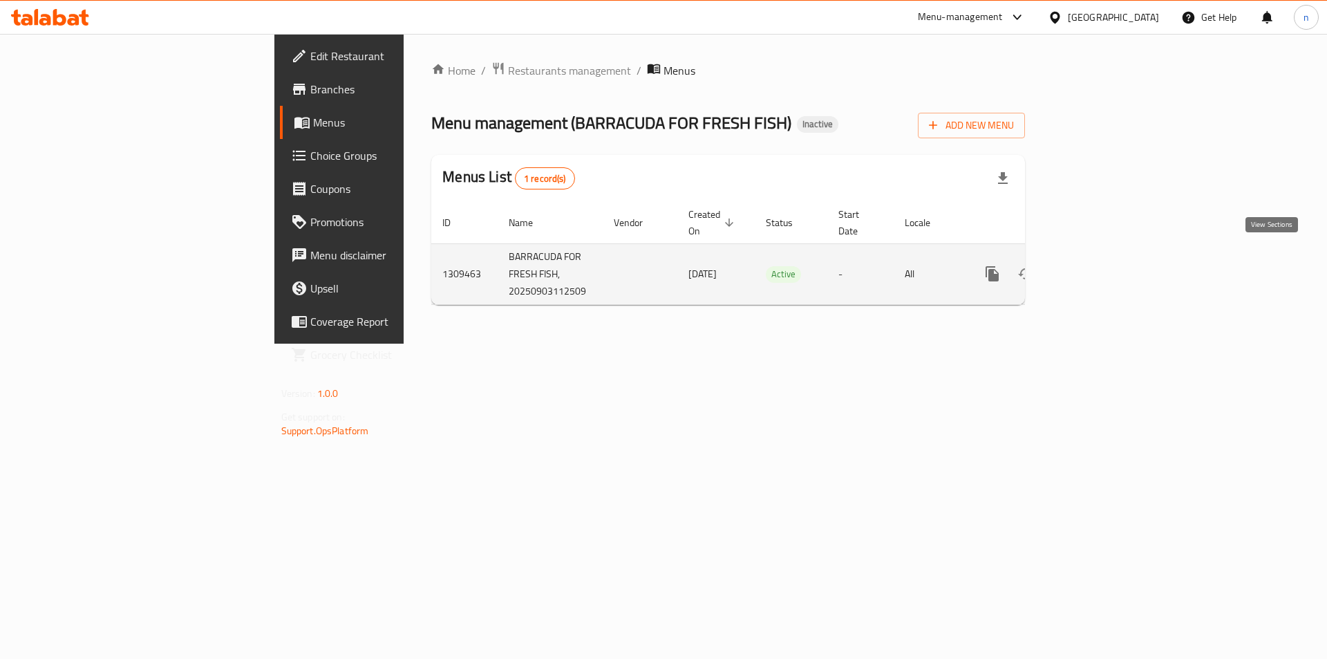
click at [1098, 267] on icon "enhanced table" at bounding box center [1092, 273] width 12 height 12
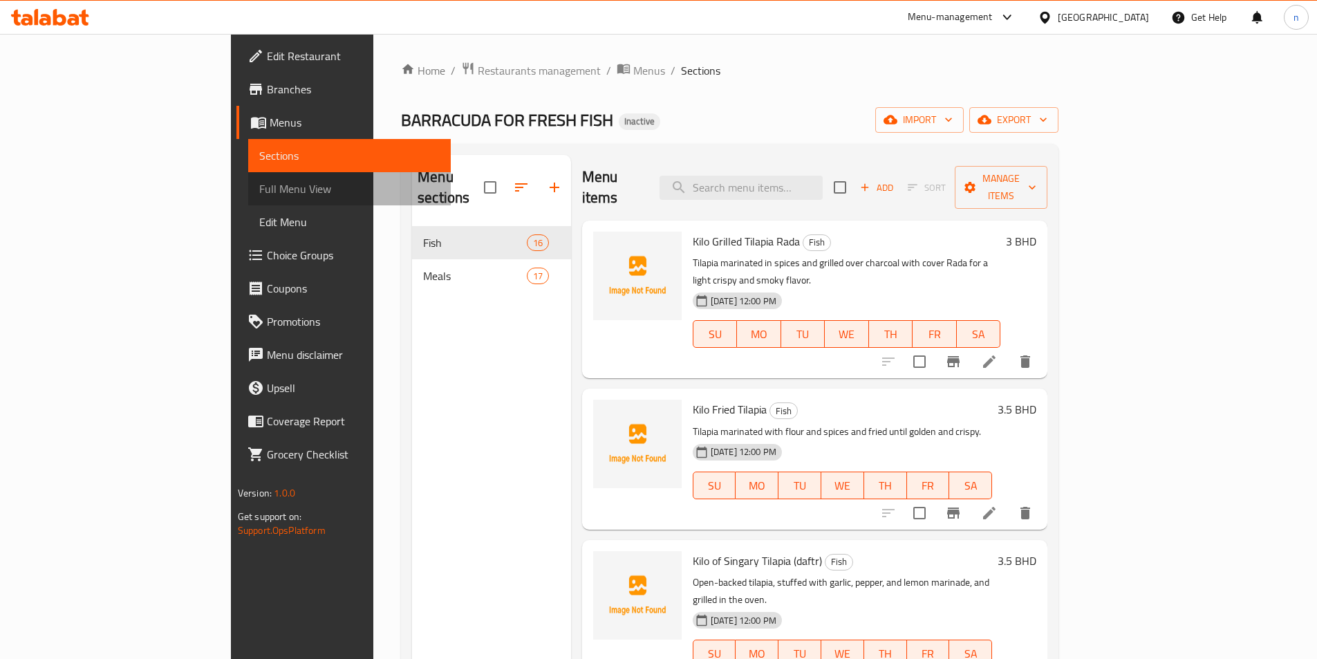
click at [259, 193] on span "Full Menu View" at bounding box center [349, 188] width 180 height 17
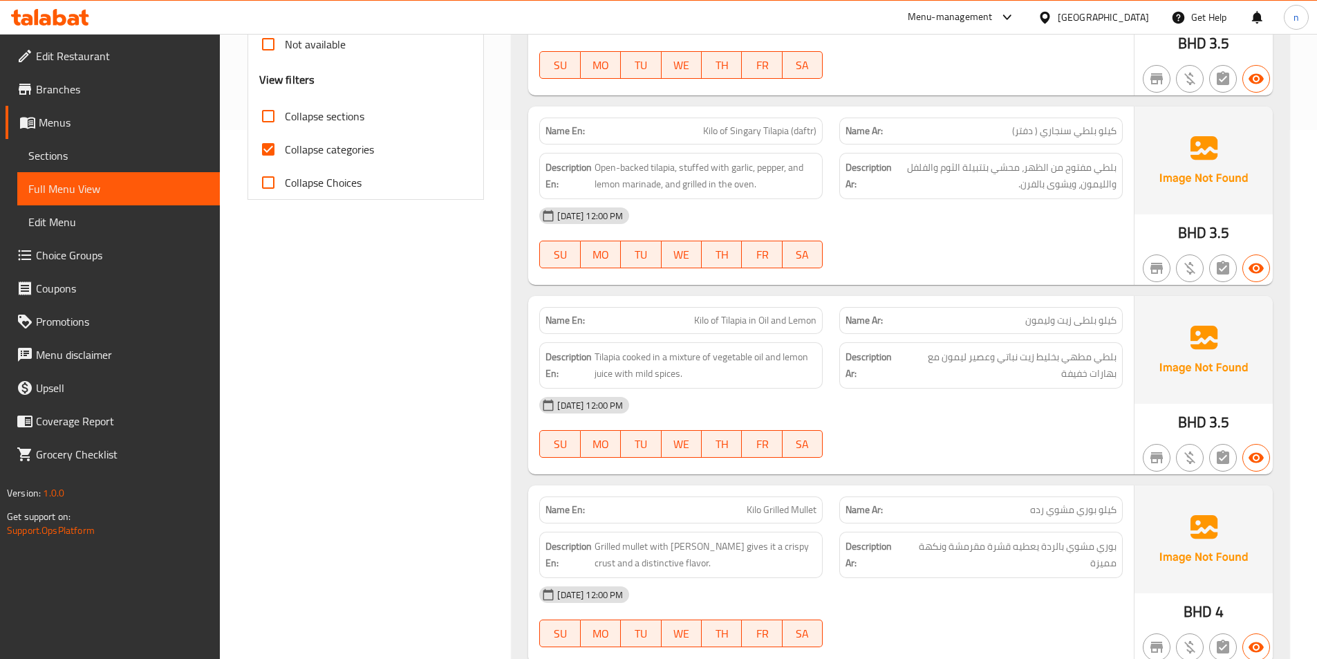
scroll to position [553, 0]
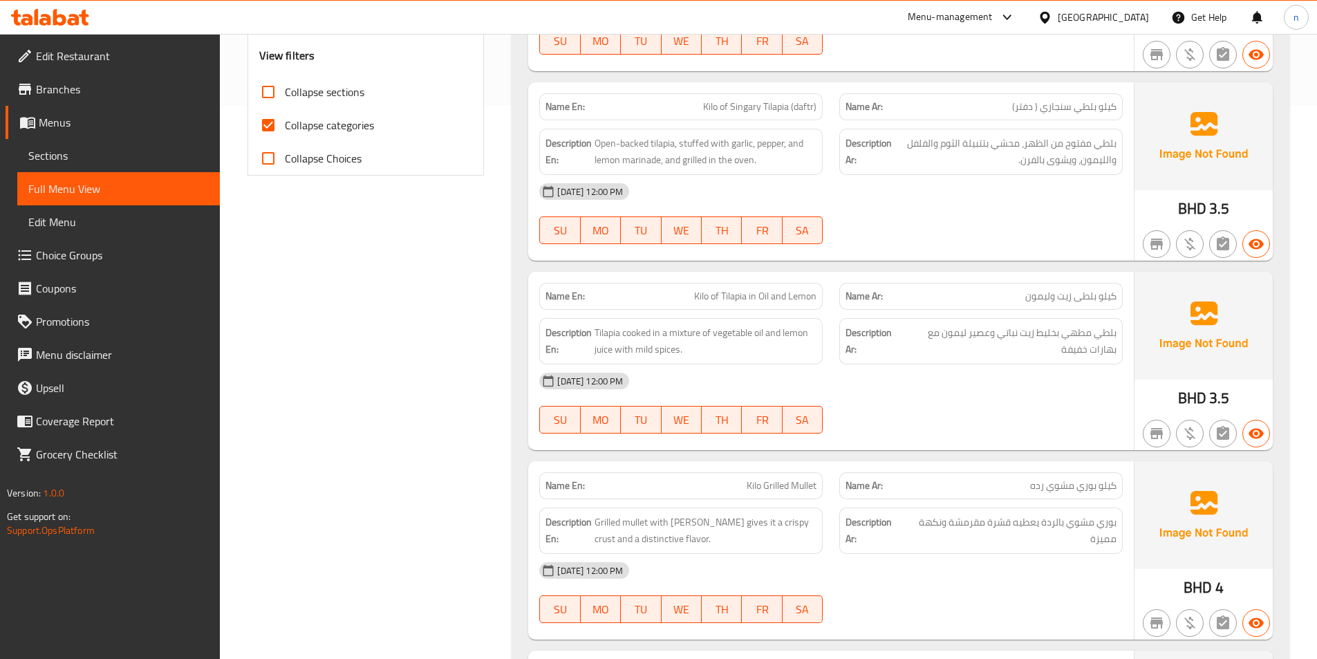
drag, startPoint x: 350, startPoint y: 135, endPoint x: 405, endPoint y: 138, distance: 54.7
click at [355, 136] on label "Collapse categories" at bounding box center [313, 125] width 122 height 33
click at [319, 117] on span "Collapse categories" at bounding box center [329, 125] width 89 height 17
click at [285, 116] on input "Collapse categories" at bounding box center [268, 125] width 33 height 33
checkbox input "false"
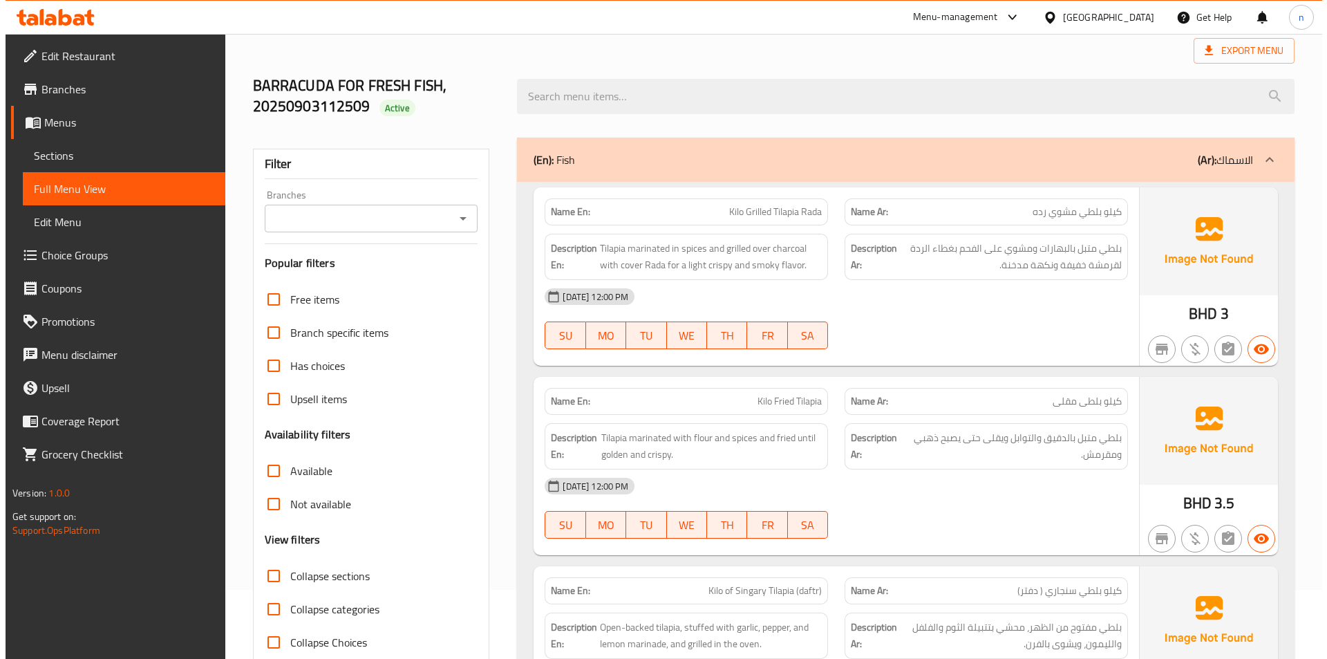
scroll to position [0, 0]
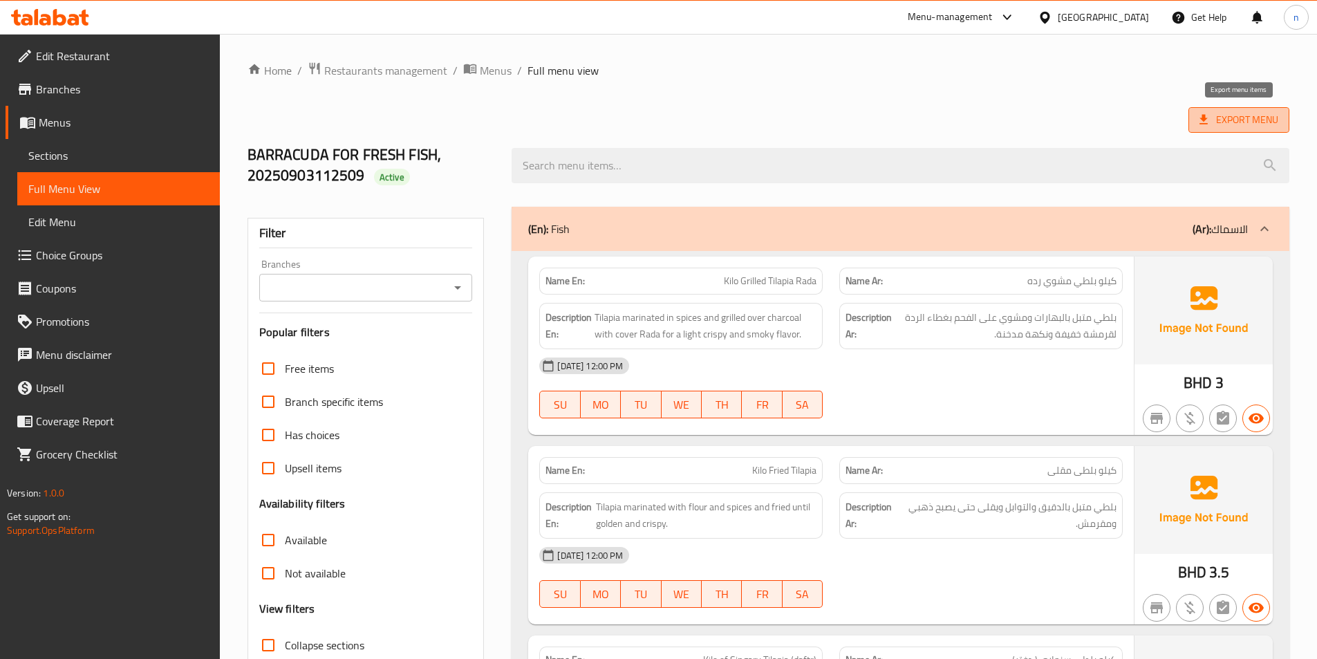
click at [1239, 122] on span "Export Menu" at bounding box center [1238, 119] width 79 height 17
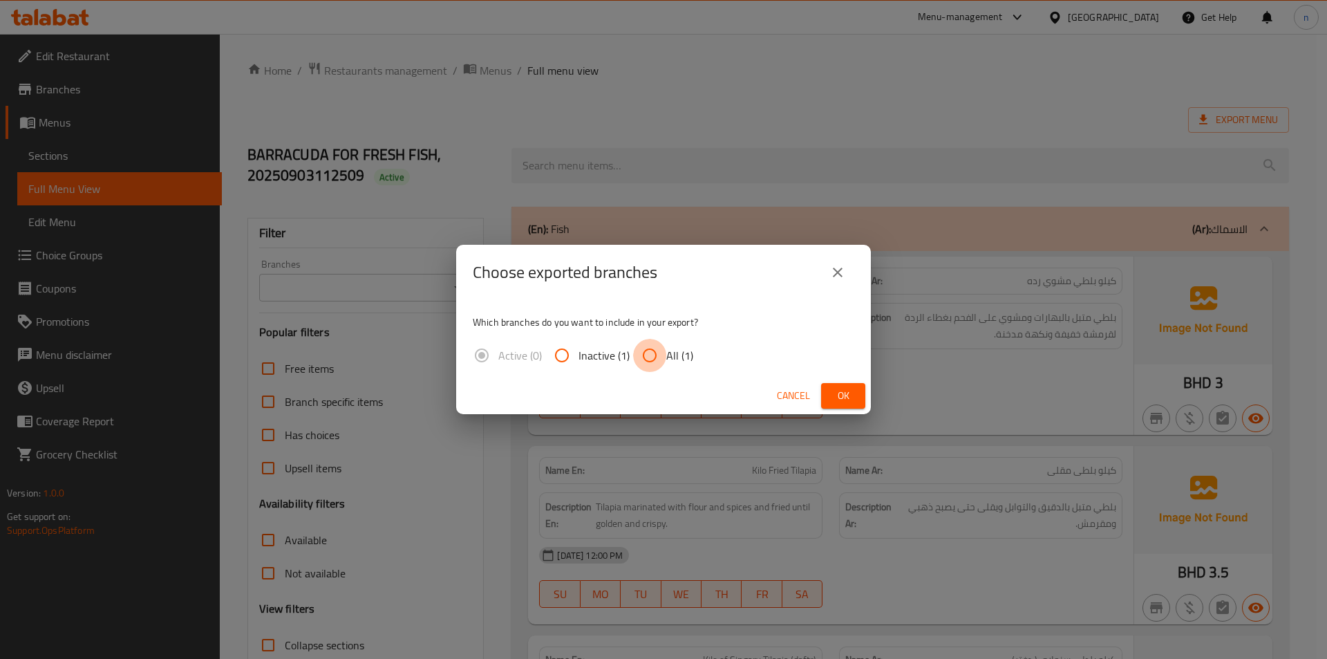
click at [643, 352] on input "All (1)" at bounding box center [649, 355] width 33 height 33
radio input "true"
click at [834, 399] on span "Ok" at bounding box center [843, 395] width 22 height 17
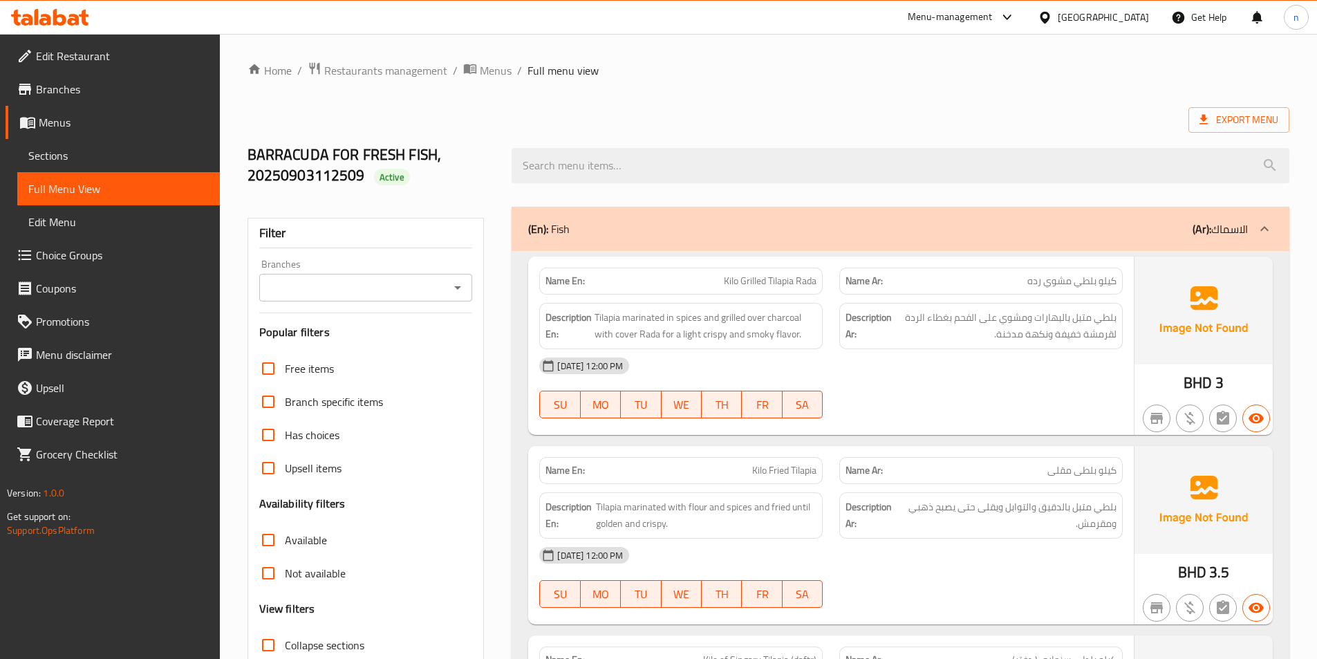
drag, startPoint x: 1264, startPoint y: 72, endPoint x: 1241, endPoint y: 62, distance: 24.8
click at [1263, 72] on ol "Home / Restaurants management / Menus / Full menu view" at bounding box center [768, 71] width 1042 height 18
click at [492, 62] on span "Menus" at bounding box center [496, 70] width 32 height 17
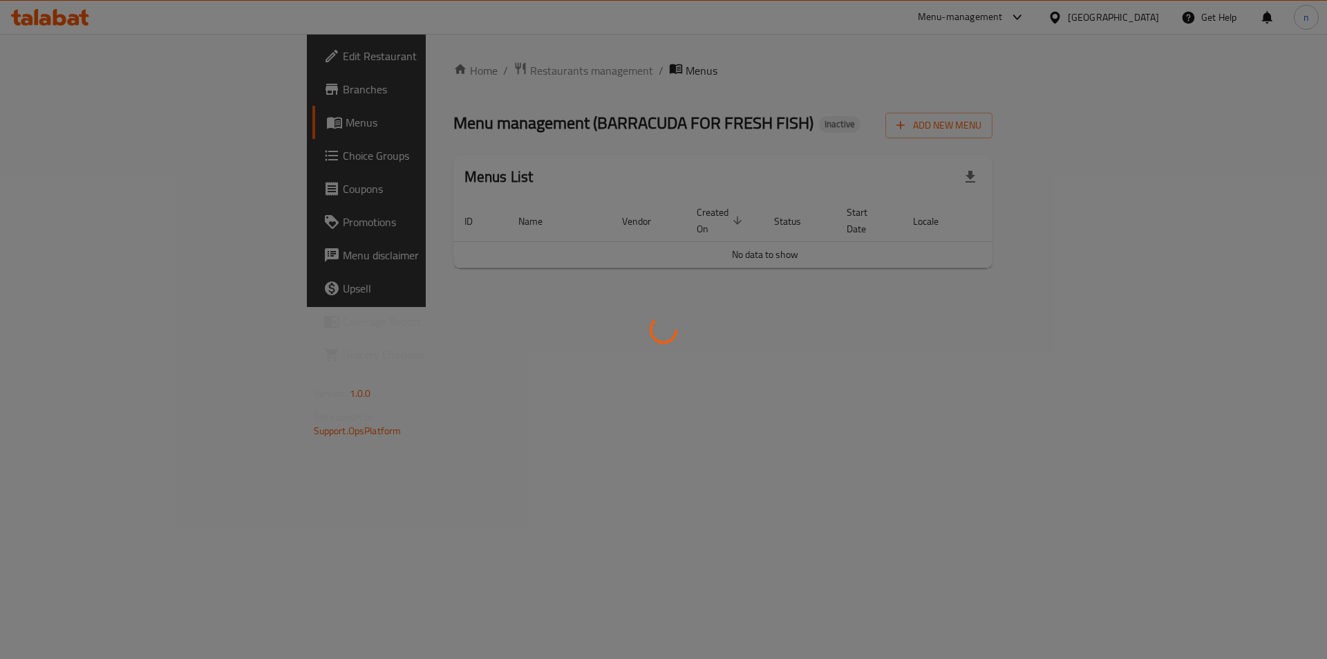
click at [1138, 20] on div at bounding box center [663, 329] width 1327 height 659
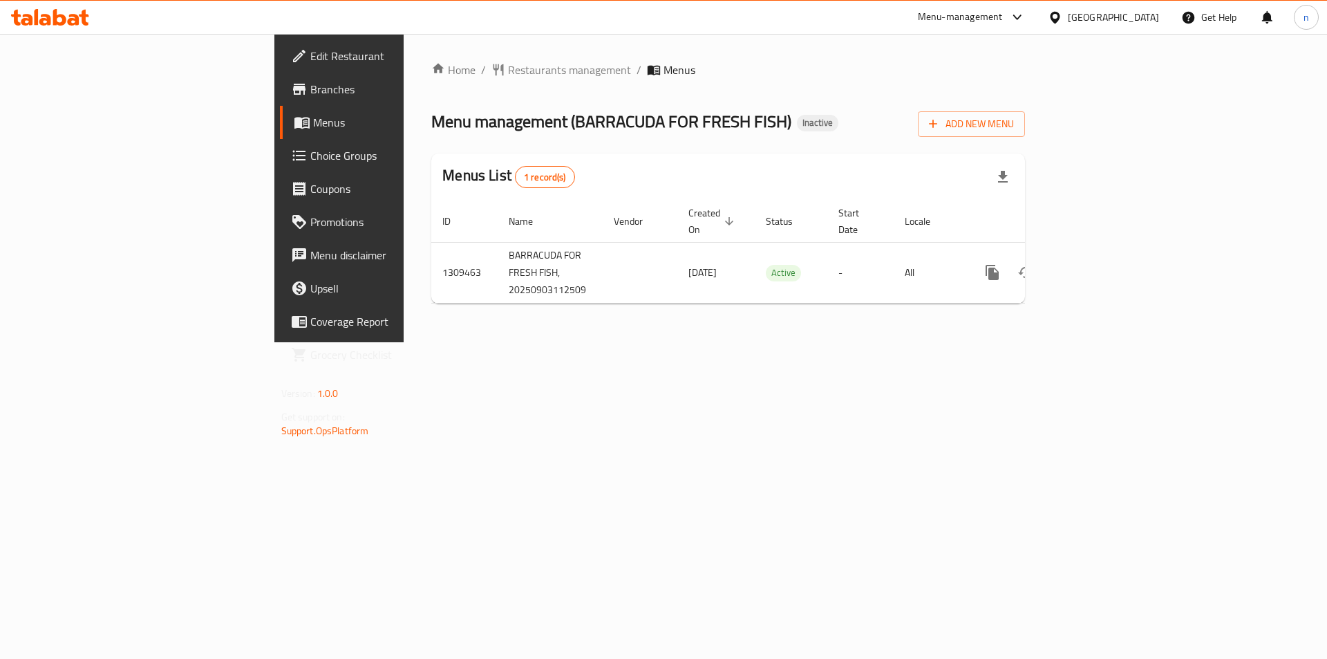
click at [1142, 23] on div "[GEOGRAPHIC_DATA]" at bounding box center [1113, 17] width 91 height 15
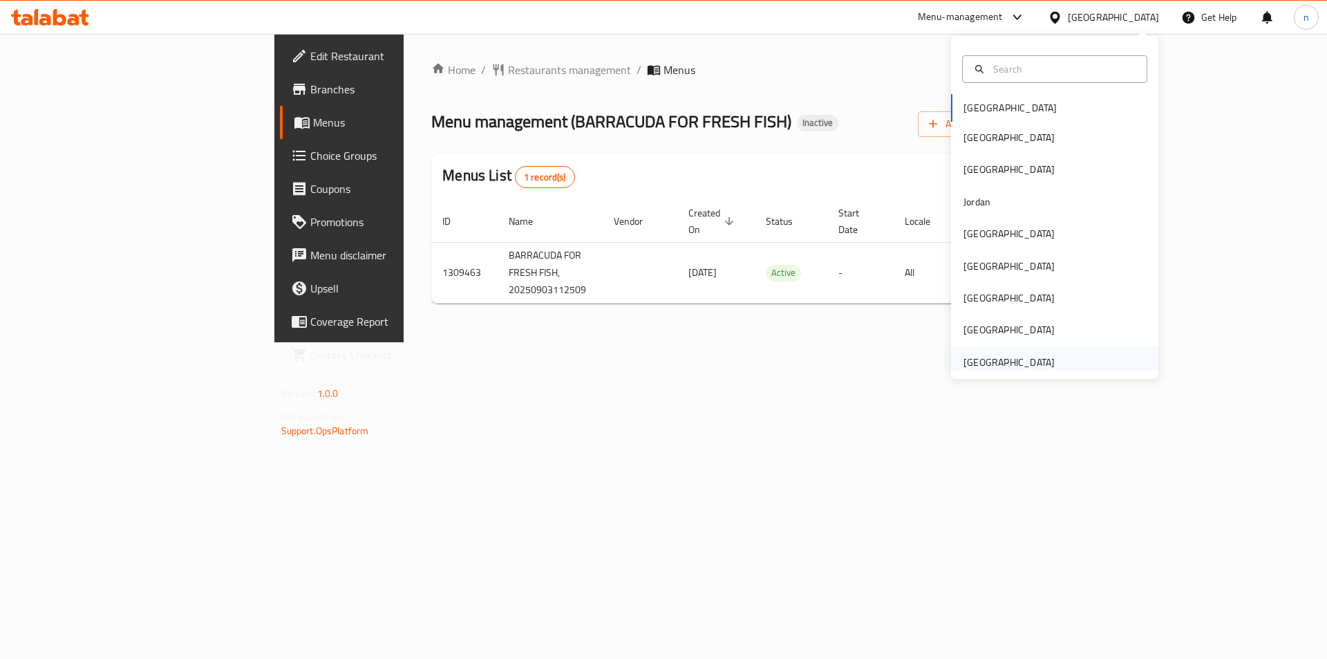
click at [1002, 349] on div "[GEOGRAPHIC_DATA]" at bounding box center [1008, 362] width 113 height 32
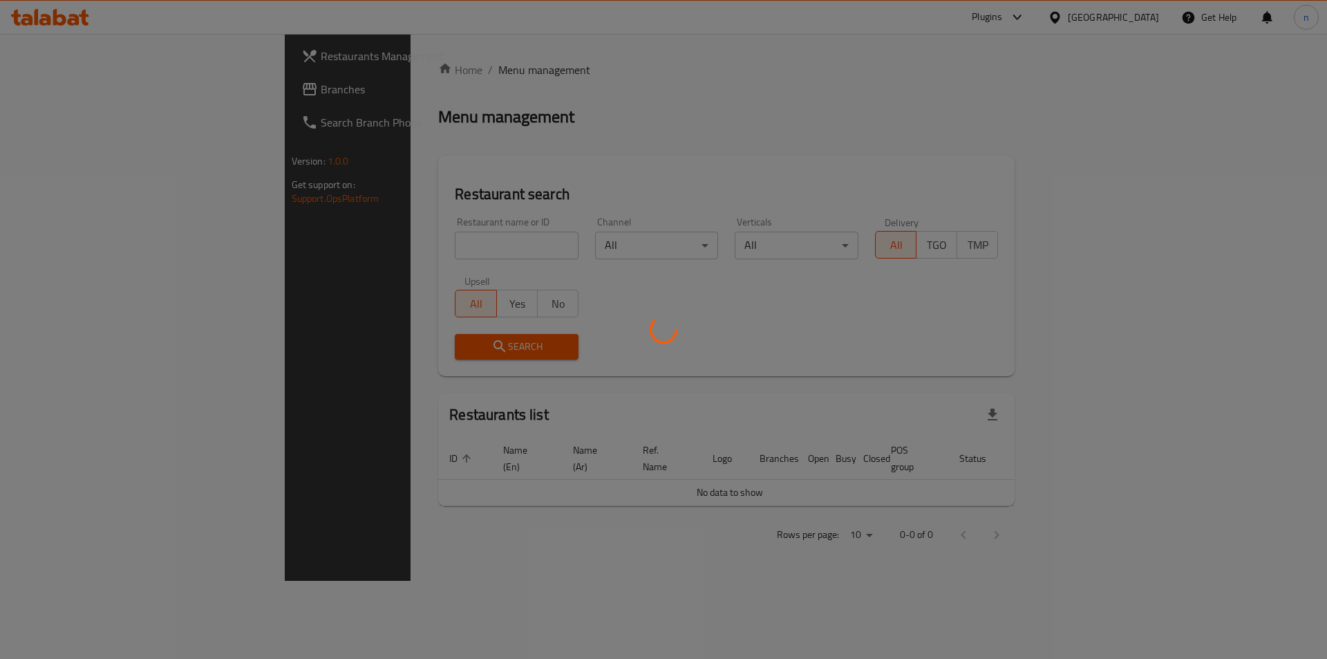
click at [129, 82] on div at bounding box center [663, 329] width 1327 height 659
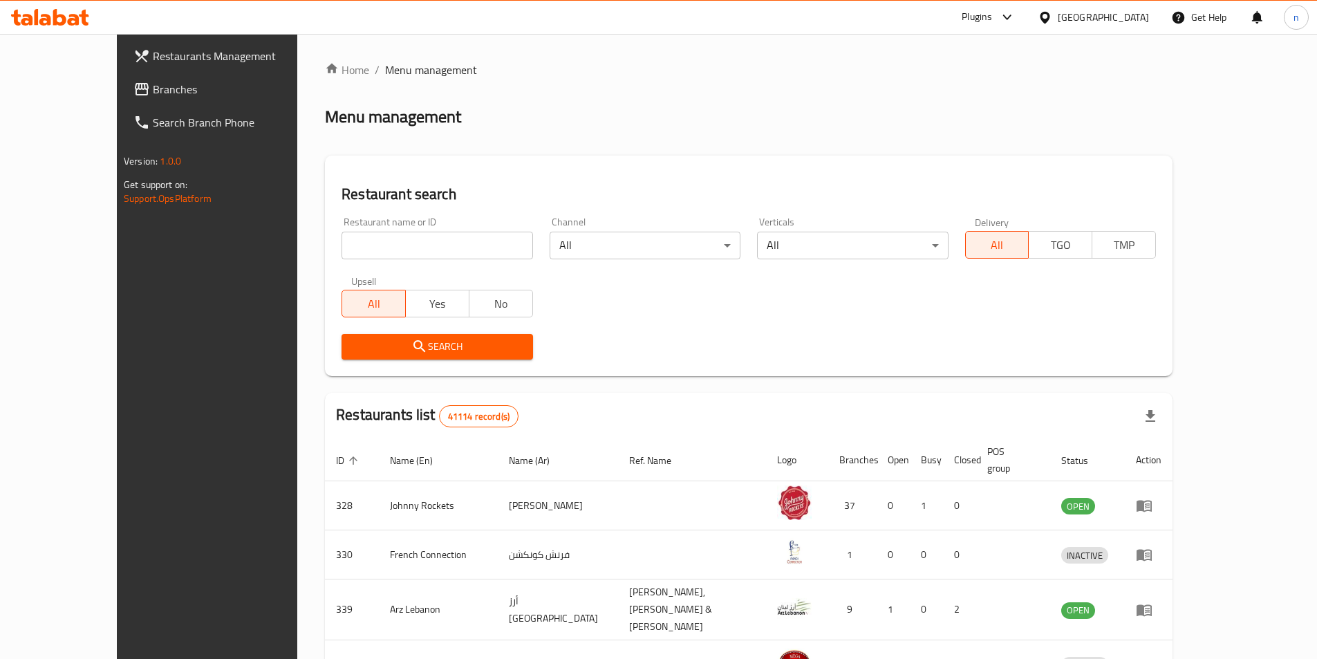
click at [153, 95] on span "Branches" at bounding box center [239, 89] width 173 height 17
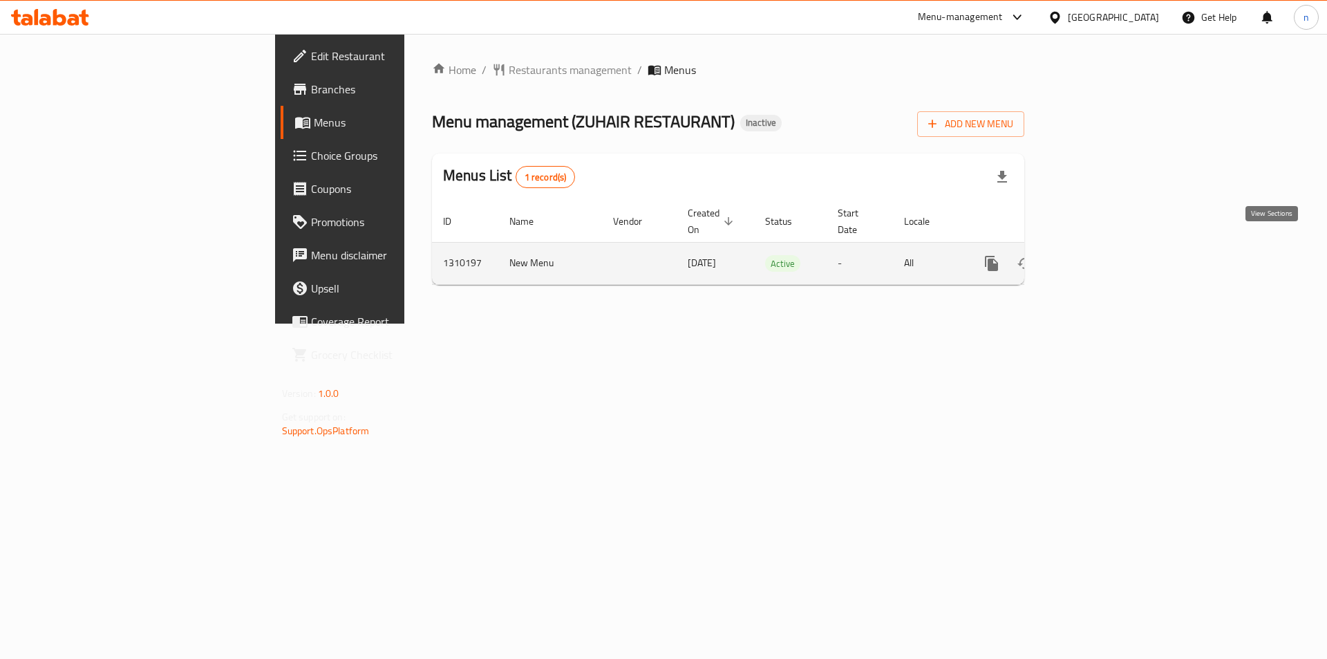
click at [1100, 255] on icon "enhanced table" at bounding box center [1091, 263] width 17 height 17
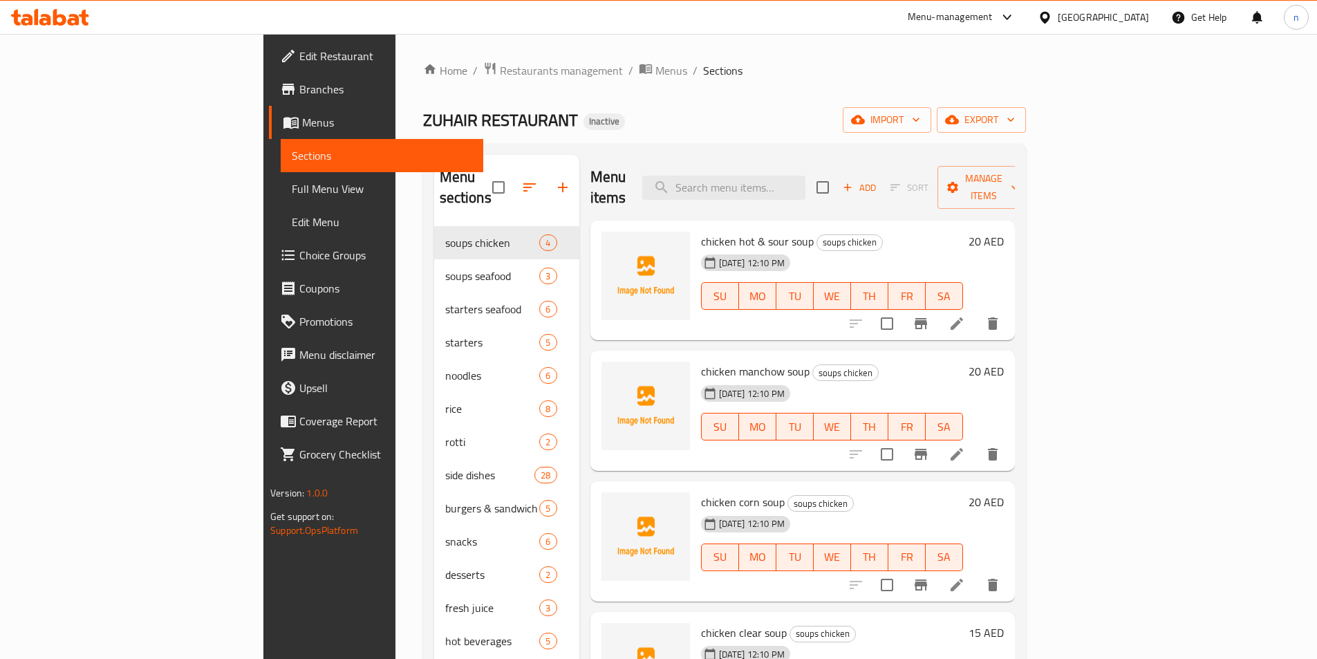
scroll to position [194, 0]
